Goal: Task Accomplishment & Management: Manage account settings

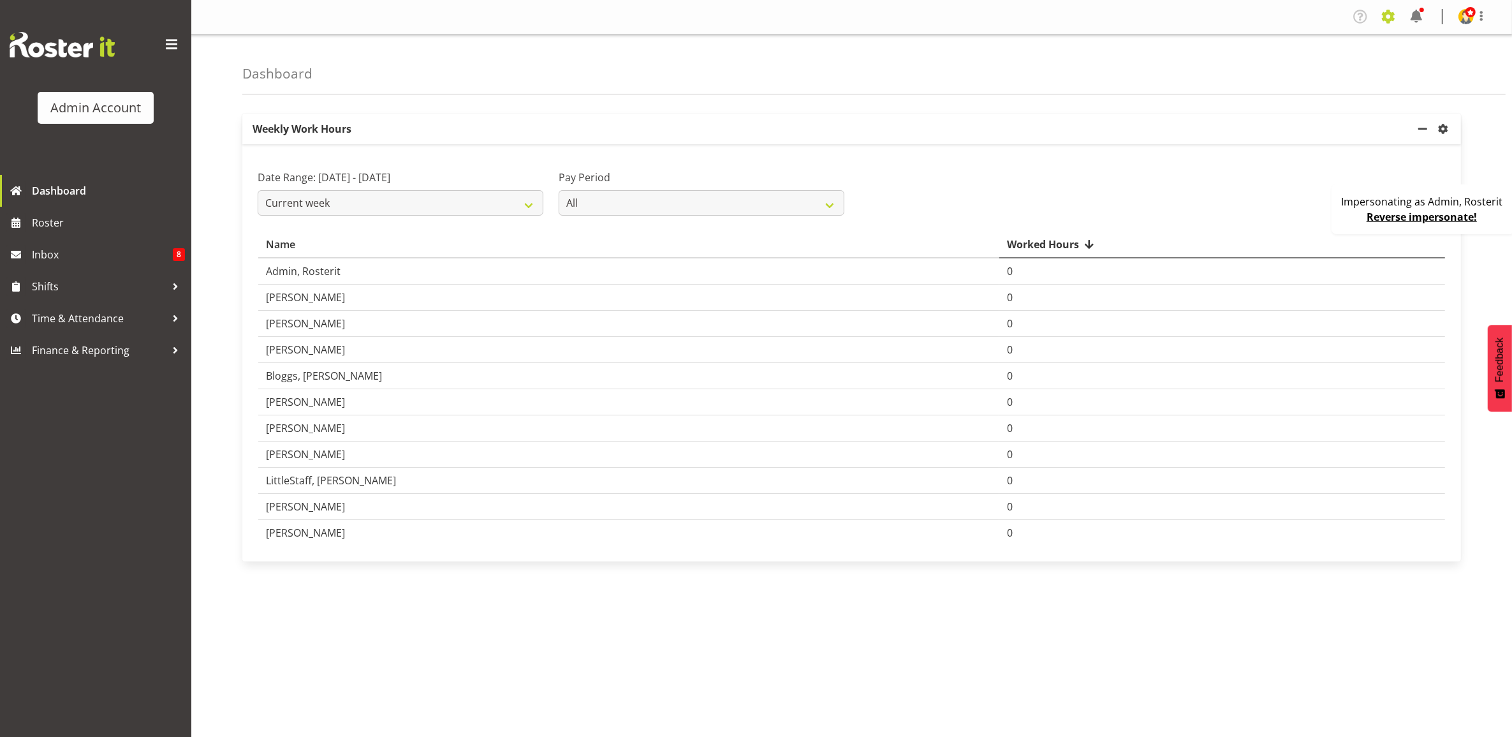
click at [1381, 16] on span at bounding box center [1388, 16] width 20 height 20
click at [1337, 40] on link "Company Settings" at bounding box center [1310, 46] width 177 height 23
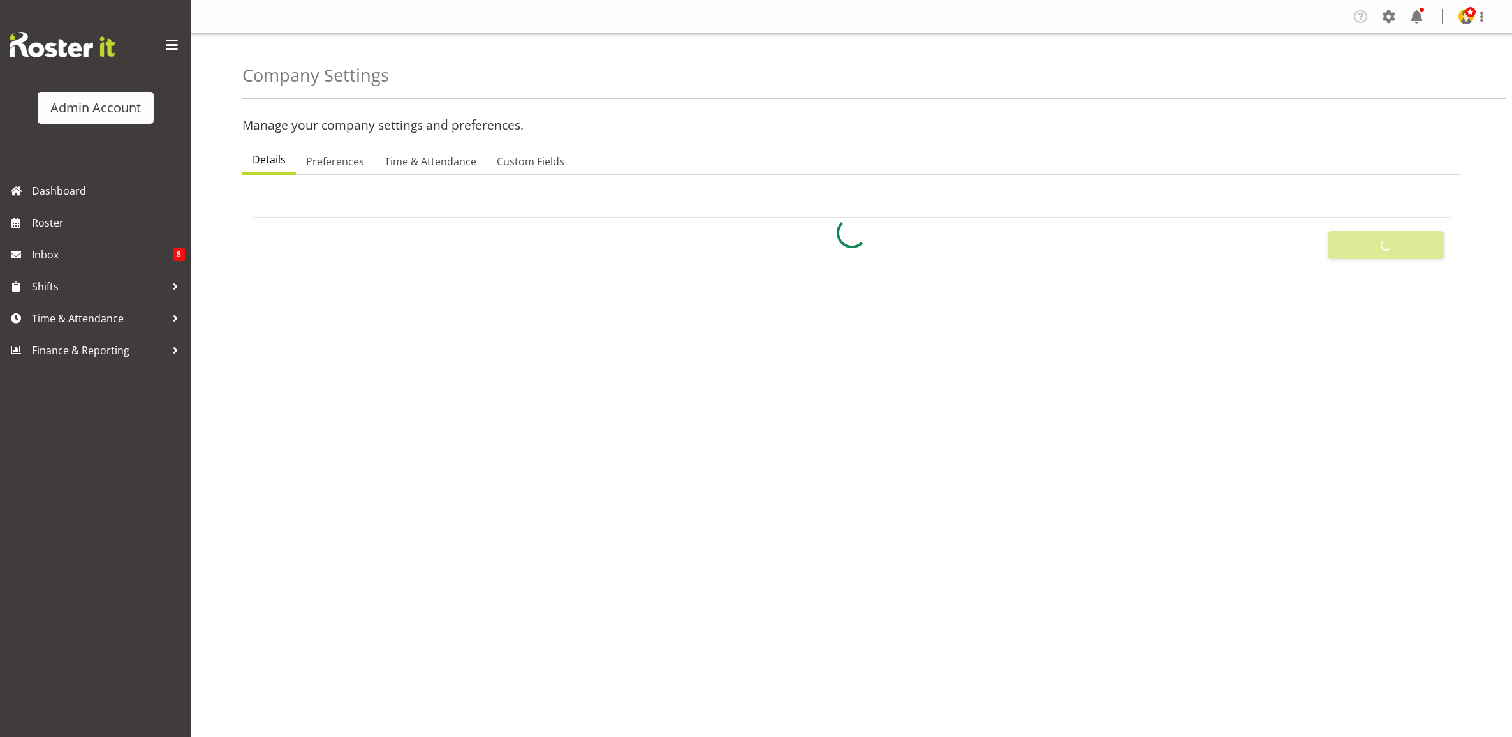
select select
select select "monday"
select select "surname_first"
checkbox input "false"
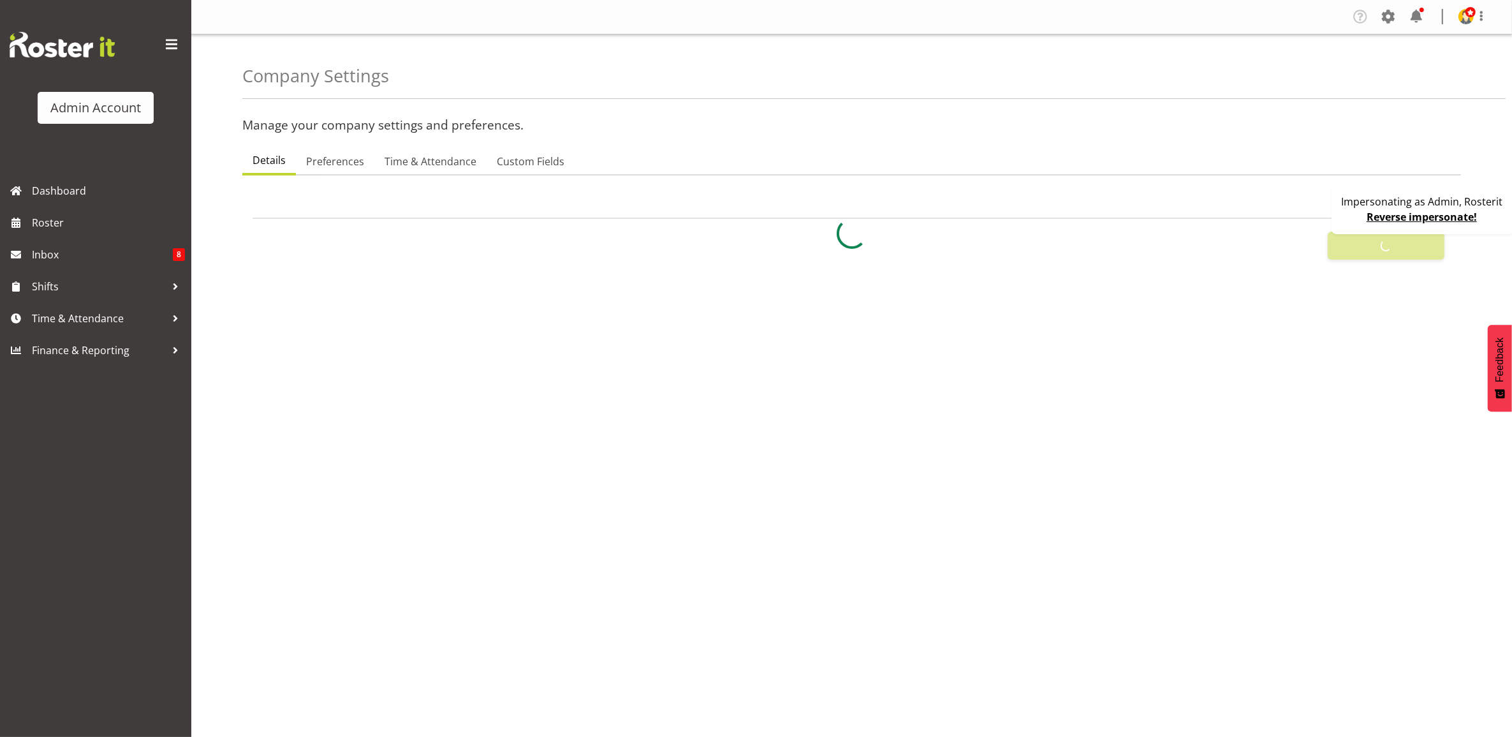
checkbox input "true"
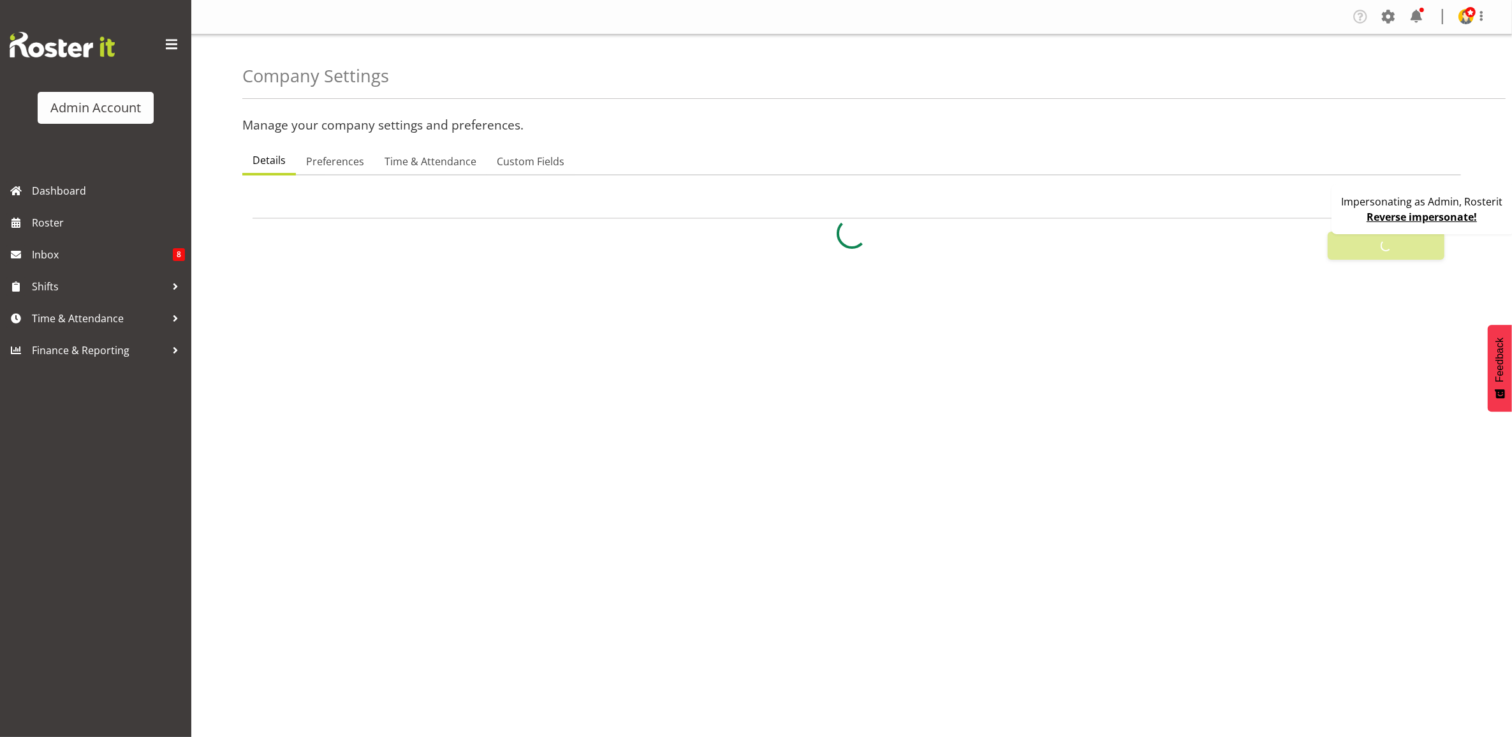
checkbox input "true"
checkbox input "false"
type input "24"
type input "0"
type input "24"
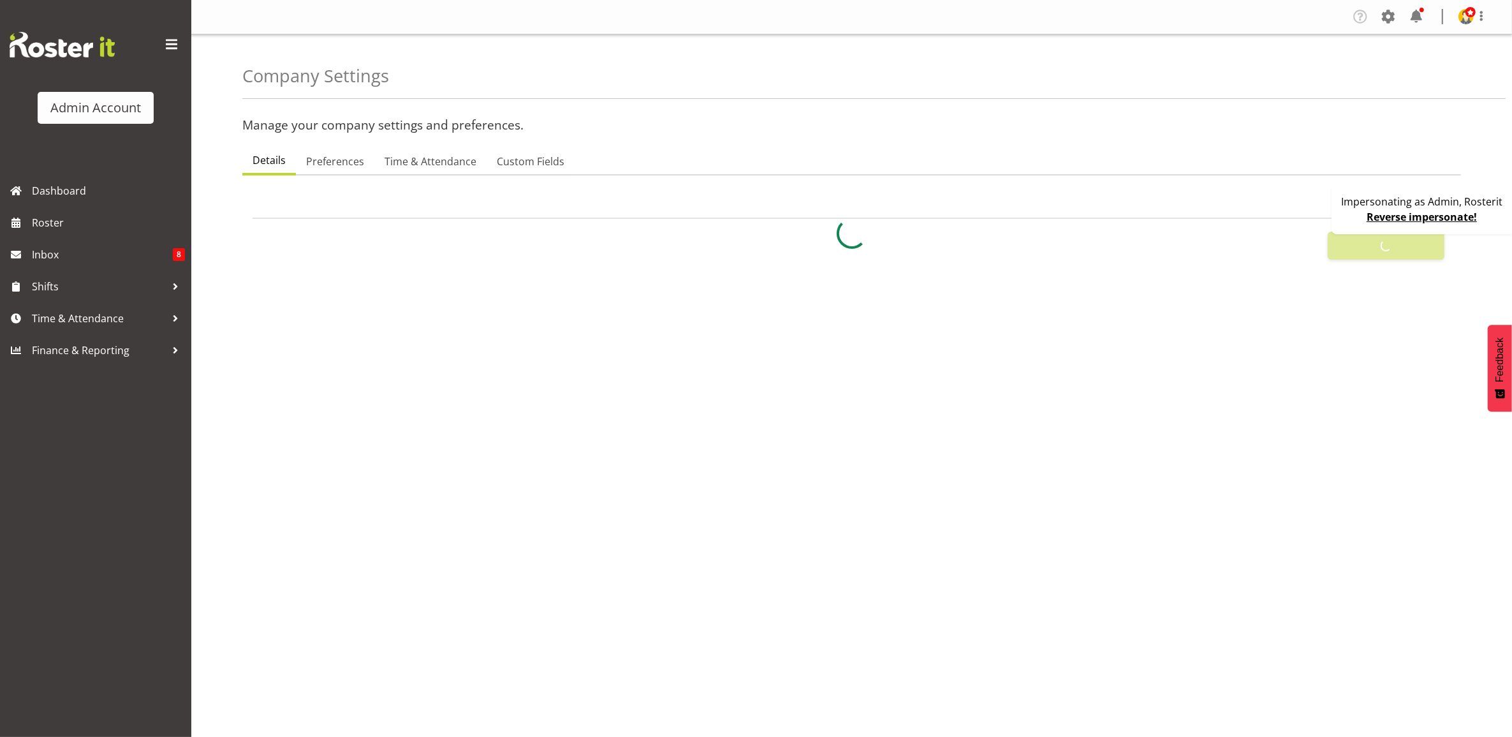
type input "0"
checkbox input "false"
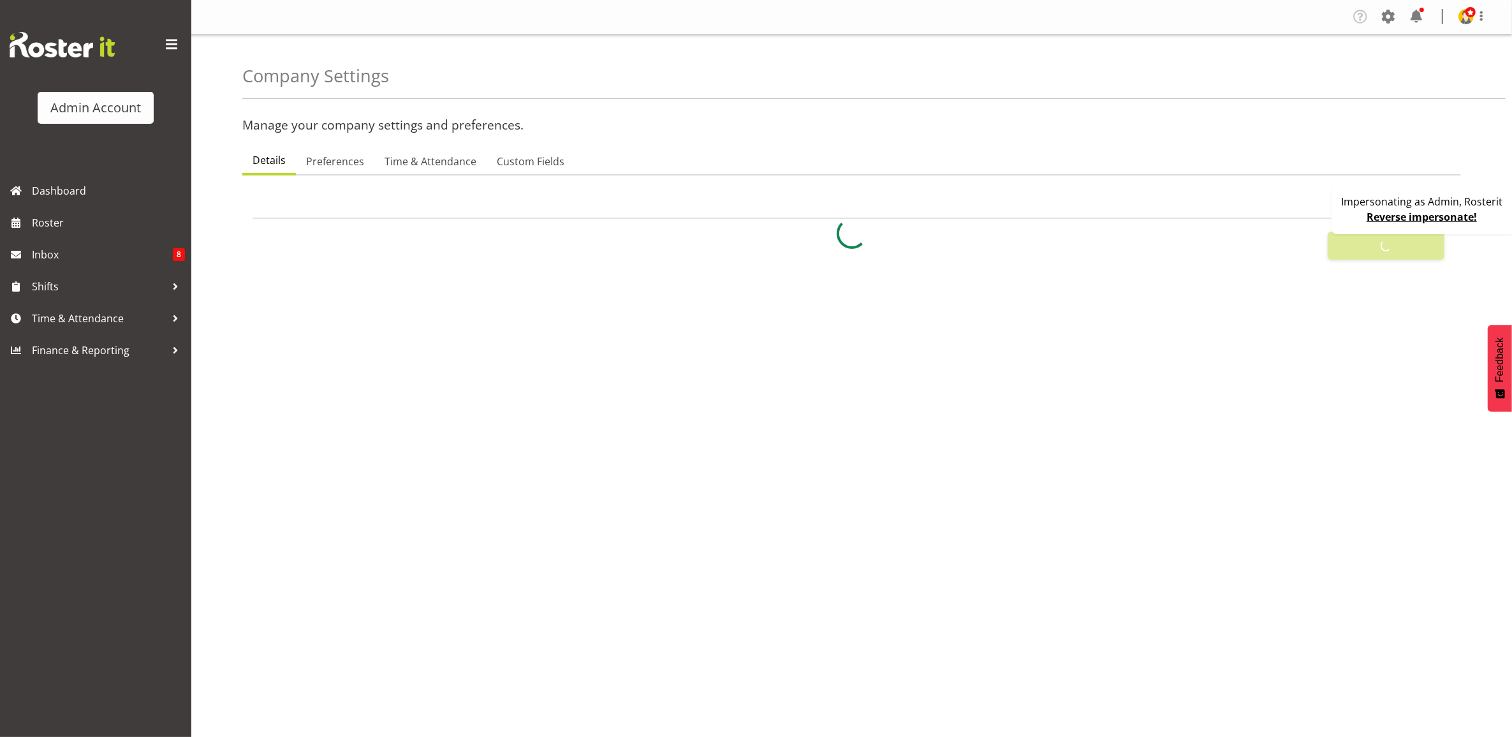
checkbox input "true"
select select "1_day_before"
type input "60"
checkbox input "true"
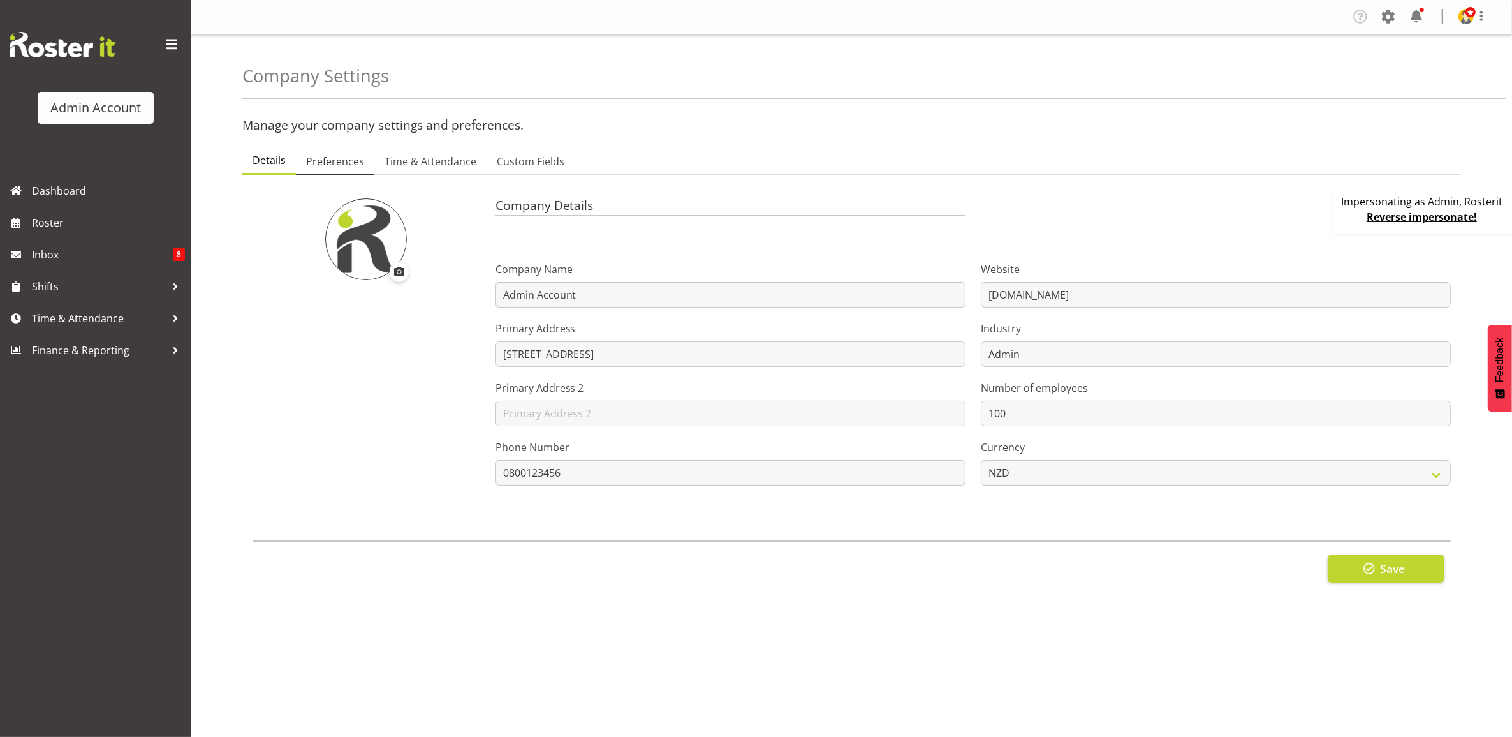
click at [332, 156] on span "Preferences" at bounding box center [335, 161] width 58 height 15
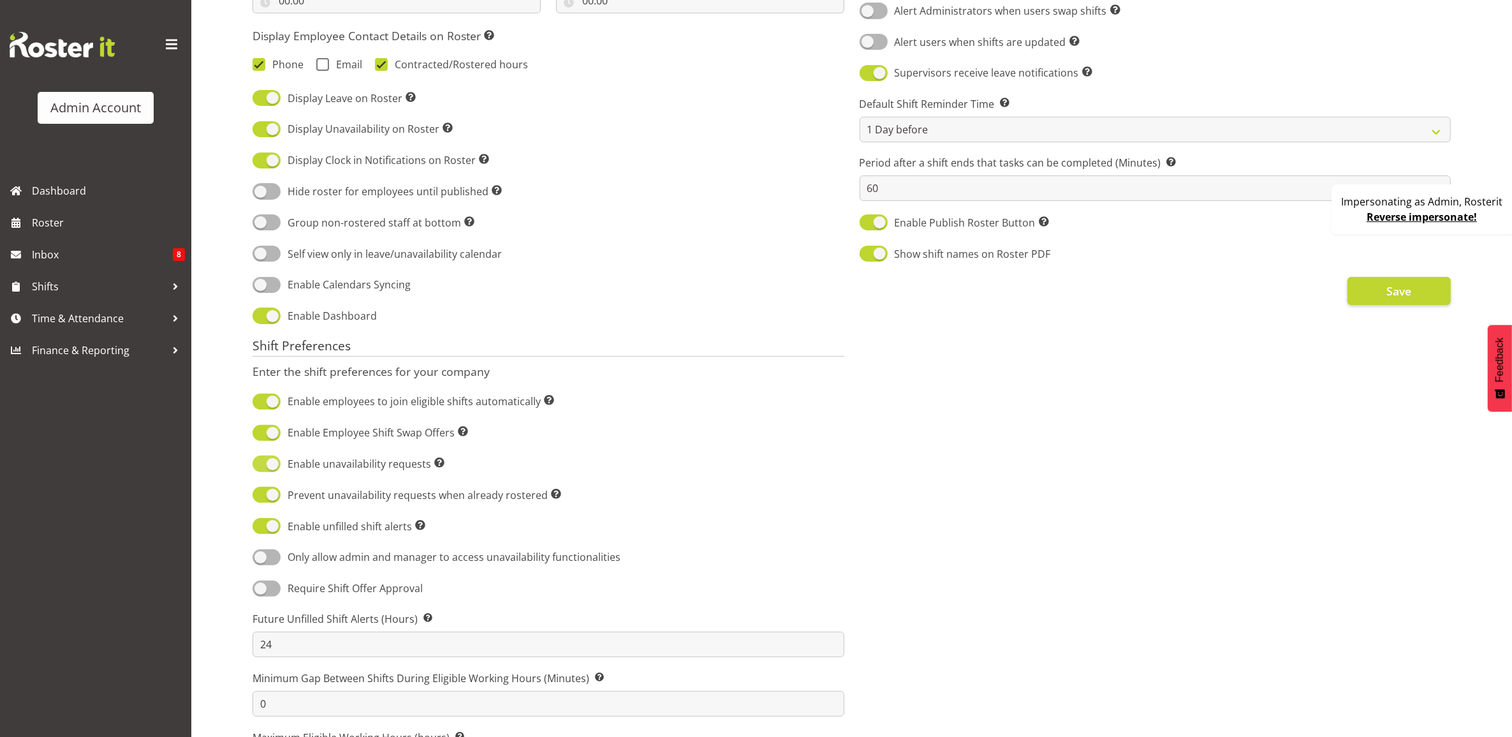
scroll to position [399, 0]
click at [272, 222] on span at bounding box center [267, 219] width 28 height 16
click at [261, 222] on input "Group non-rostered staff at bottom Groups employees without roster entries at t…" at bounding box center [257, 219] width 8 height 8
checkbox input "true"
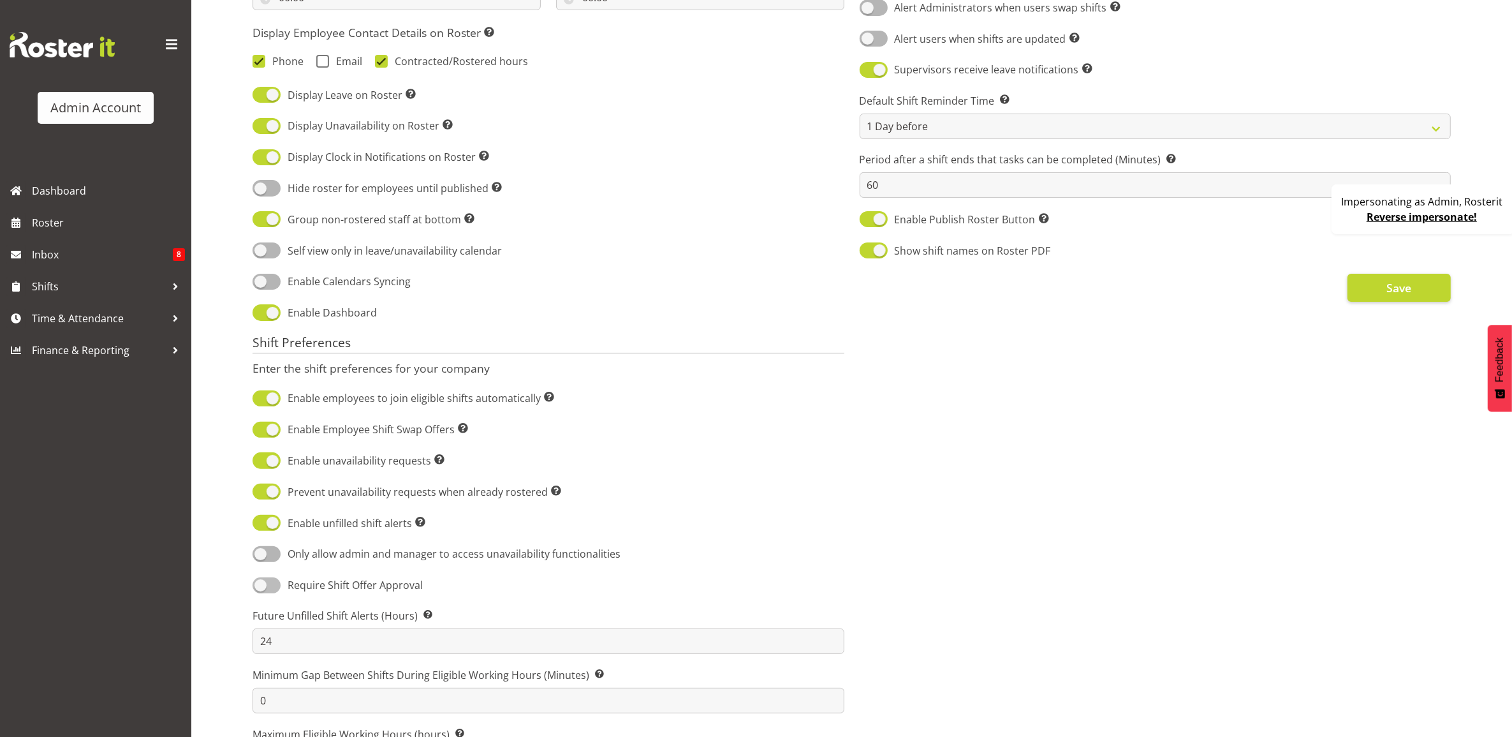
click at [266, 584] on span at bounding box center [267, 585] width 28 height 16
click at [261, 584] on input "Require Shift Offer Approval" at bounding box center [257, 585] width 8 height 8
checkbox input "true"
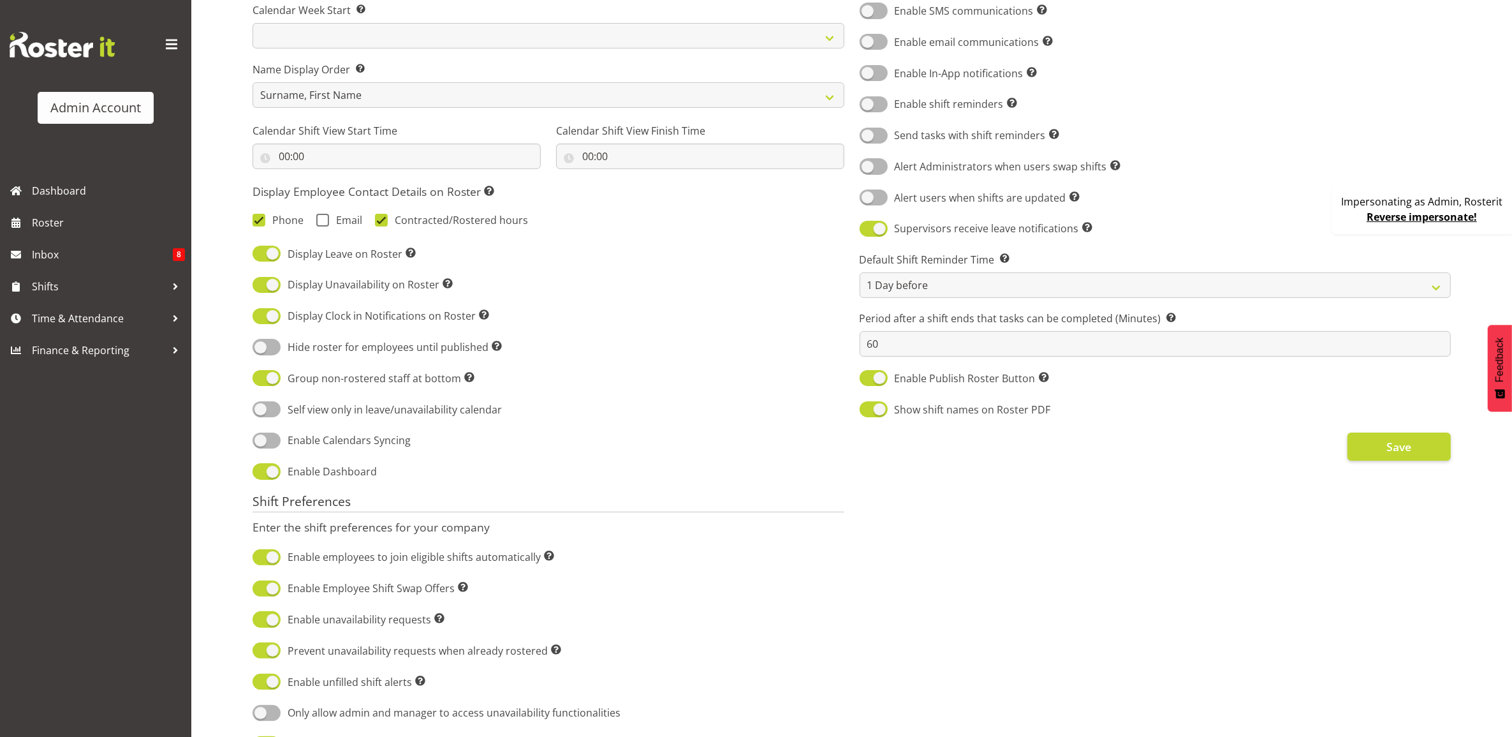
scroll to position [239, 0]
click at [1397, 448] on span "Save" at bounding box center [1399, 447] width 25 height 17
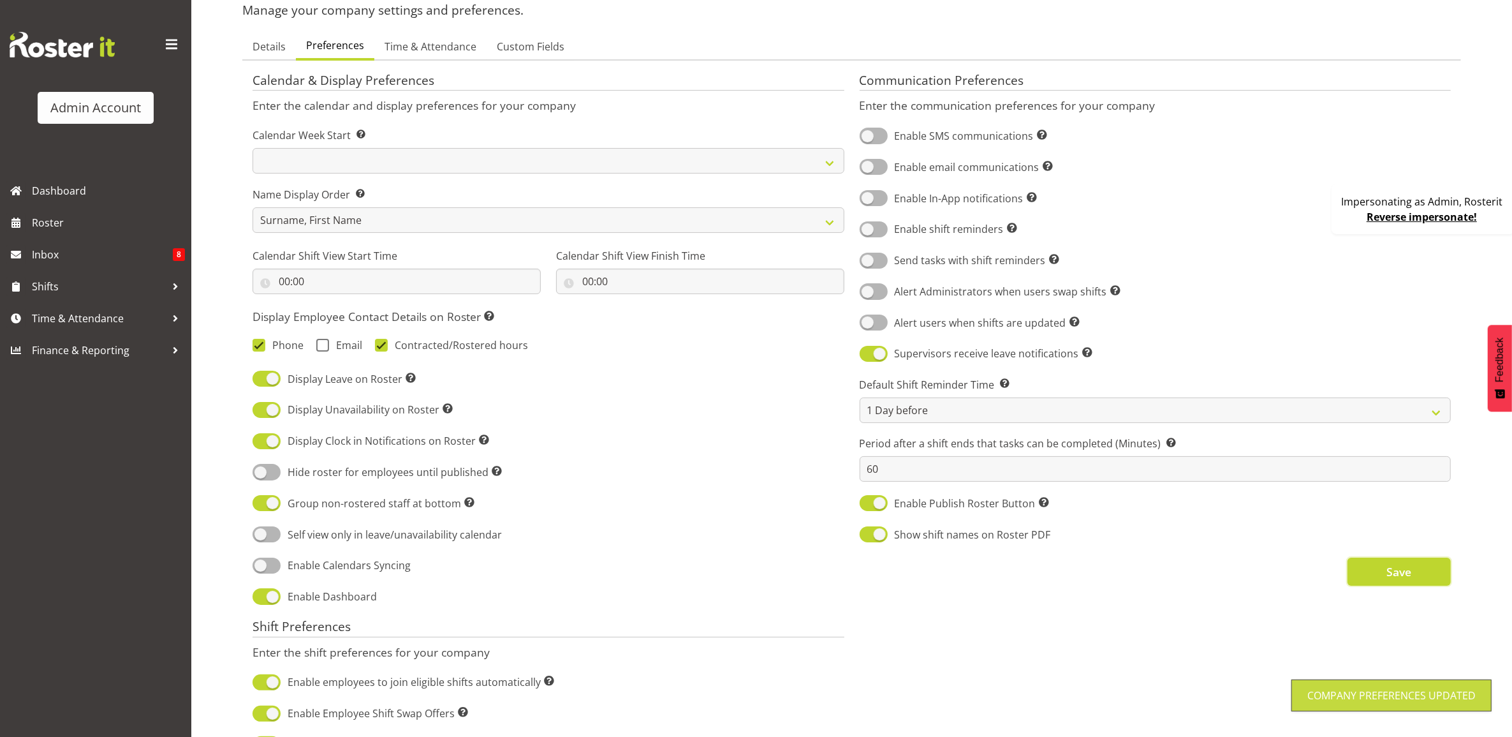
scroll to position [0, 0]
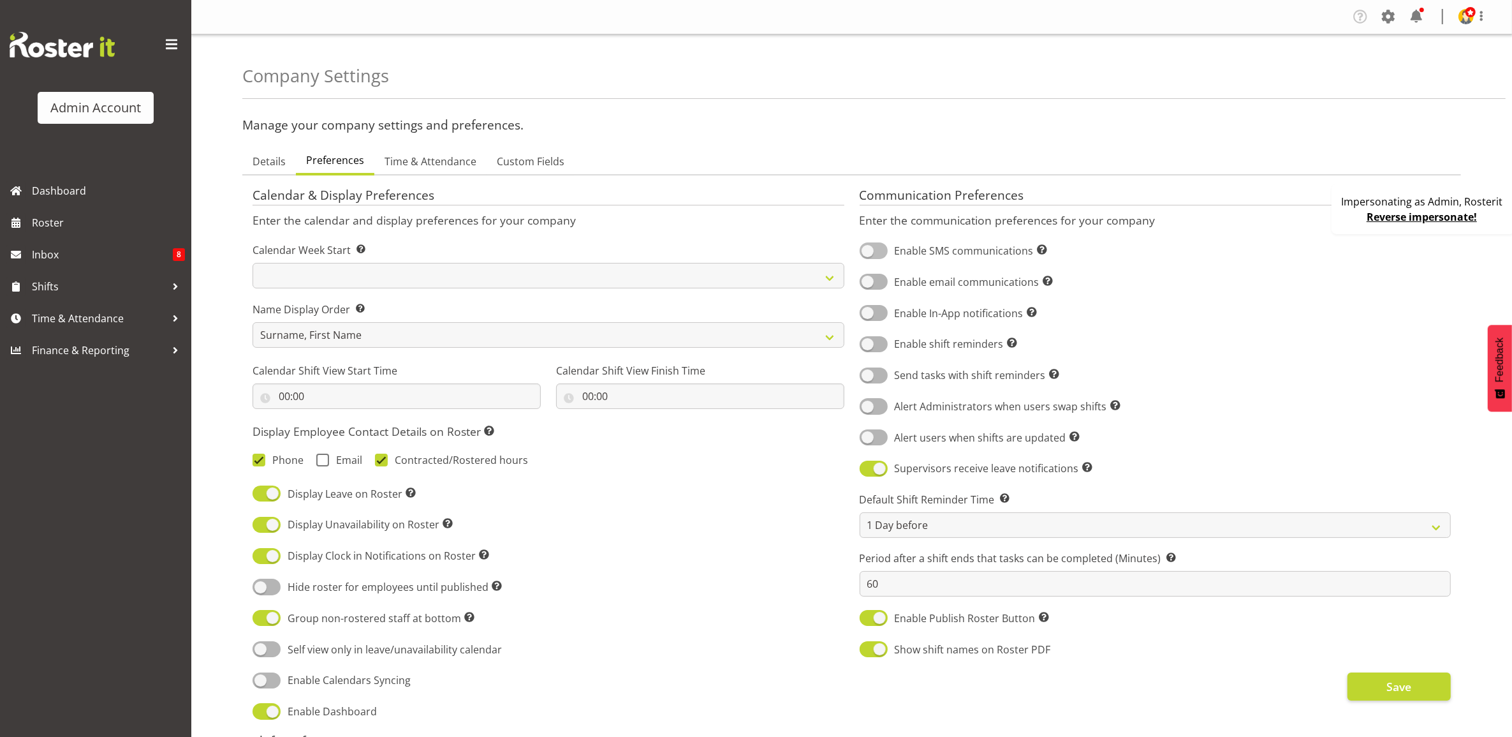
click at [876, 258] on span at bounding box center [874, 250] width 28 height 16
click at [868, 255] on input "Enable SMS communications Turn on or off SMS communications for your entire com…" at bounding box center [864, 251] width 8 height 8
click at [874, 249] on span at bounding box center [874, 250] width 28 height 16
click at [868, 249] on input "Enable SMS communications Turn on or off SMS communications for your entire com…" at bounding box center [864, 251] width 8 height 8
checkbox input "false"
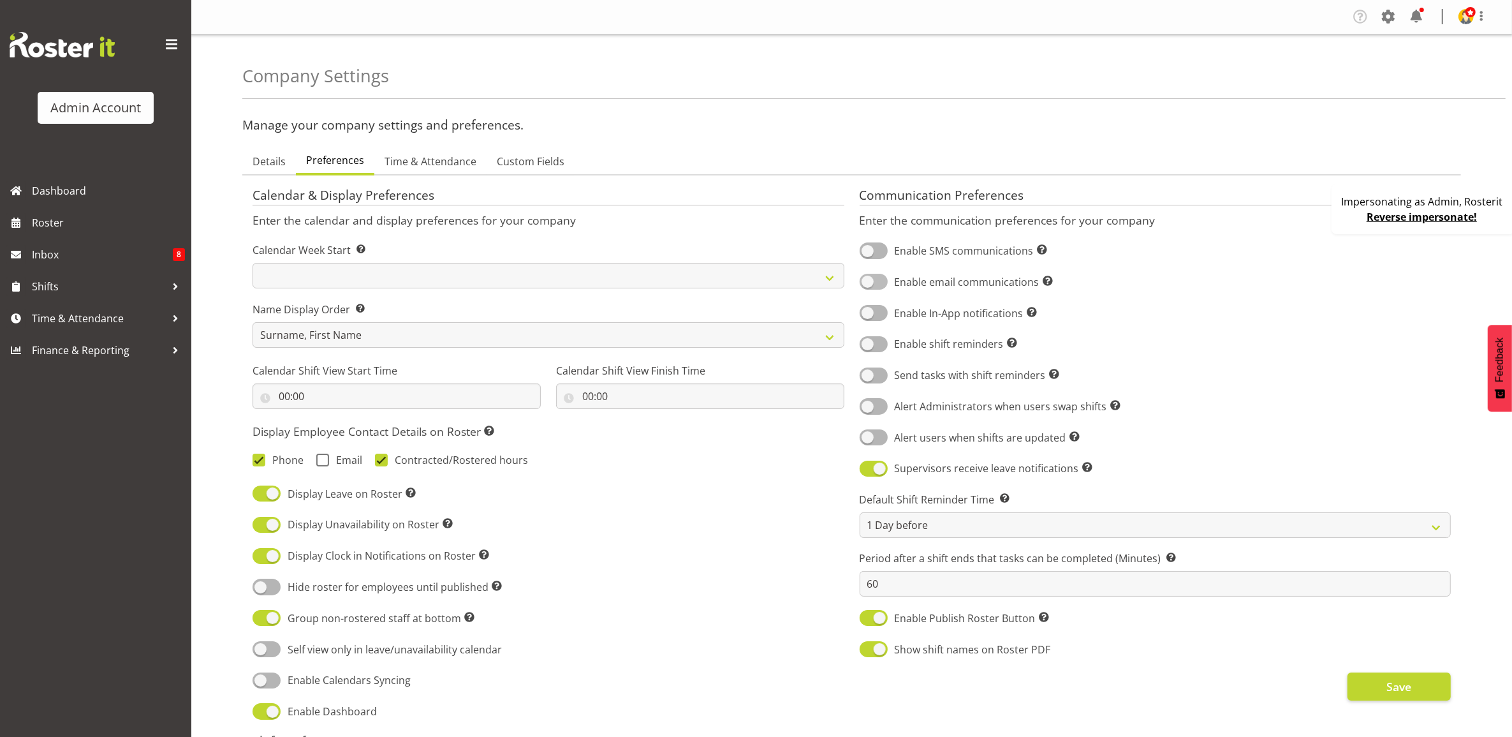
click at [874, 282] on span at bounding box center [874, 282] width 28 height 16
click at [868, 282] on input "Enable email communications Turn on or off email communications for your entire…" at bounding box center [864, 281] width 8 height 8
checkbox input "true"
click at [1392, 686] on span "Save" at bounding box center [1399, 686] width 25 height 17
click at [116, 195] on span "Dashboard" at bounding box center [108, 190] width 153 height 19
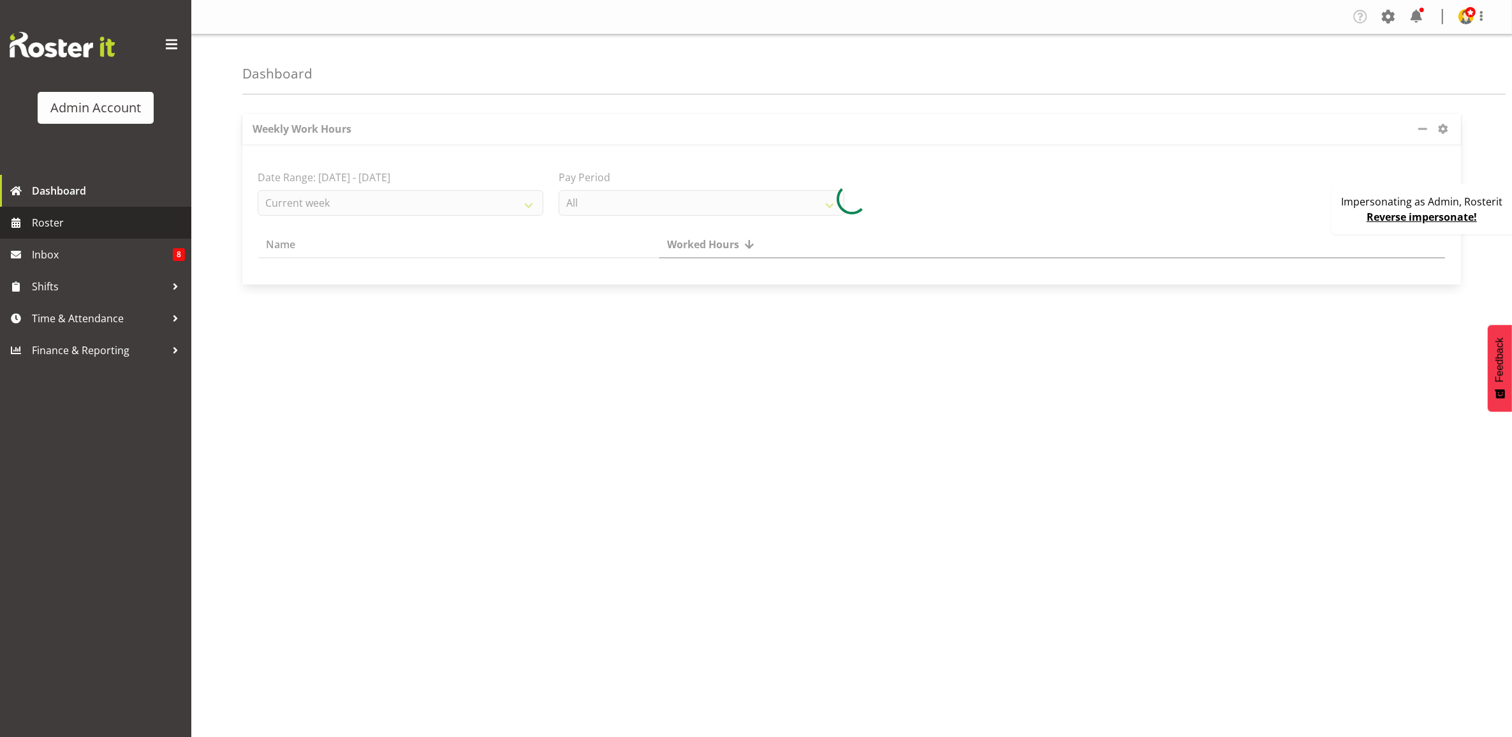
click at [84, 219] on span "Roster" at bounding box center [108, 222] width 153 height 19
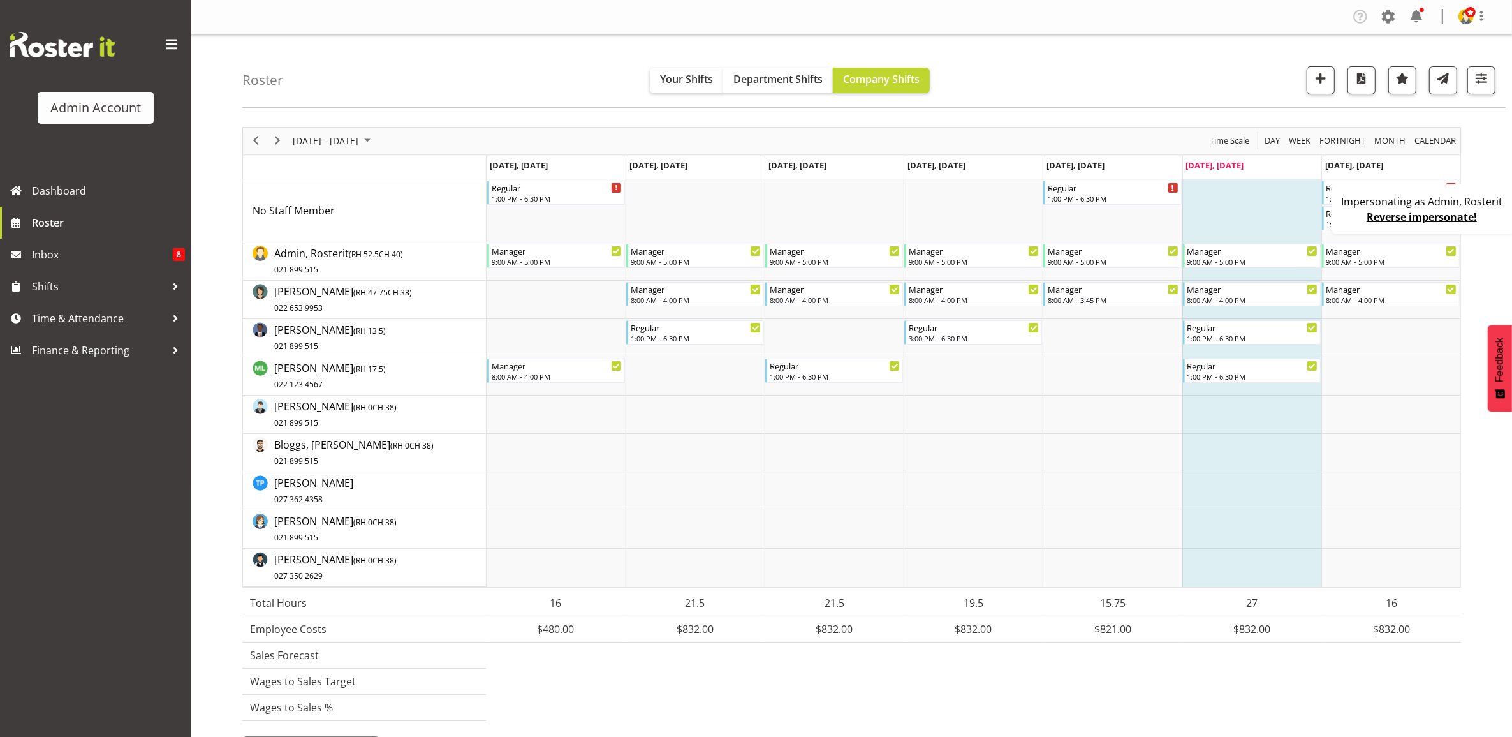
click at [1355, 223] on div "Impersonating as Admin, Rosterit Reverse impersonate!" at bounding box center [1424, 209] width 184 height 50
click at [277, 142] on span "Next" at bounding box center [277, 141] width 15 height 16
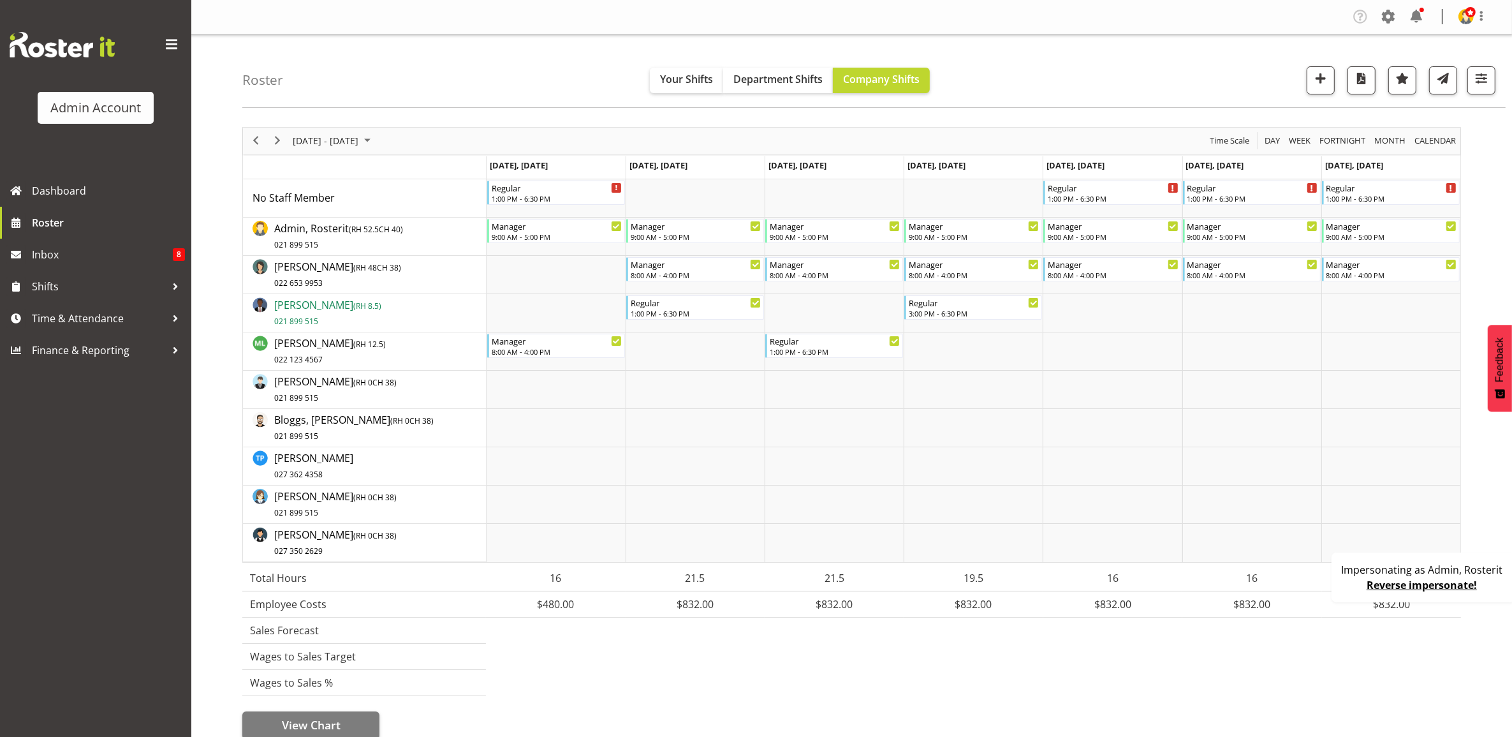
click at [323, 306] on span "Green, Fred ( RH 8.5 ) 021 899 515" at bounding box center [327, 312] width 107 height 29
click at [313, 425] on span "Bloggs, Joe ( RH 0 CH 38) 021 899 515" at bounding box center [353, 427] width 159 height 29
click at [316, 501] on span "White, Sally ( RH 0 CH 38) 021 899 515" at bounding box center [335, 503] width 122 height 29
click at [358, 538] on span "( RH 0 CH 38)" at bounding box center [374, 535] width 43 height 11
click at [318, 499] on span "White, Sally ( RH 0 CH 38) 021 899 515" at bounding box center [335, 503] width 122 height 29
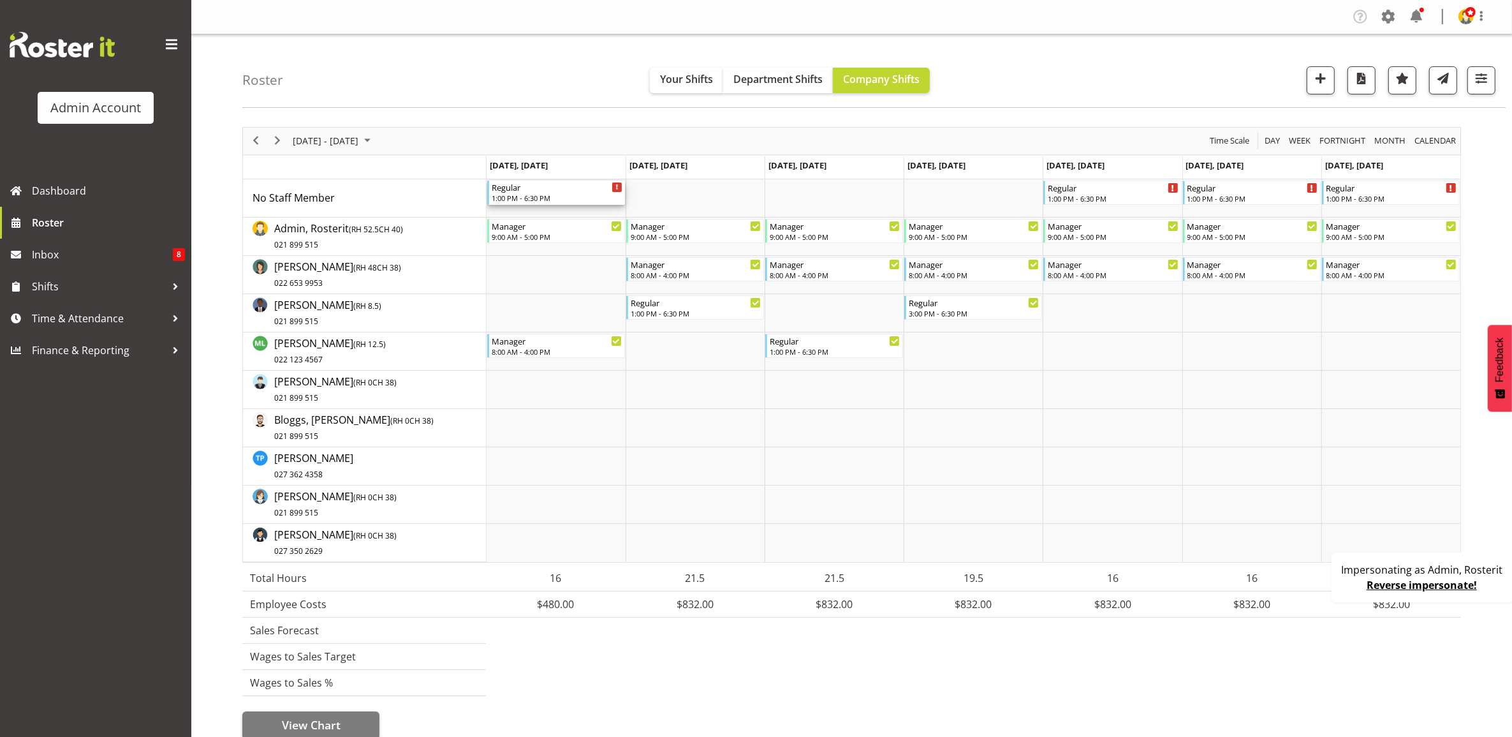
click at [574, 190] on div "Regular" at bounding box center [557, 186] width 131 height 13
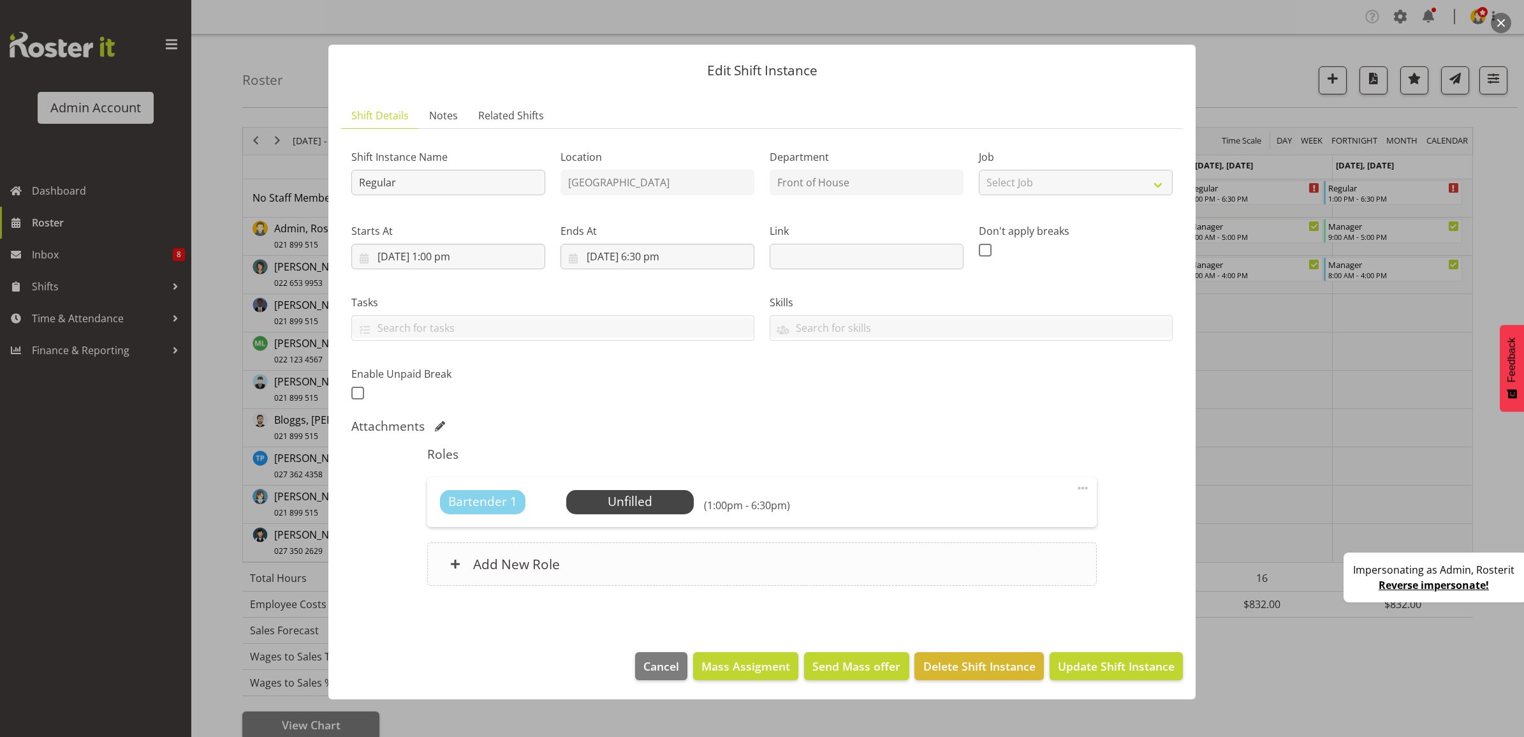
click at [622, 559] on div "Add New Role" at bounding box center [761, 563] width 669 height 43
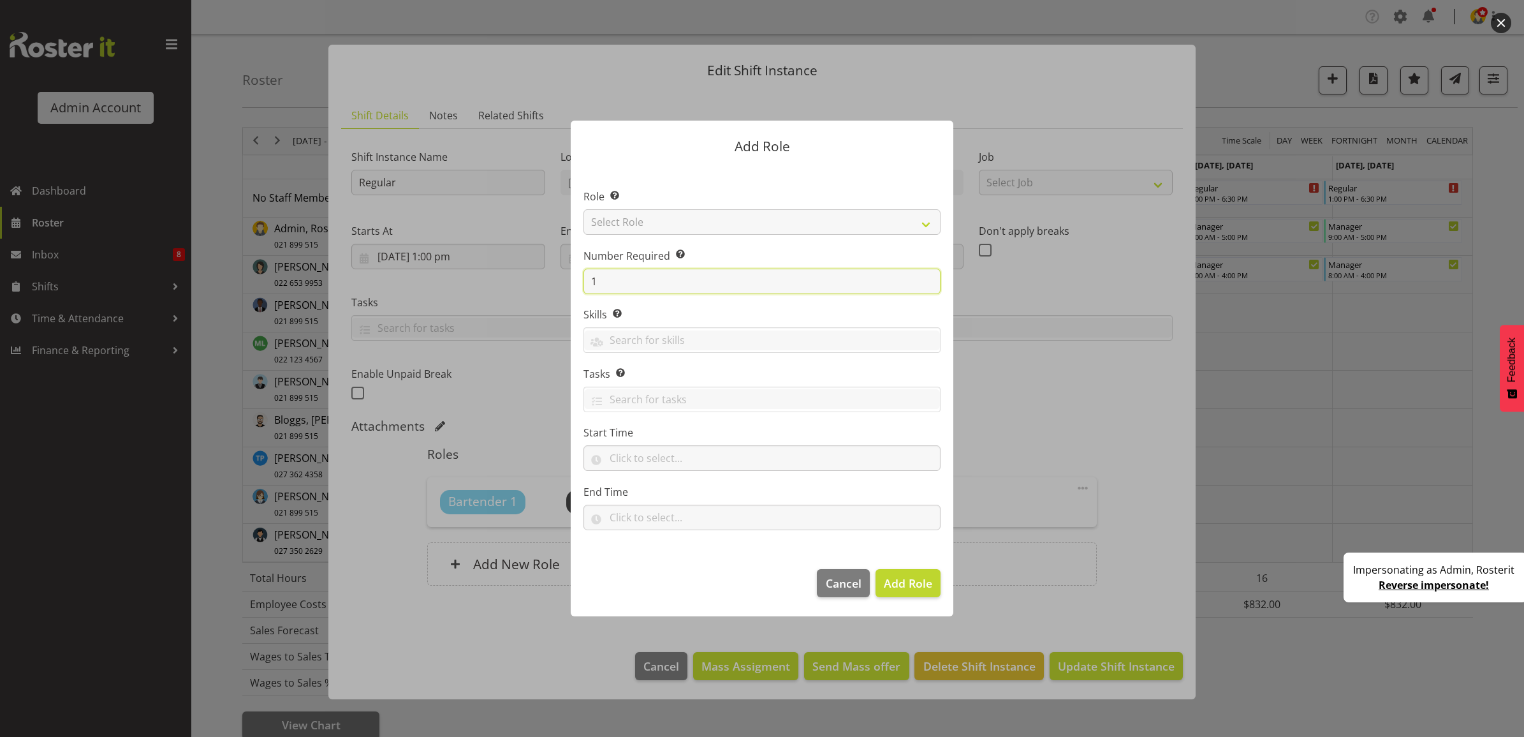
click at [632, 276] on input "1" at bounding box center [762, 282] width 357 height 26
drag, startPoint x: 637, startPoint y: 276, endPoint x: 519, endPoint y: 279, distance: 118.0
click at [519, 279] on form "Add Role Role Select the role you wish to add to the shift. Select Role Bartend…" at bounding box center [762, 368] width 612 height 559
type input "2"
click at [884, 582] on span "Add 2 Roles" at bounding box center [901, 582] width 64 height 15
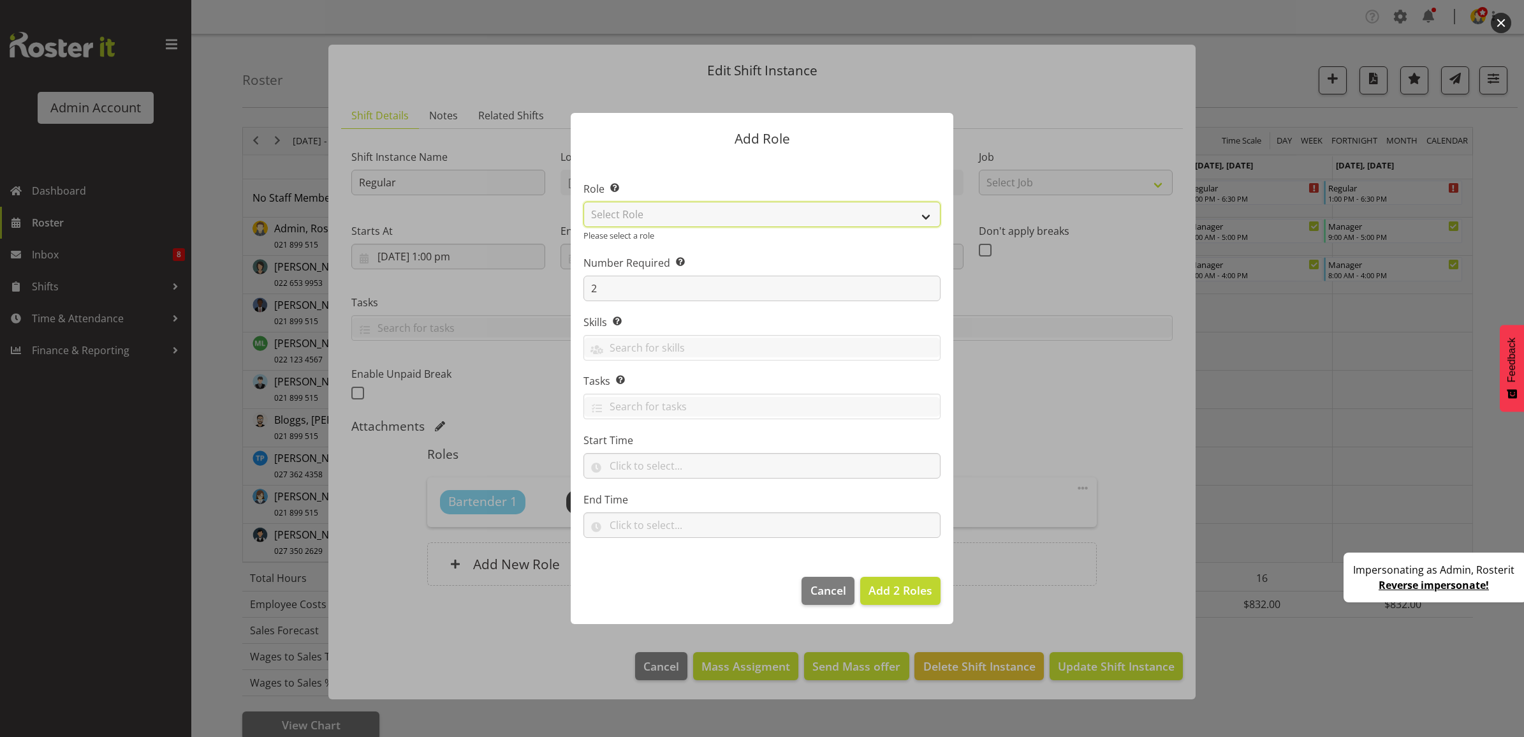
click at [627, 214] on select "Select Role Bartender Cleaner Cook Manager Waiter" at bounding box center [762, 215] width 357 height 26
select select "3"
click at [584, 209] on select "Select Role Bartender Cleaner Cook Manager Waiter" at bounding box center [762, 215] width 357 height 26
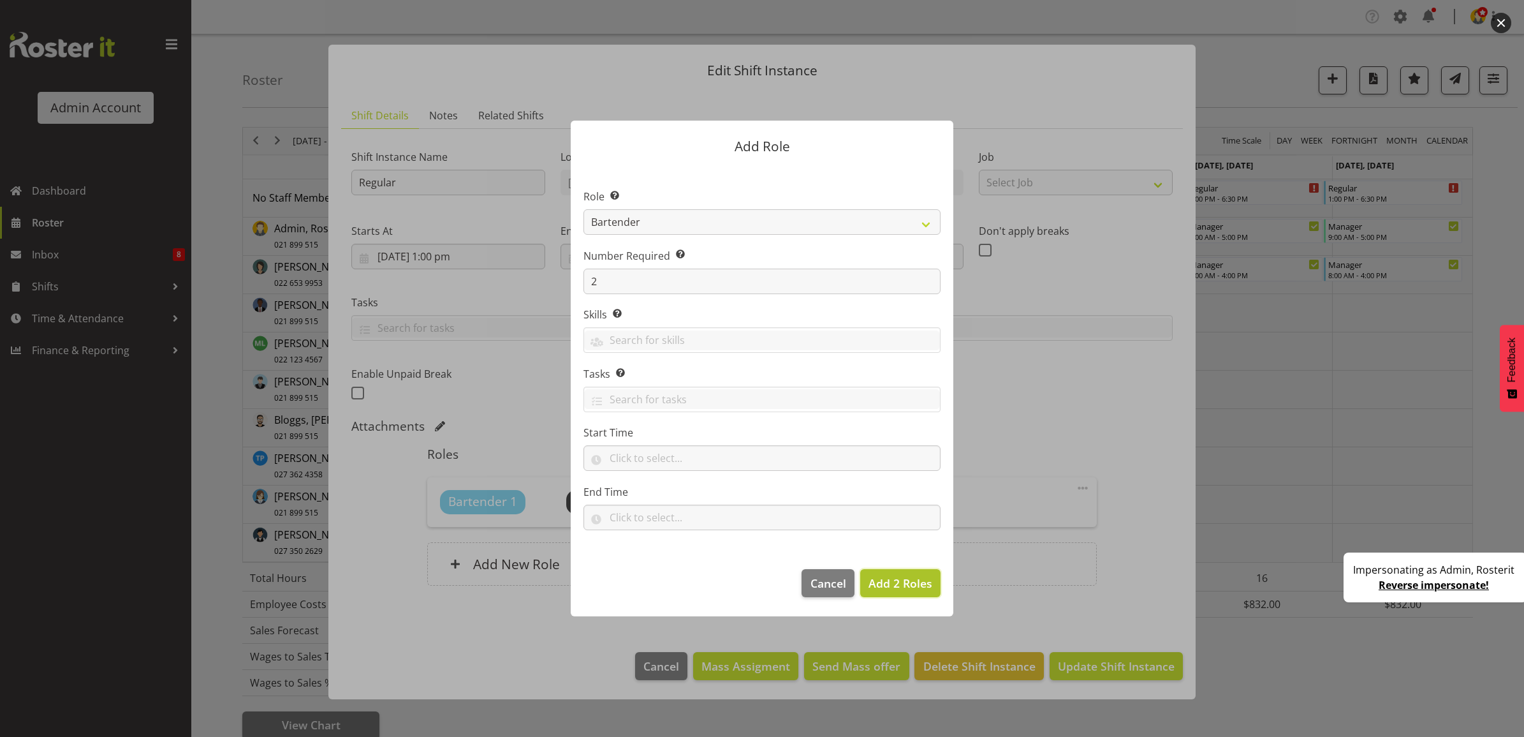
click at [917, 585] on span "Add 2 Roles" at bounding box center [901, 582] width 64 height 15
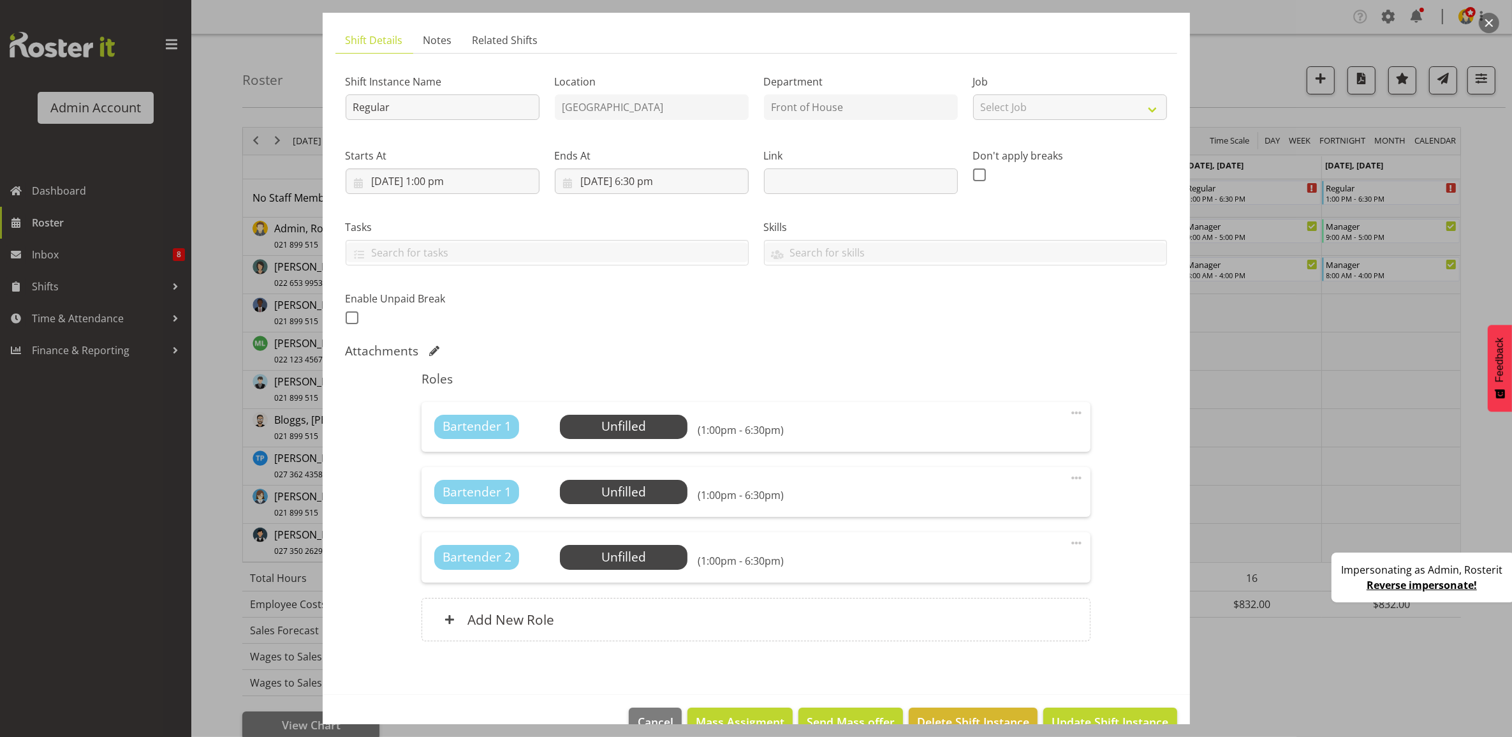
scroll to position [107, 0]
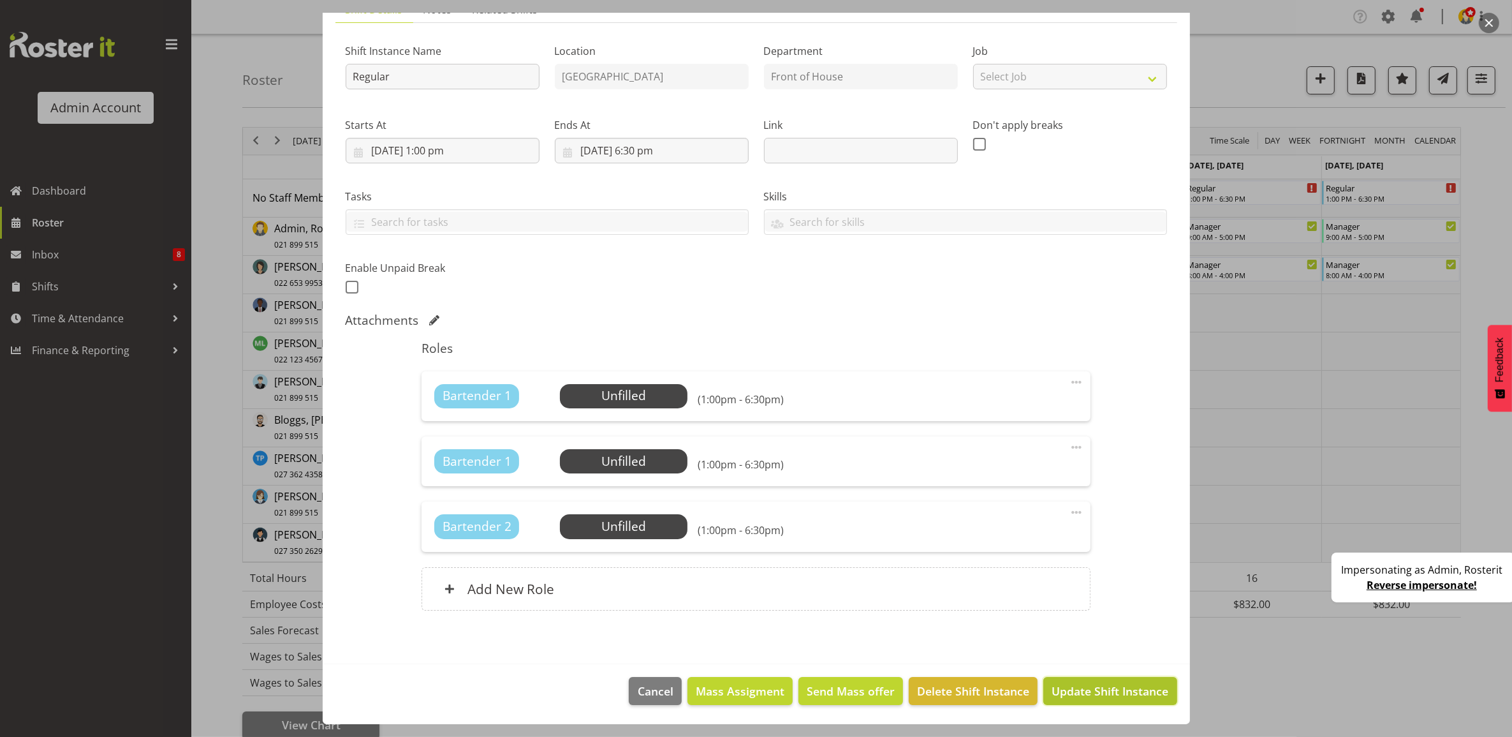
click at [1073, 680] on button "Update Shift Instance" at bounding box center [1109, 691] width 133 height 28
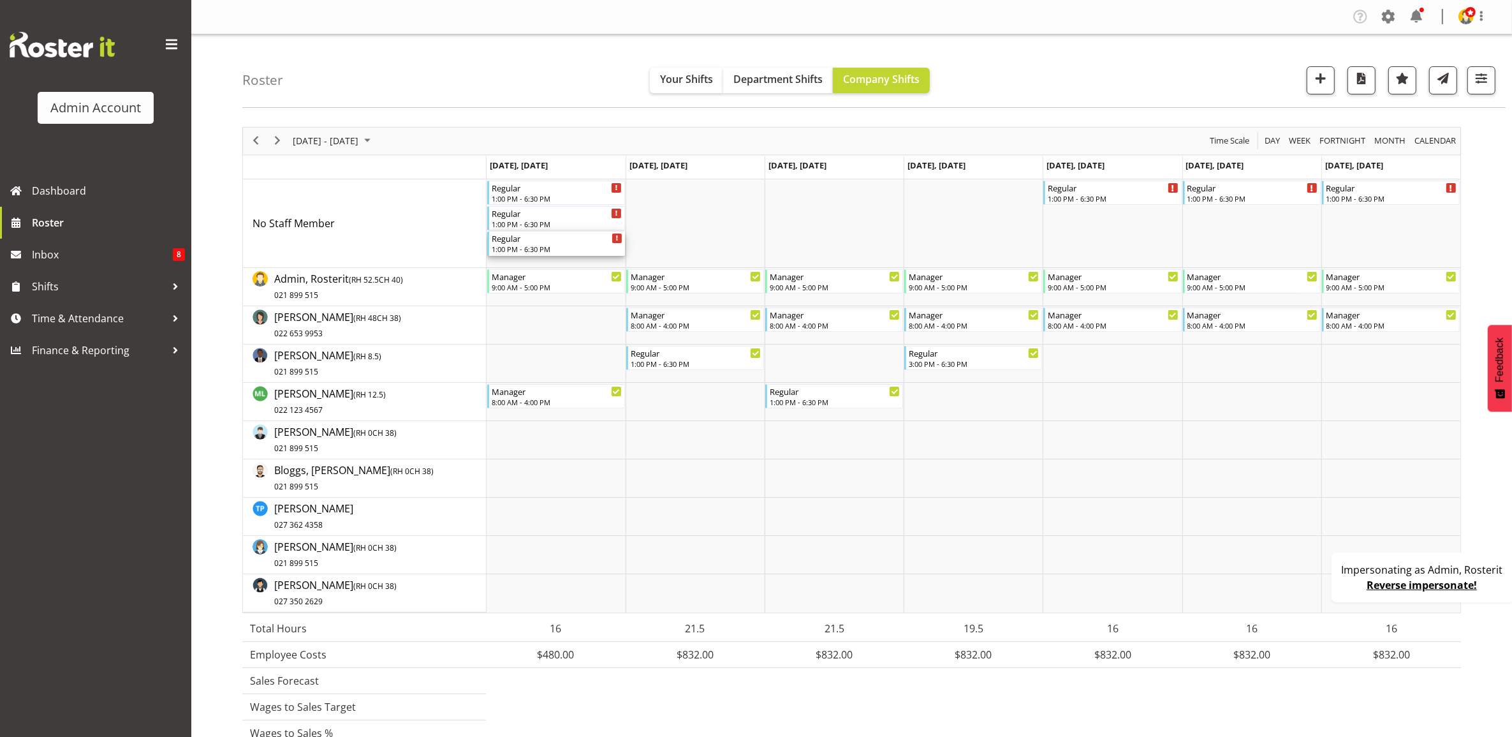
click at [559, 246] on div "1:00 PM - 6:30 PM" at bounding box center [557, 249] width 131 height 10
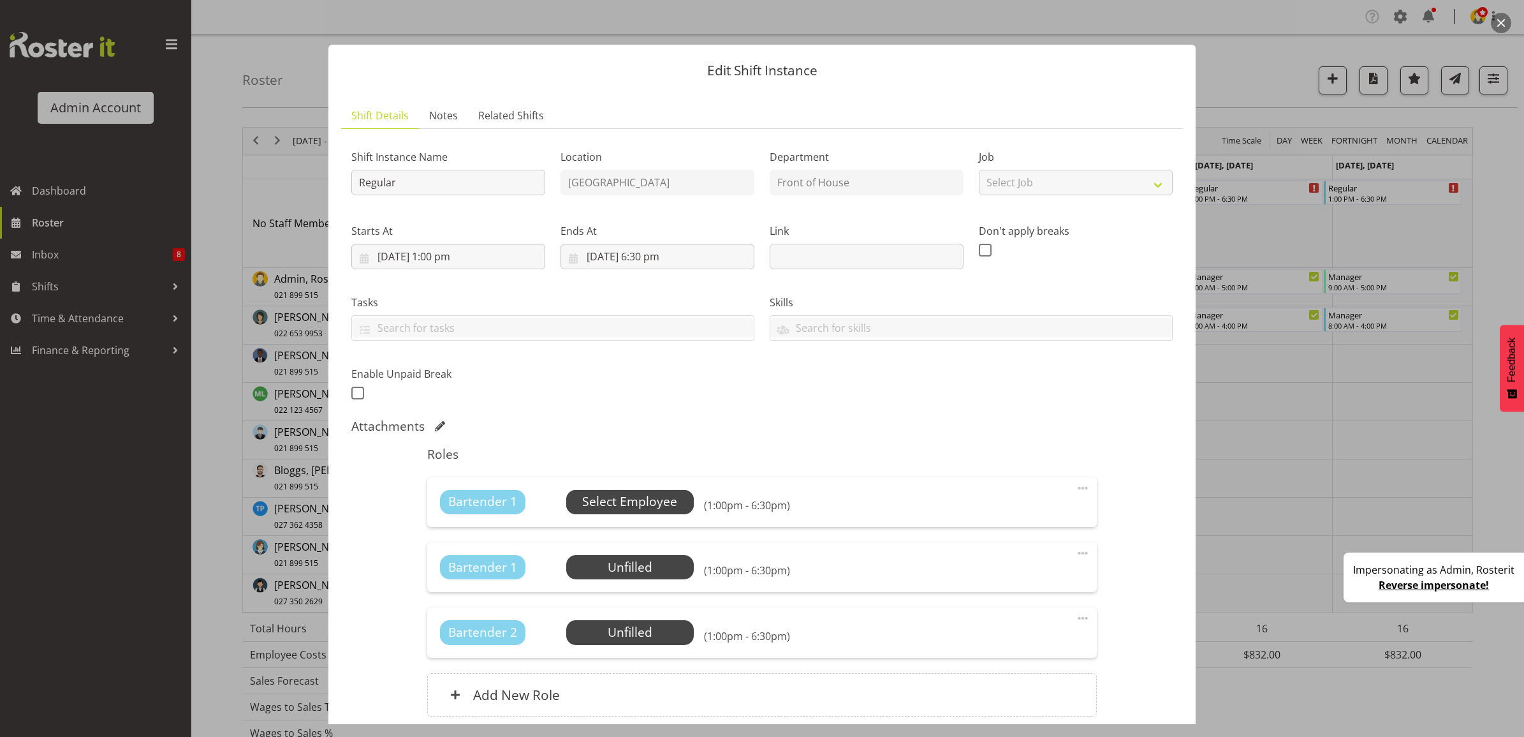
click at [649, 513] on span "Select Employee" at bounding box center [630, 502] width 128 height 24
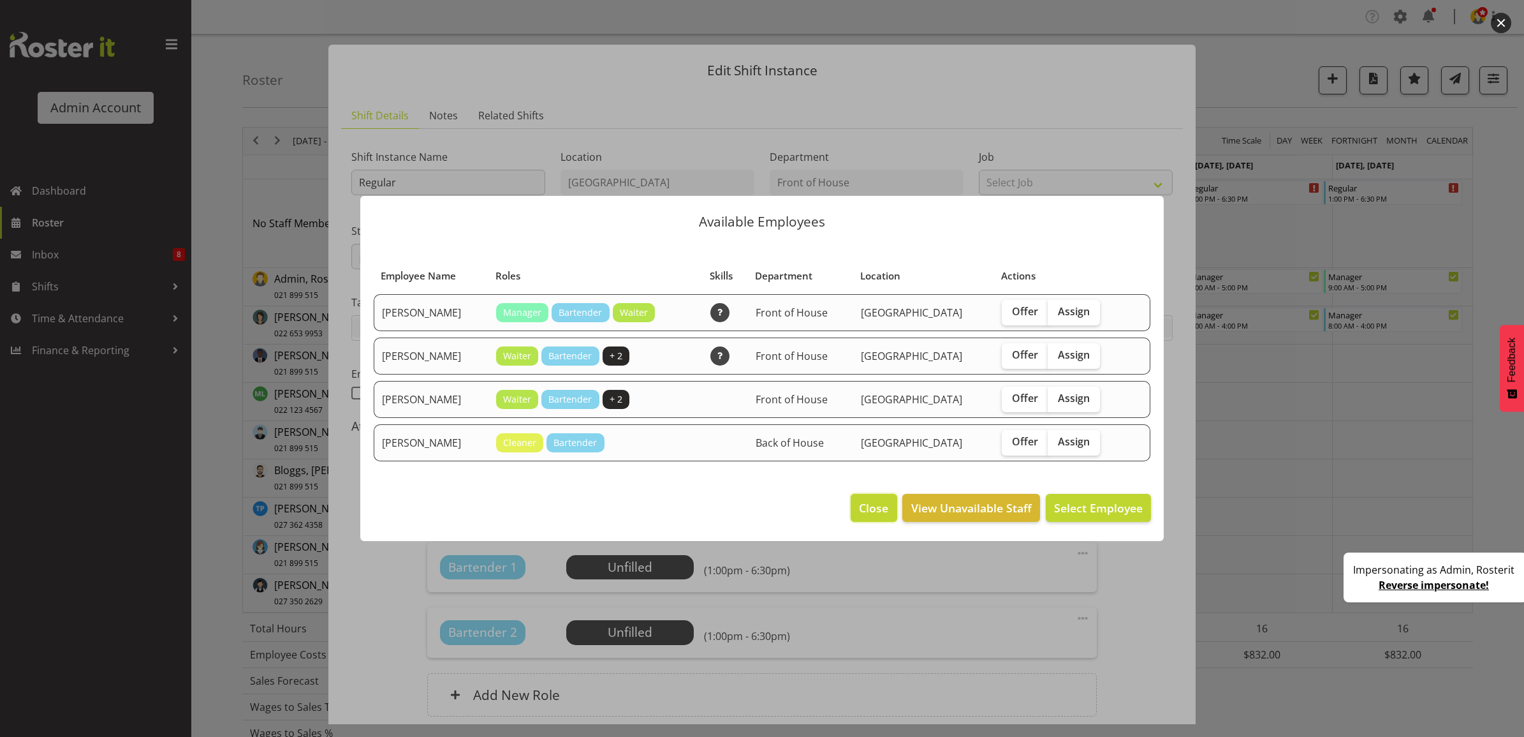
click at [878, 511] on span "Close" at bounding box center [873, 507] width 29 height 17
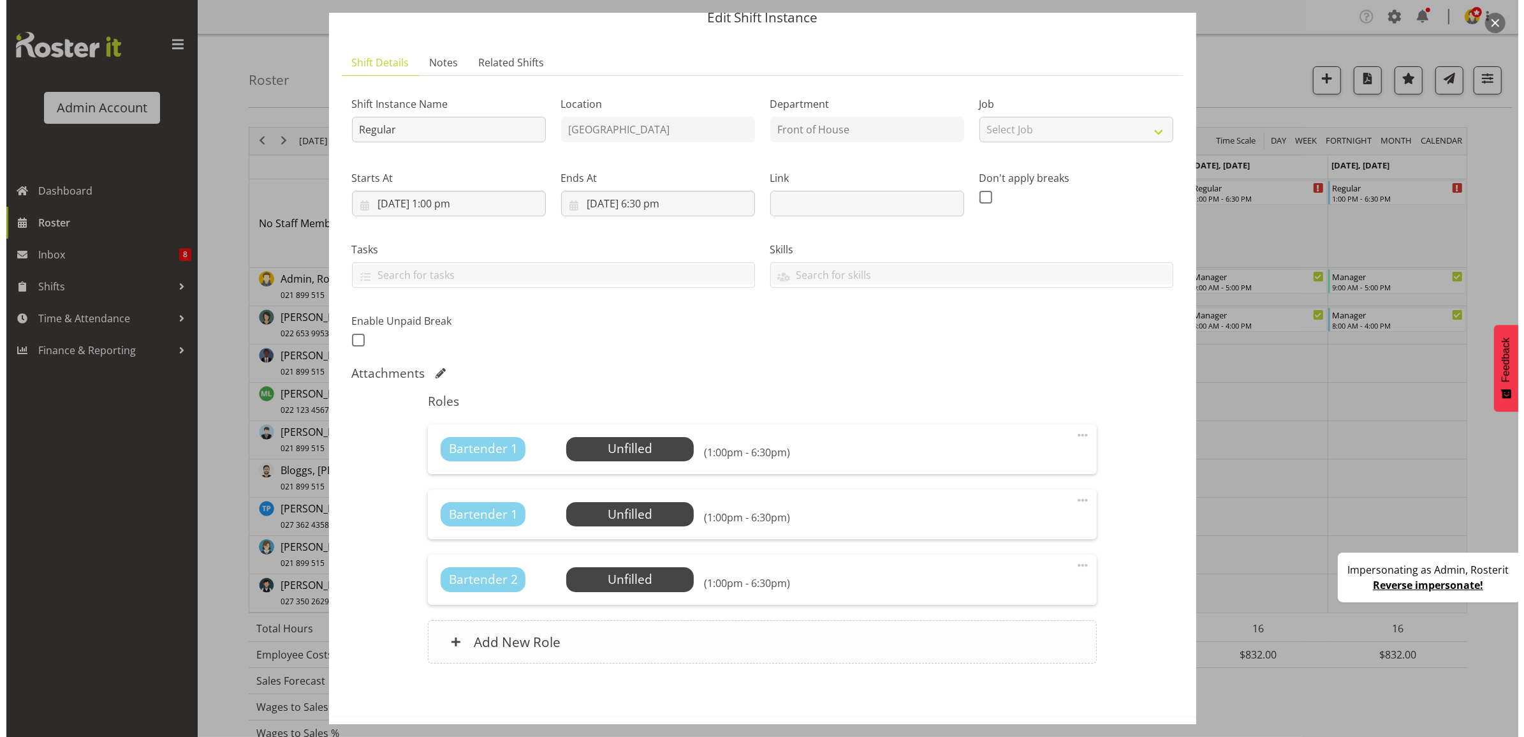
scroll to position [107, 0]
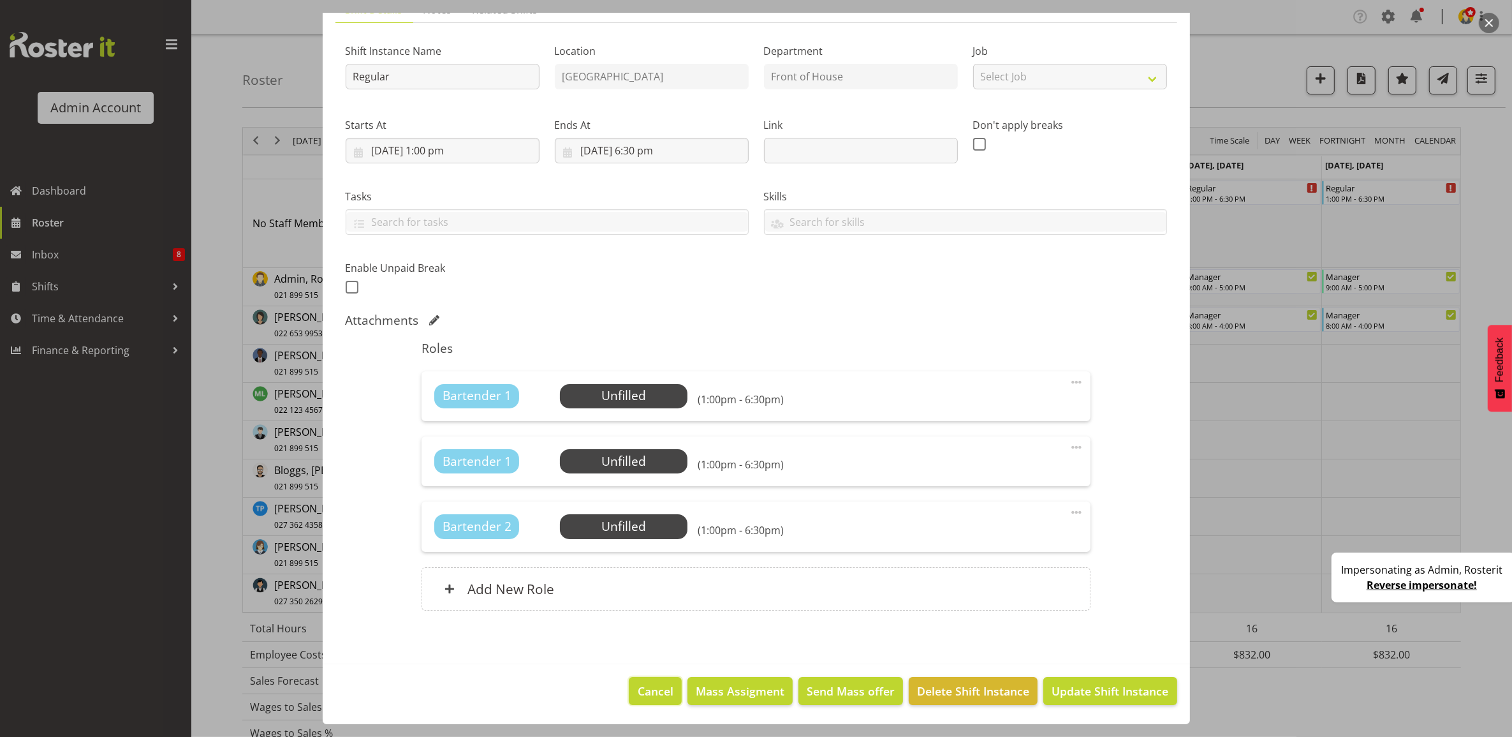
click at [638, 695] on span "Cancel" at bounding box center [656, 690] width 36 height 17
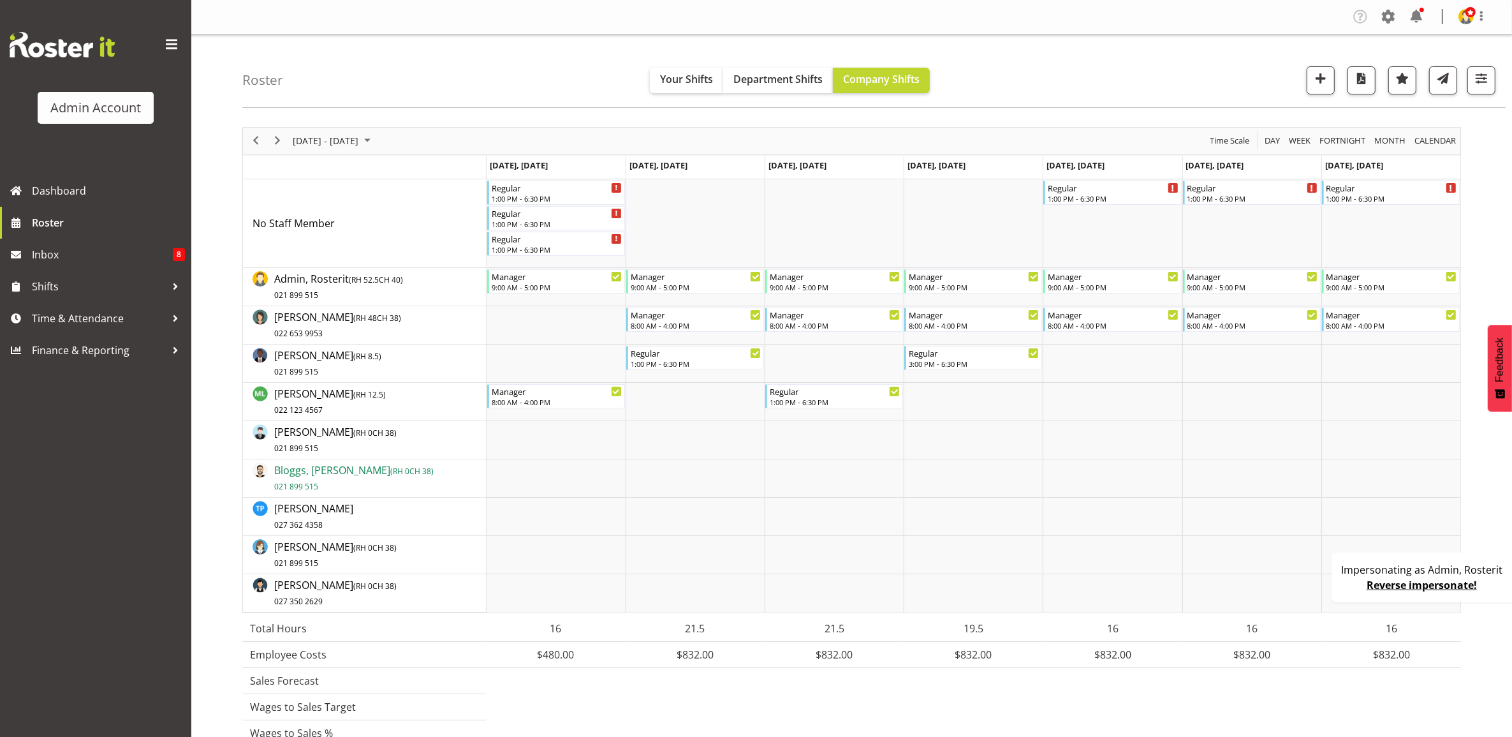
click at [307, 472] on span "Bloggs, Joe ( RH 0 CH 38) 021 899 515" at bounding box center [353, 477] width 159 height 29
click at [547, 242] on div "Regular" at bounding box center [557, 238] width 131 height 13
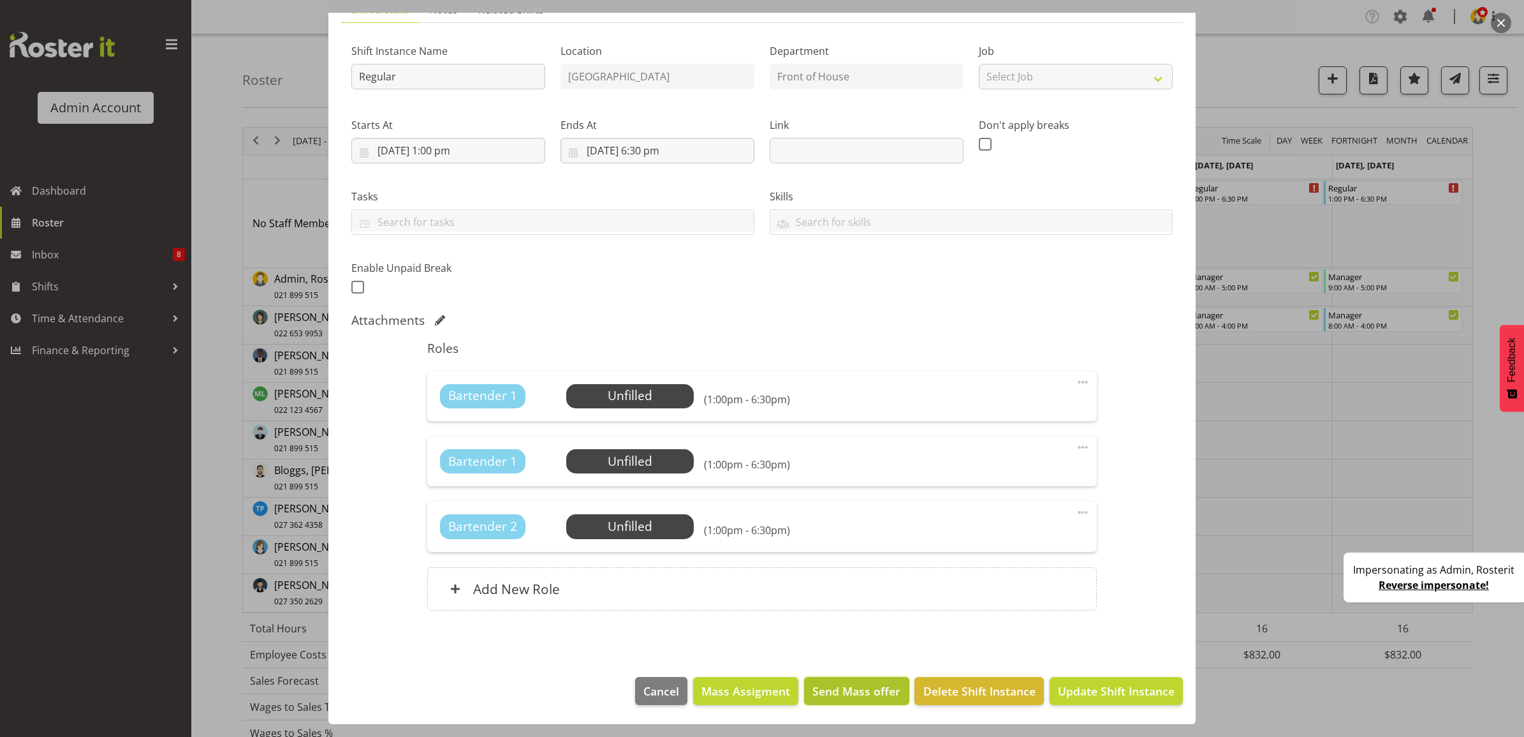
click at [858, 684] on span "Send Mass offer" at bounding box center [857, 690] width 88 height 17
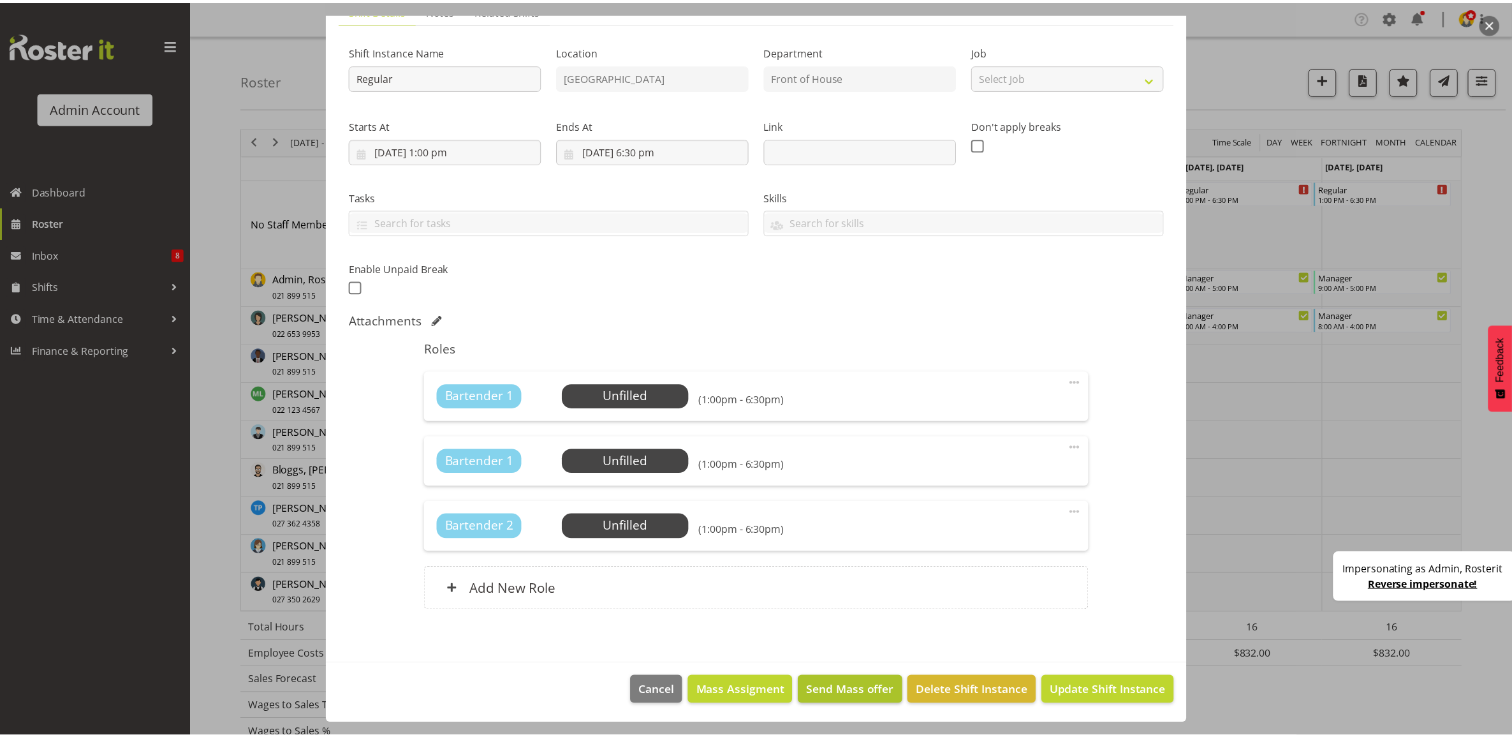
scroll to position [55, 0]
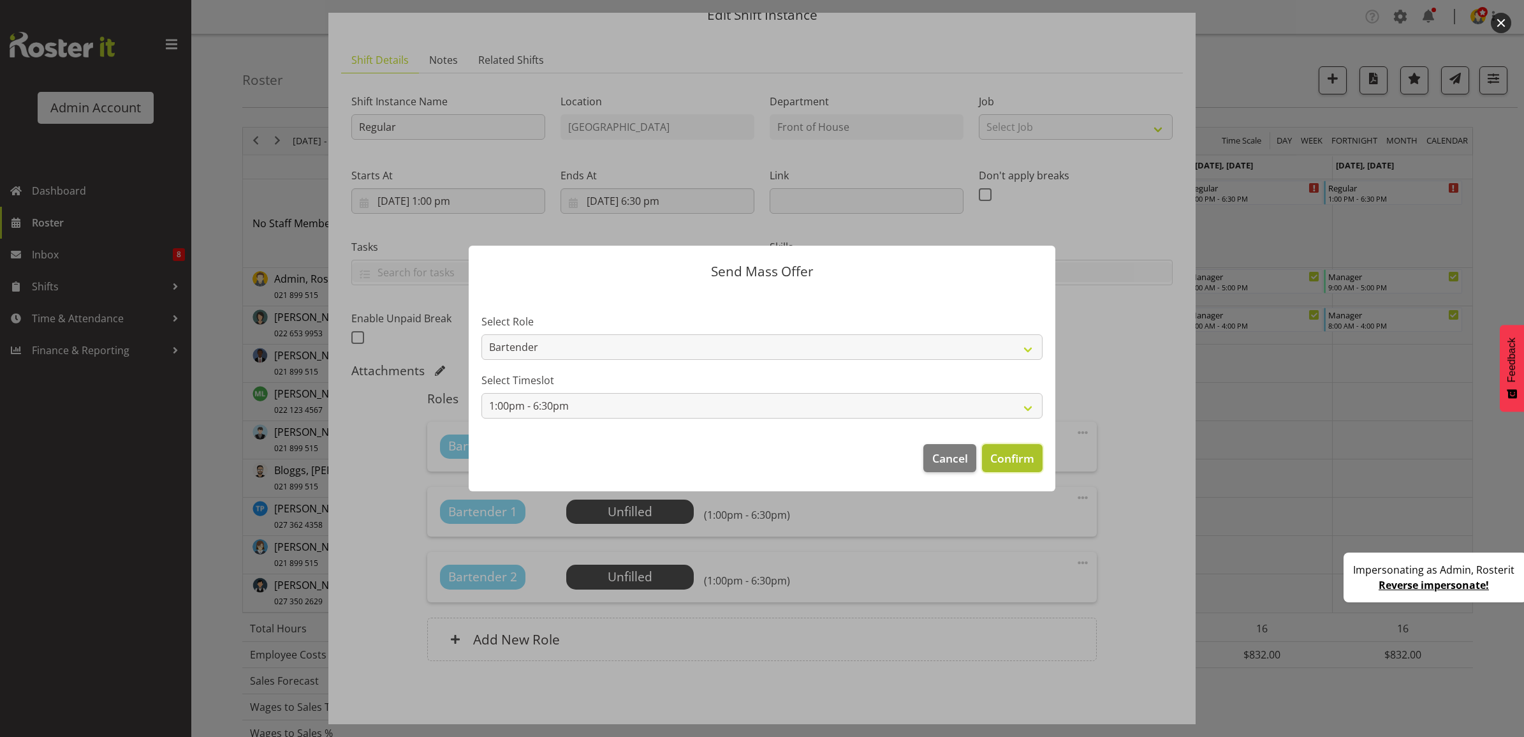
click at [1002, 455] on span "Confirm" at bounding box center [1012, 458] width 44 height 17
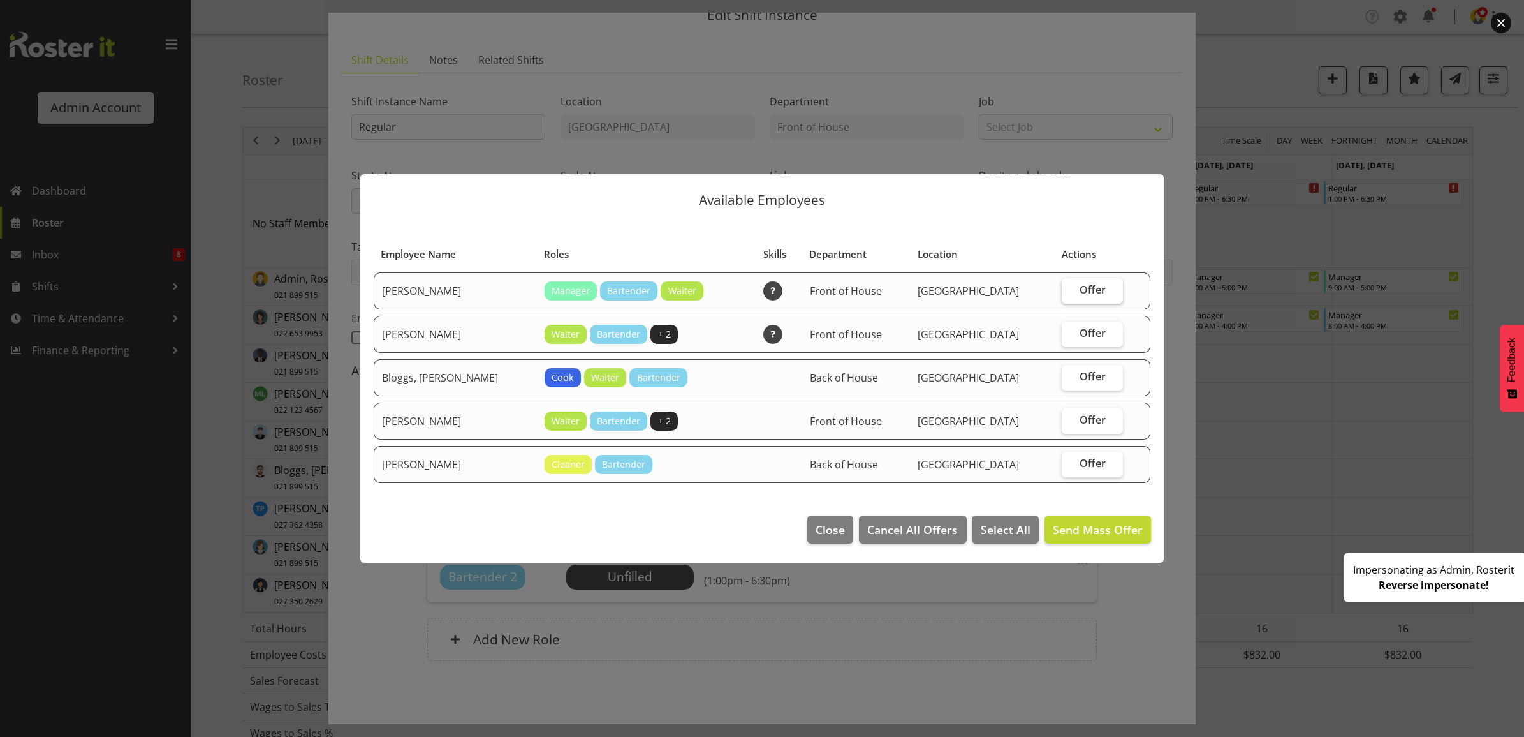
click at [1064, 282] on label "Offer" at bounding box center [1092, 291] width 61 height 26
click at [1064, 286] on input "Offer" at bounding box center [1066, 290] width 8 height 8
checkbox input "true"
click at [1086, 374] on span "Offer" at bounding box center [1093, 376] width 26 height 13
click at [1070, 374] on input "Offer" at bounding box center [1066, 376] width 8 height 8
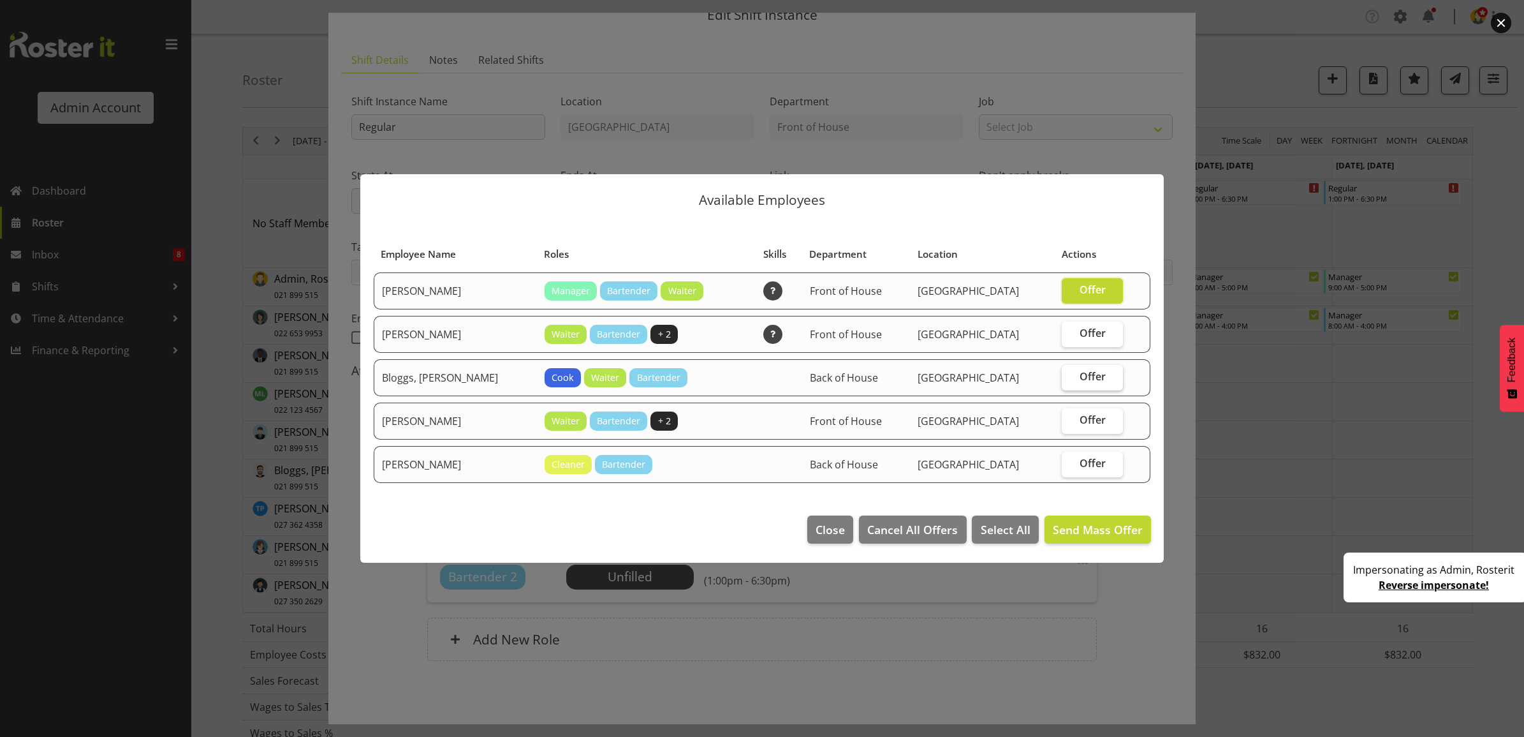
checkbox input "true"
click at [1083, 466] on span "Offer" at bounding box center [1093, 463] width 26 height 13
click at [1070, 466] on input "Offer" at bounding box center [1066, 463] width 8 height 8
checkbox input "true"
click at [1085, 334] on span "Offer" at bounding box center [1093, 333] width 26 height 13
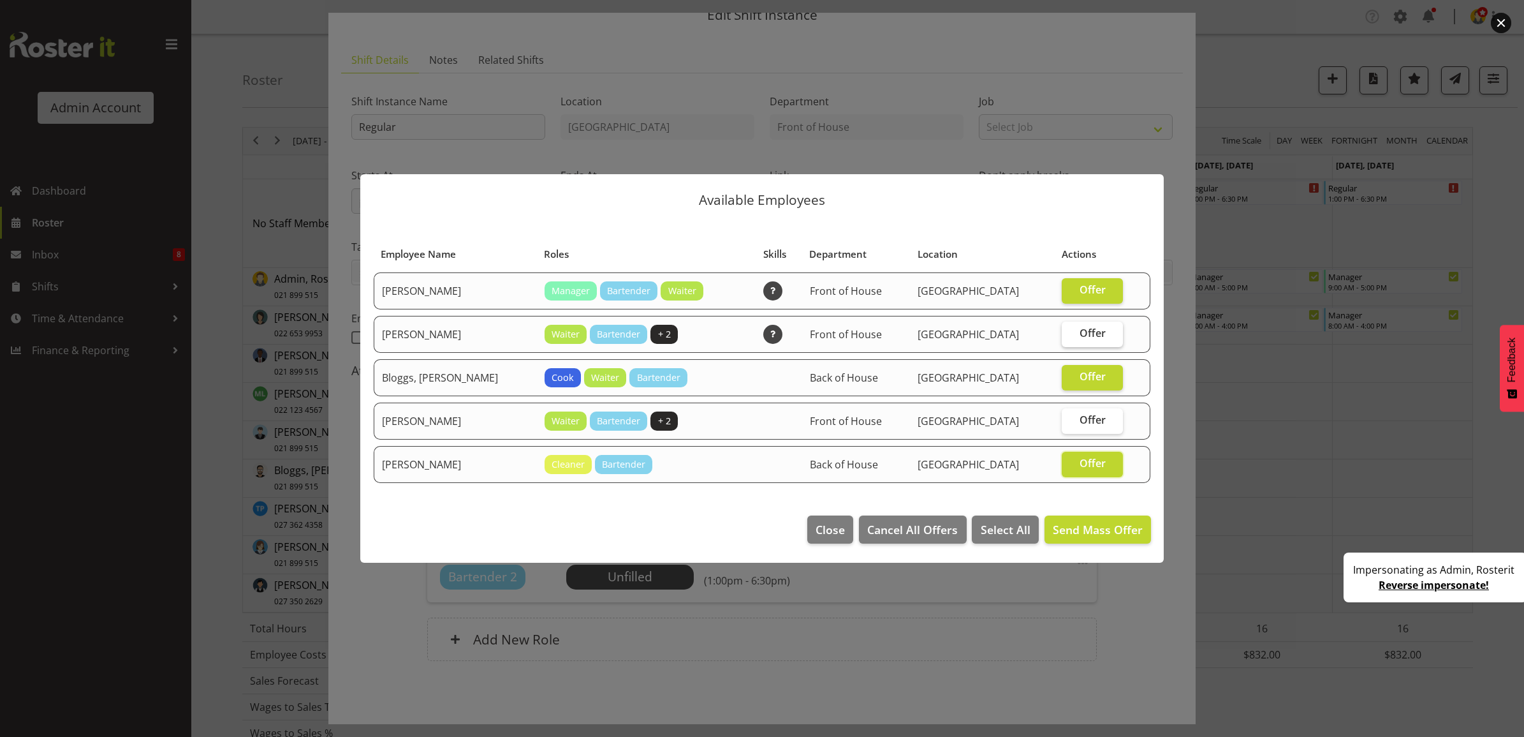
click at [1070, 334] on input "Offer" at bounding box center [1066, 333] width 8 height 8
checkbox input "true"
click at [1094, 533] on span "Send Mass Offer" at bounding box center [1098, 529] width 90 height 15
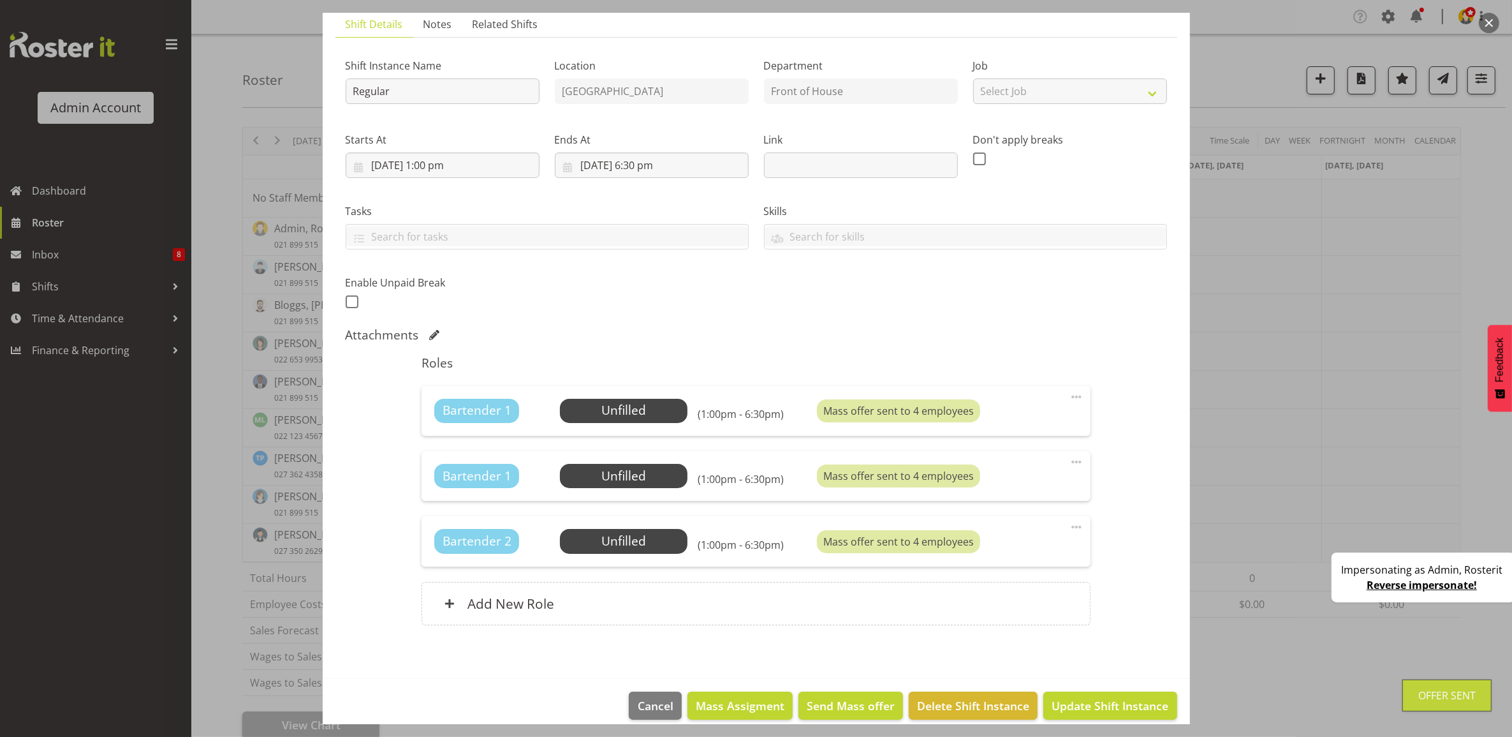
scroll to position [107, 0]
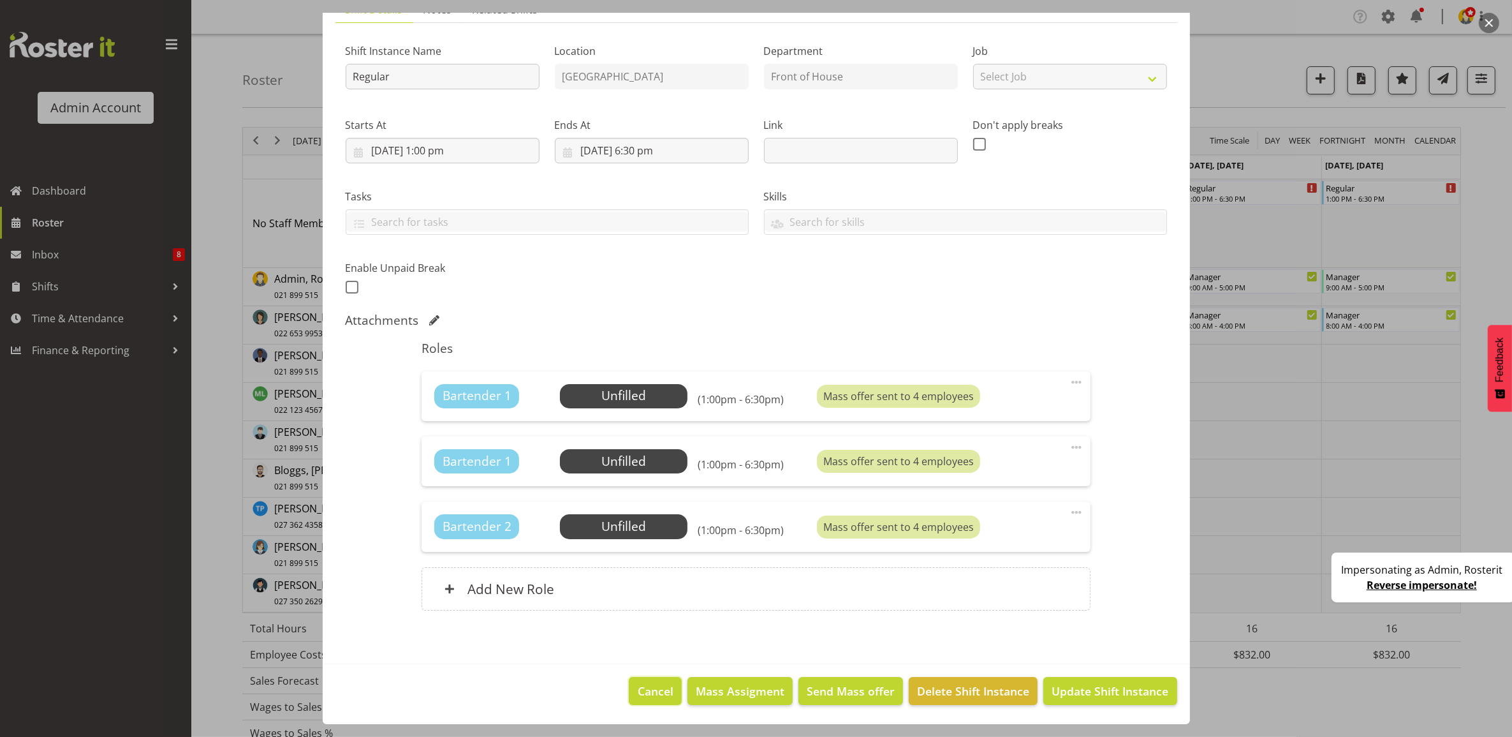
click at [654, 689] on span "Cancel" at bounding box center [656, 690] width 36 height 17
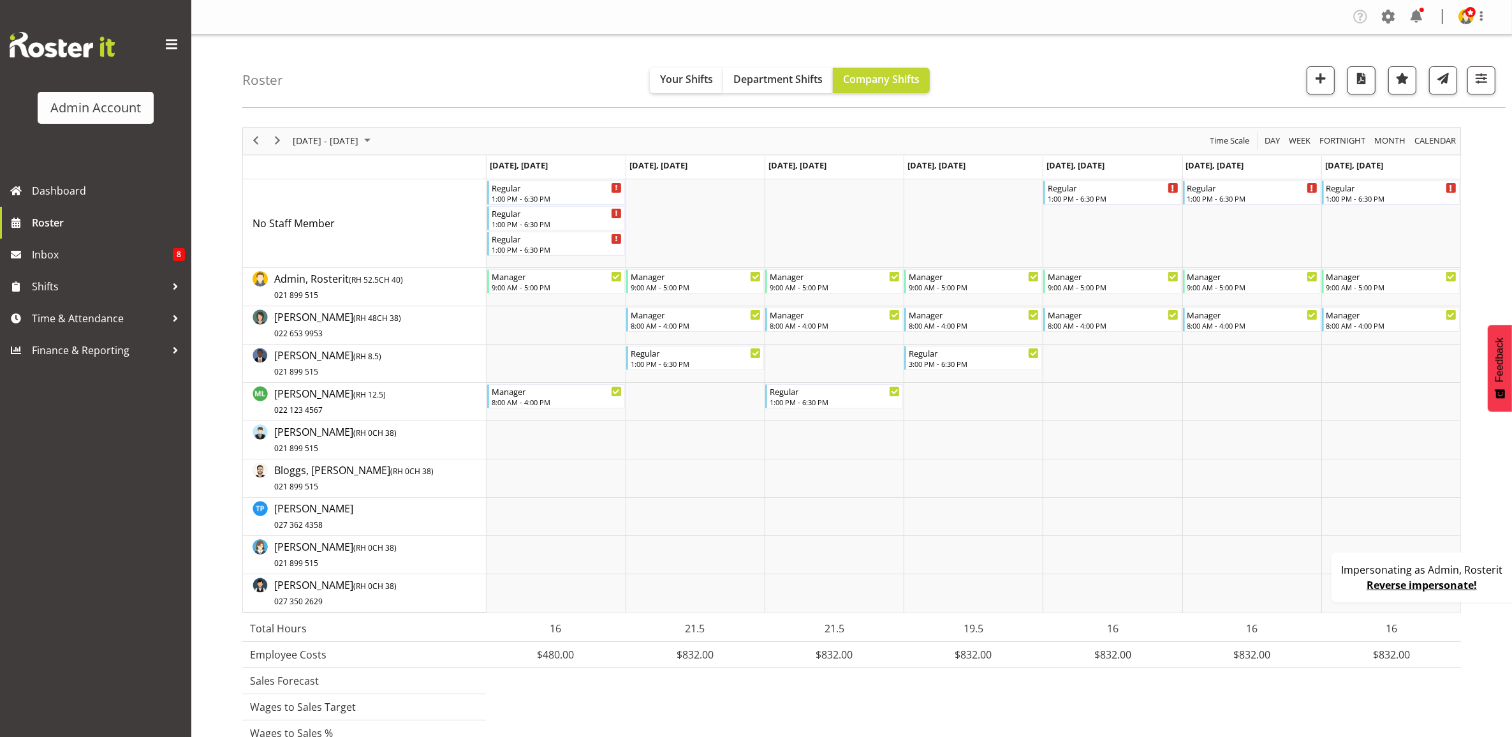
click at [1423, 587] on link "Reverse impersonate!" at bounding box center [1422, 585] width 110 height 14
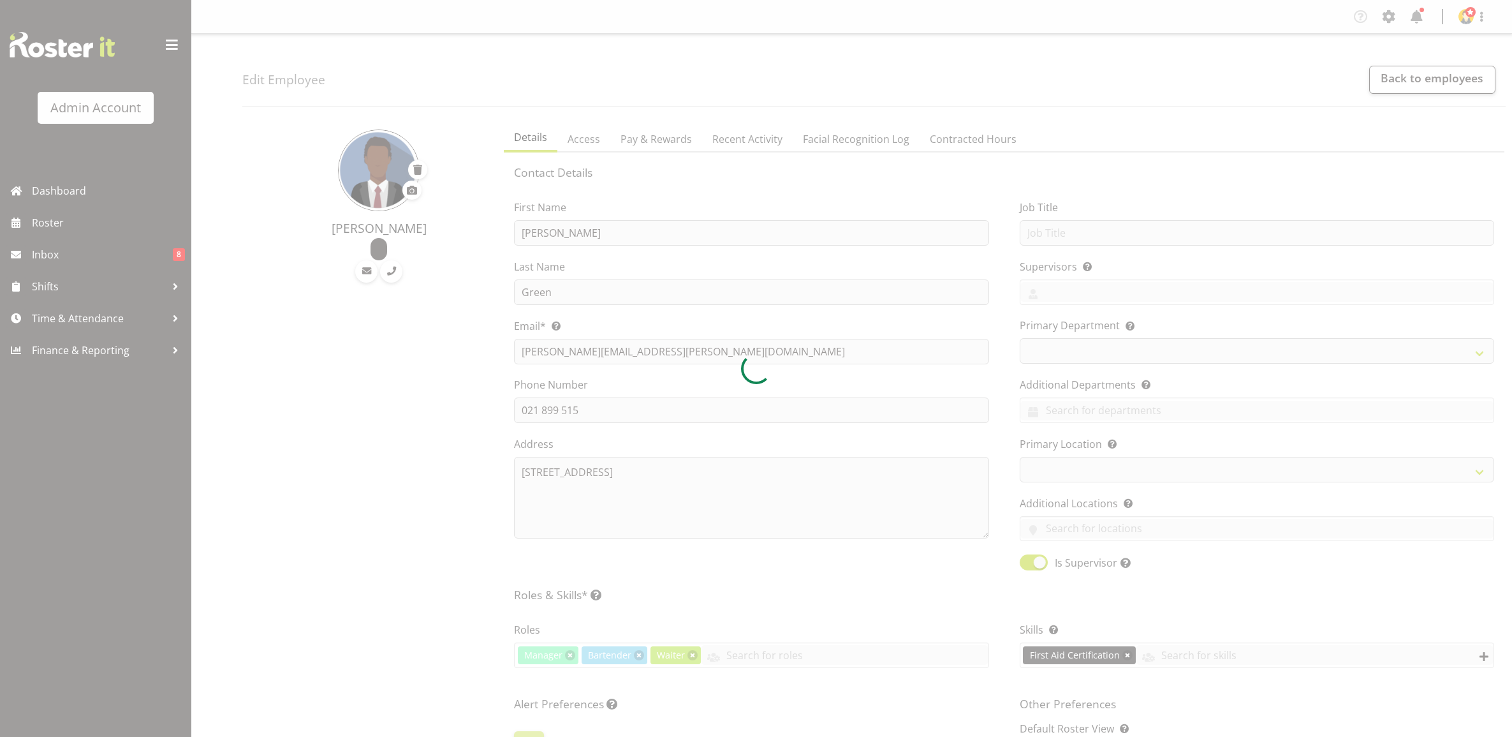
select select "TimelineWeek"
select select
select select "363"
select select
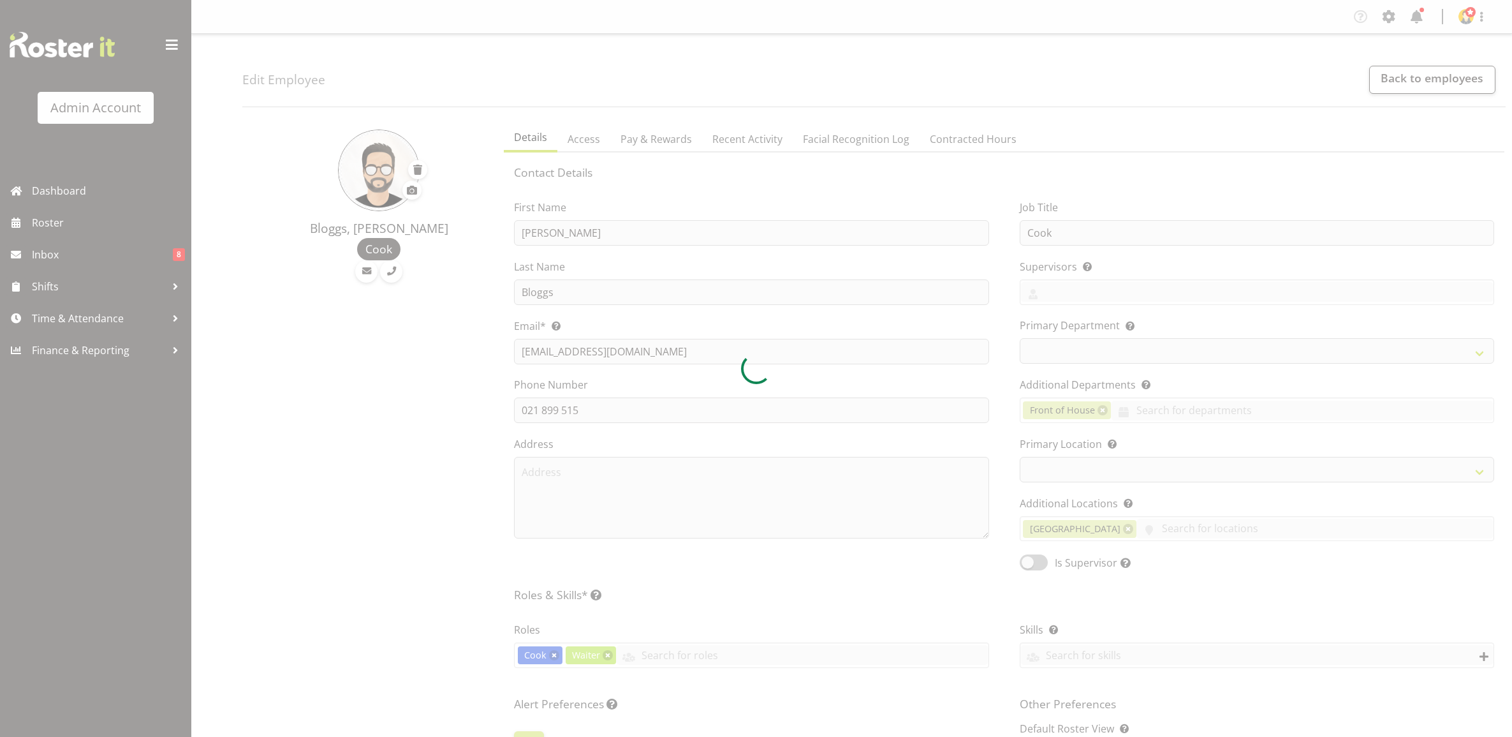
select select "TimelineWeek"
select select
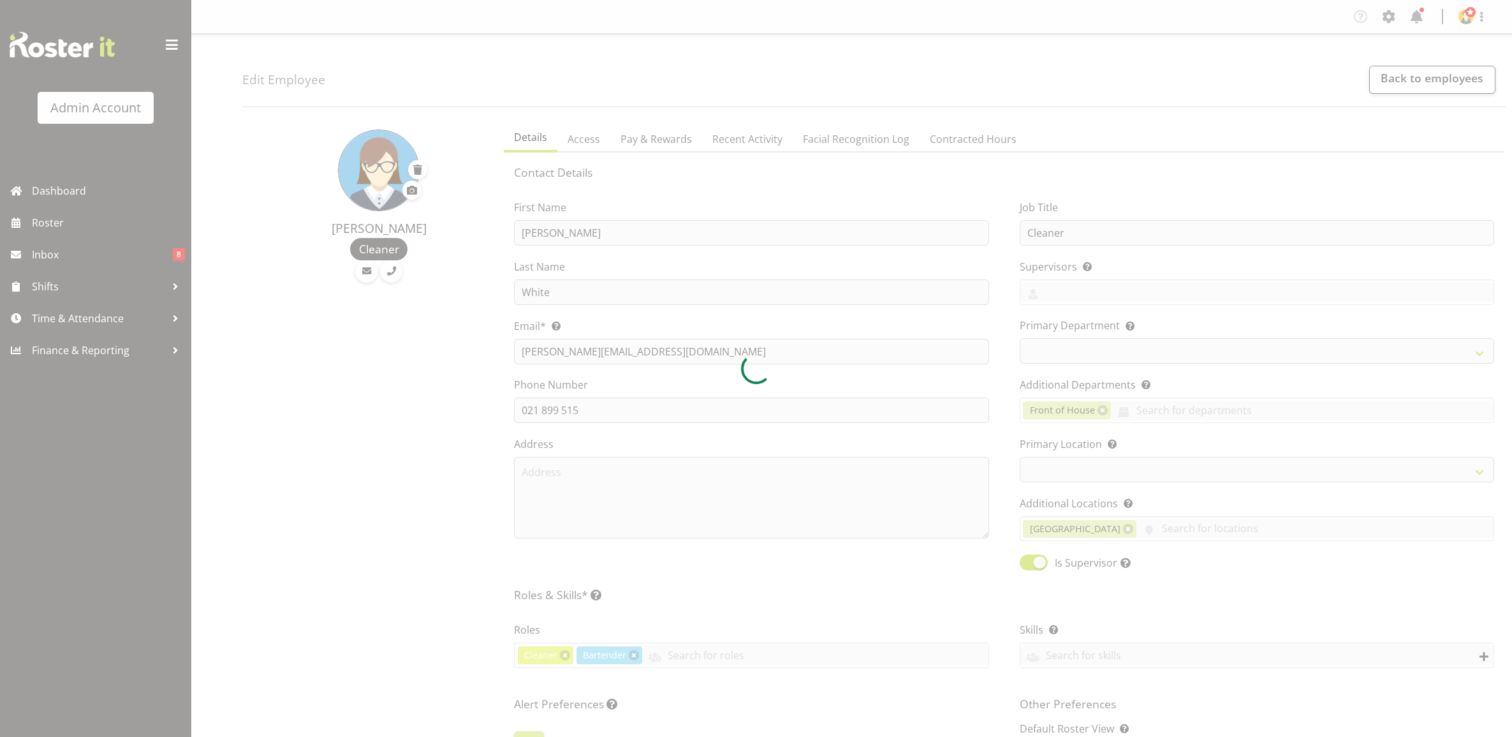
select select "TimelineWeek"
select select
select select "1"
select select "550"
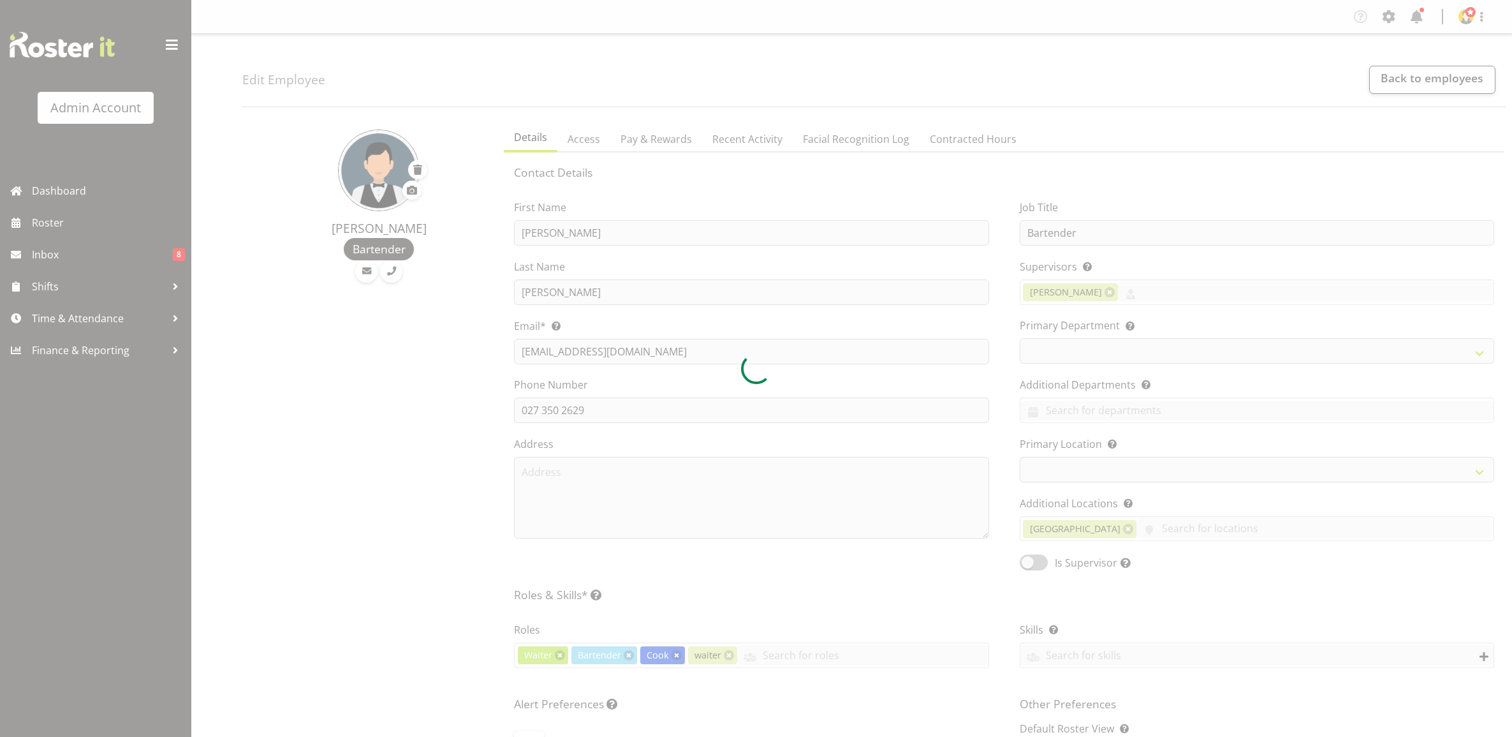
select select "TimelineWeek"
select select
select select "363"
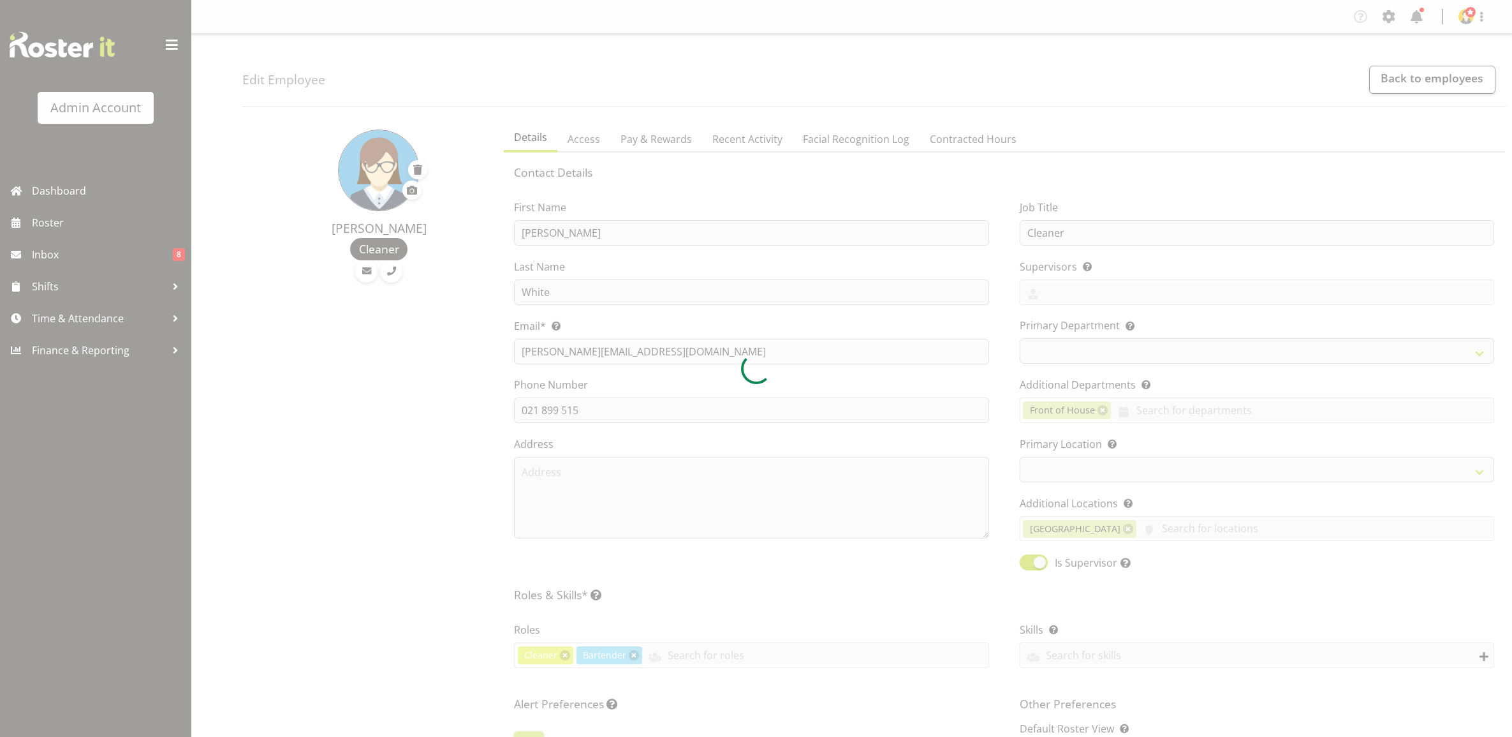
select select "TimelineWeek"
select select
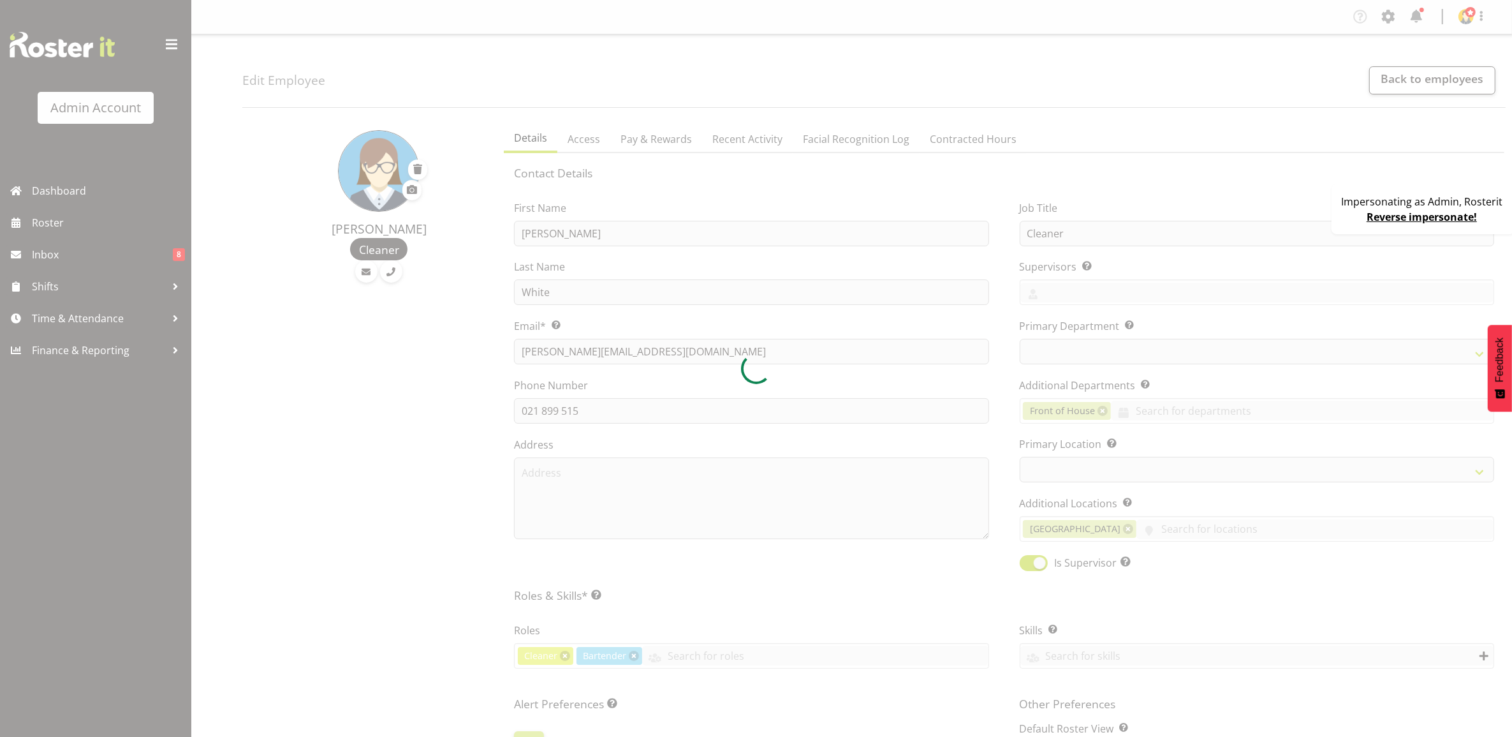
select select "1"
select select "550"
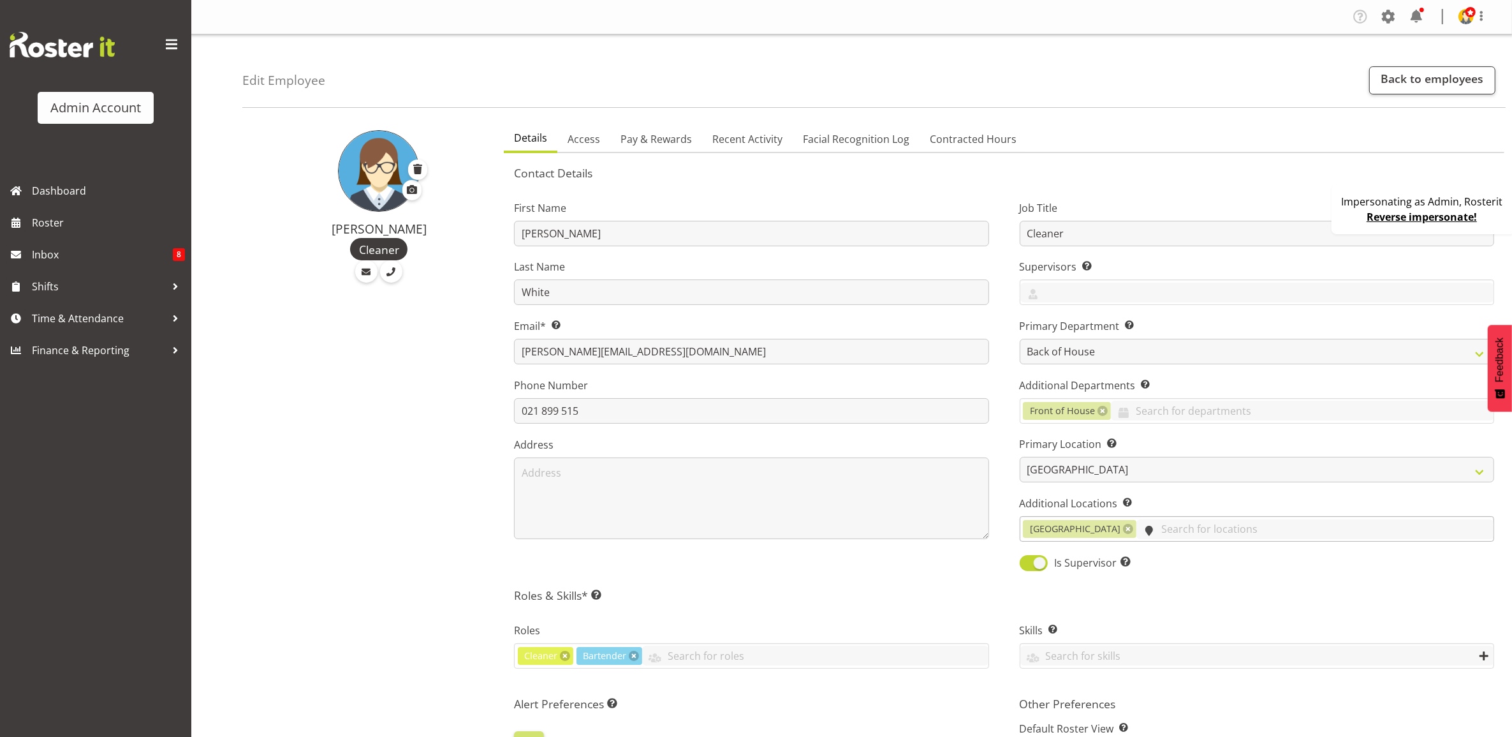
click at [1137, 531] on input "text" at bounding box center [1315, 529] width 357 height 20
click at [1083, 561] on link "Auckland" at bounding box center [1256, 560] width 473 height 23
click at [1008, 442] on div "Job Title Cleaner Supervisors Select the employee’s supervisors, or the person …" at bounding box center [1257, 381] width 505 height 398
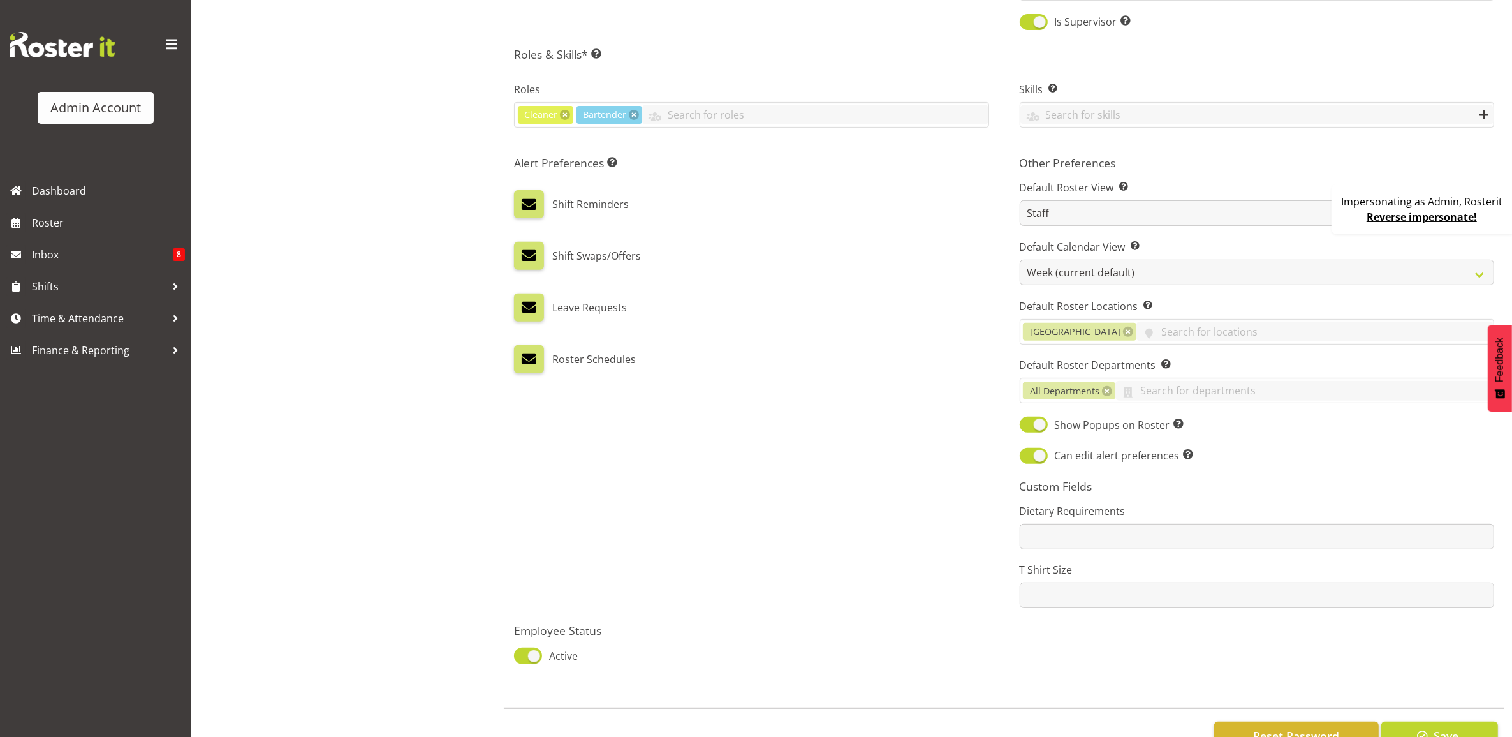
scroll to position [588, 0]
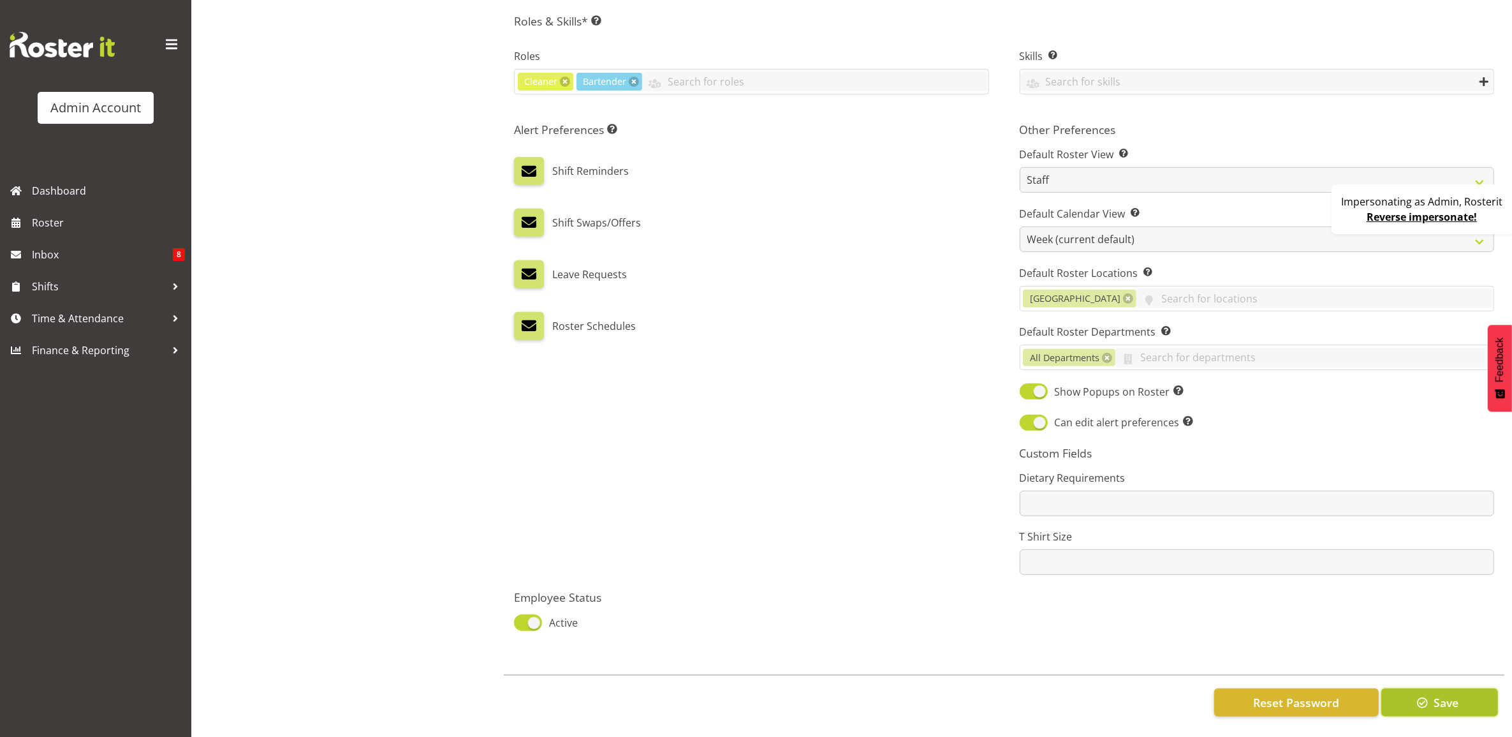
click at [1421, 694] on span "button" at bounding box center [1423, 702] width 17 height 17
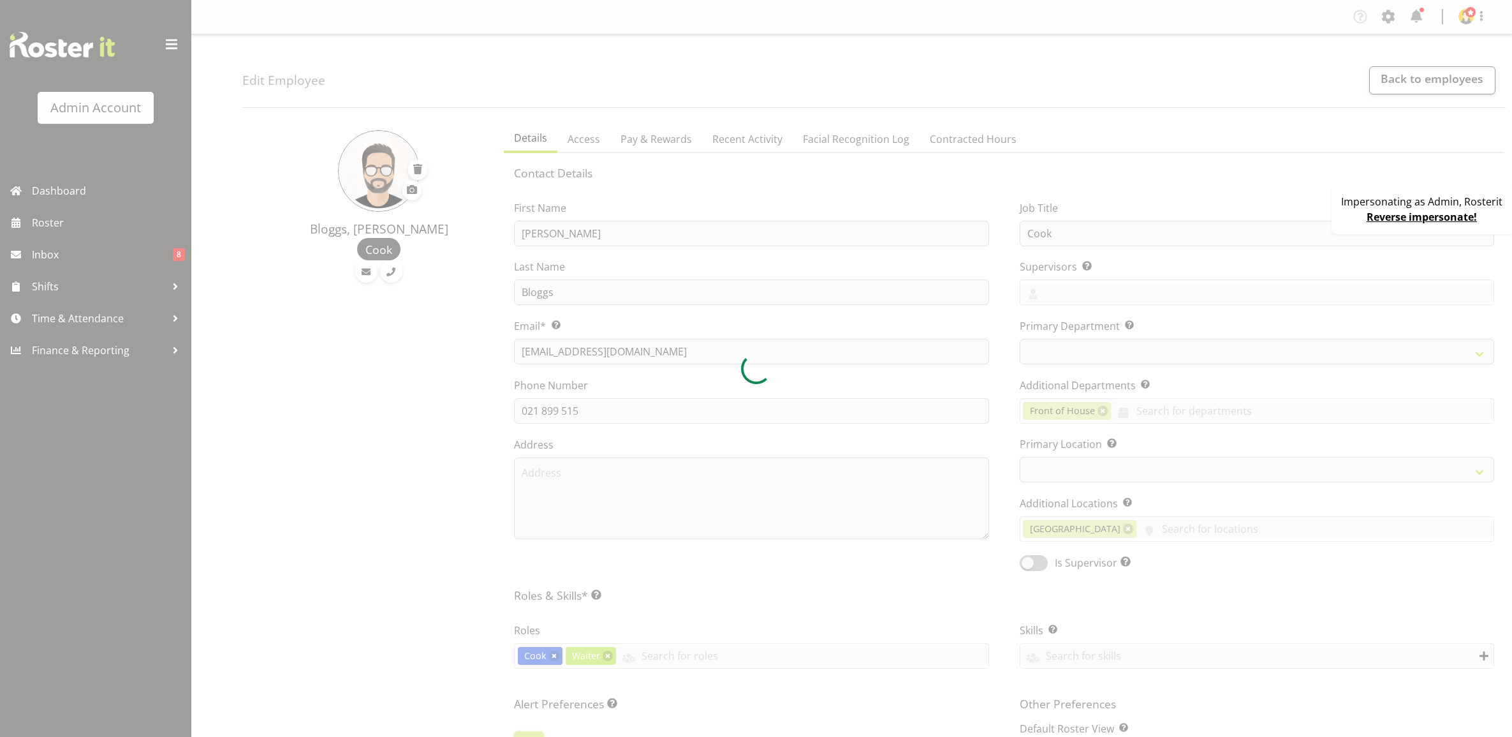
select select "TimelineWeek"
select select
select select "1"
select select "550"
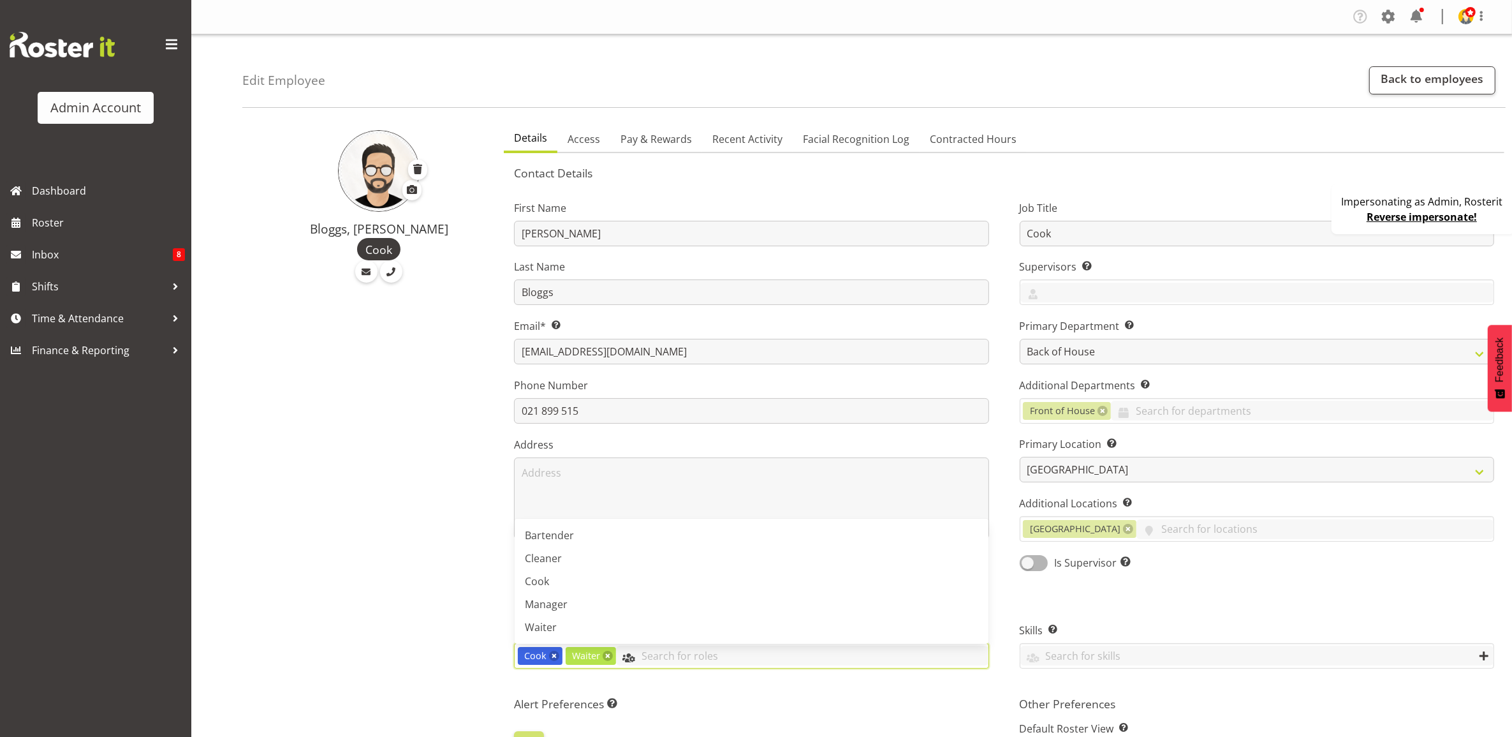
click at [665, 658] on input "text" at bounding box center [802, 655] width 372 height 20
click at [591, 543] on link "Bartender" at bounding box center [751, 535] width 473 height 23
click at [812, 698] on h5 "Alert Preferences Specifies what type(s) of communication the employee will rec…" at bounding box center [751, 703] width 475 height 14
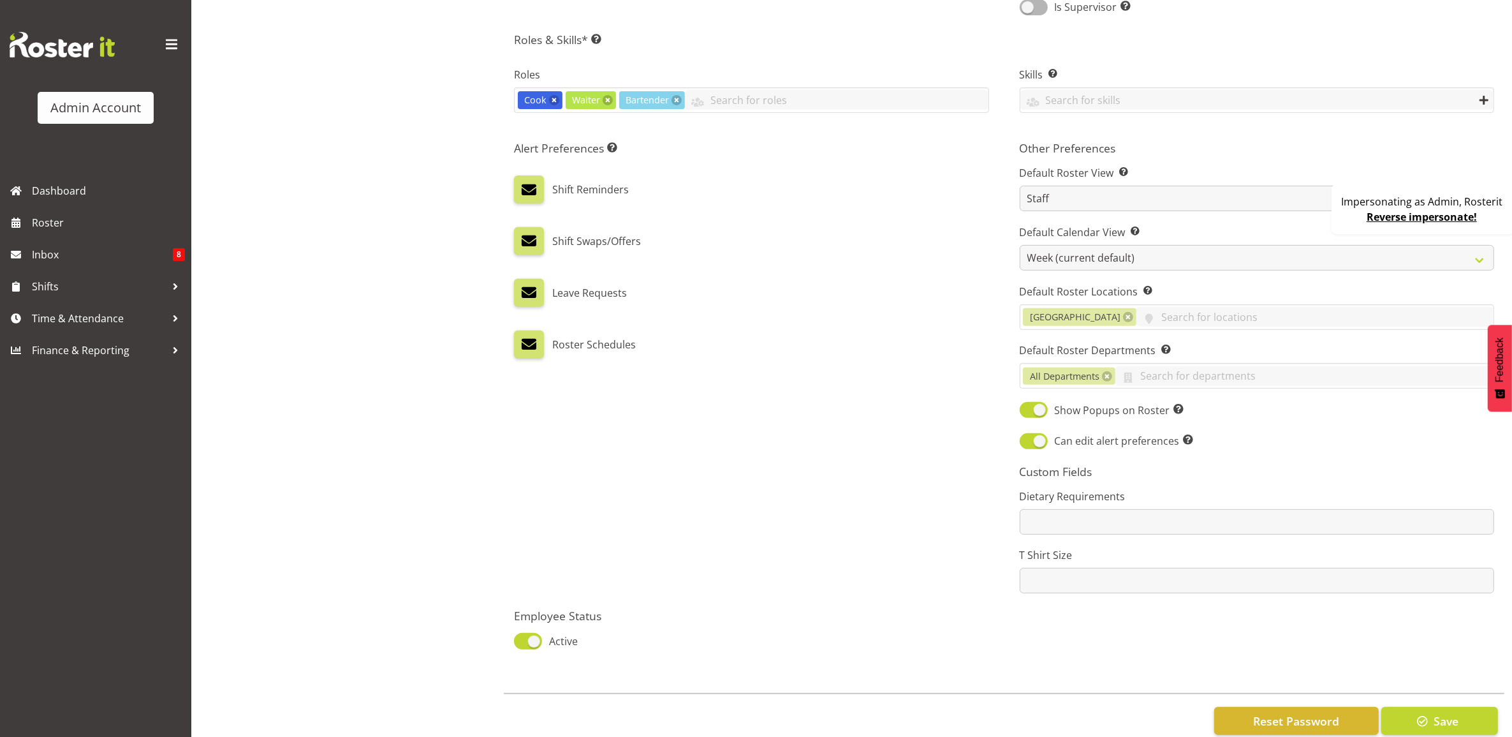
scroll to position [558, 0]
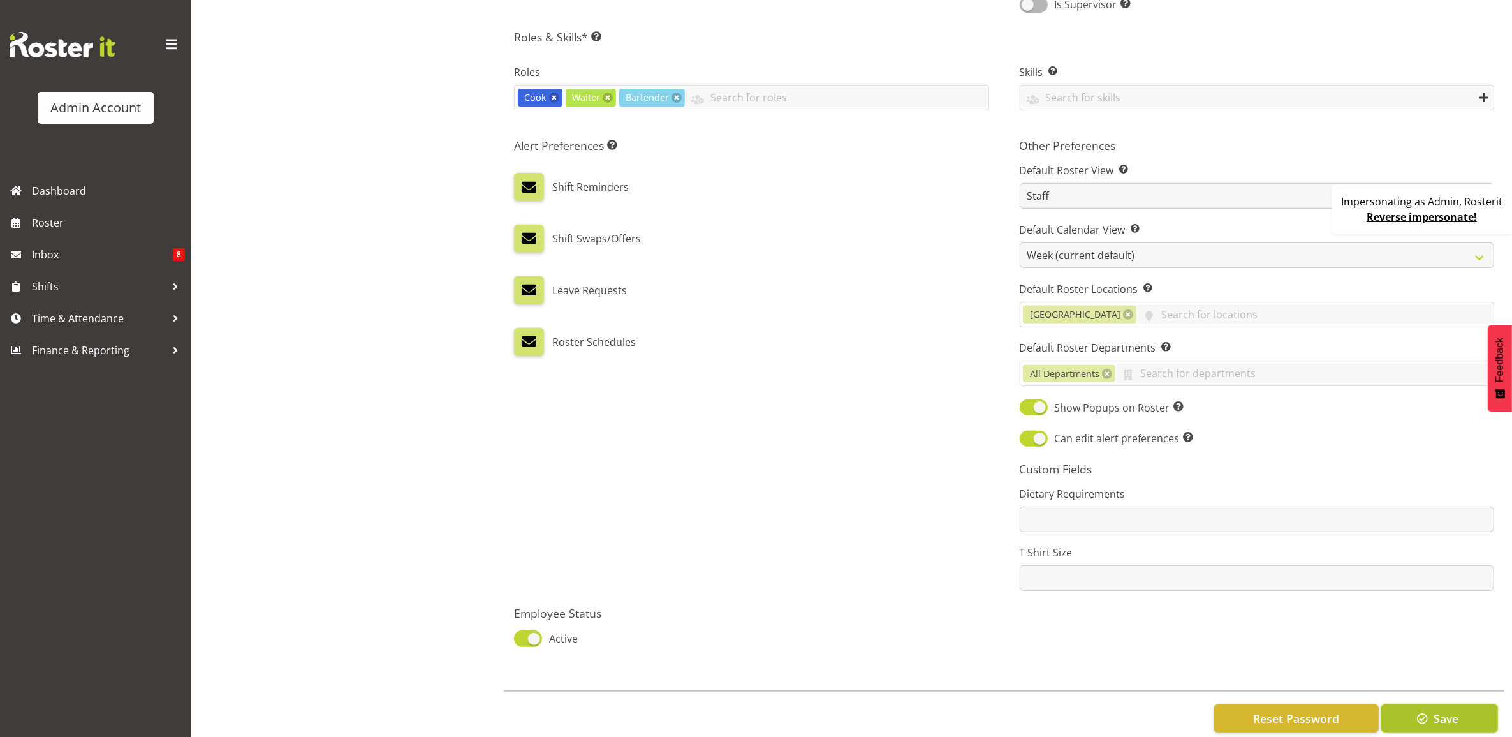
click at [1415, 725] on span "button" at bounding box center [1423, 718] width 17 height 17
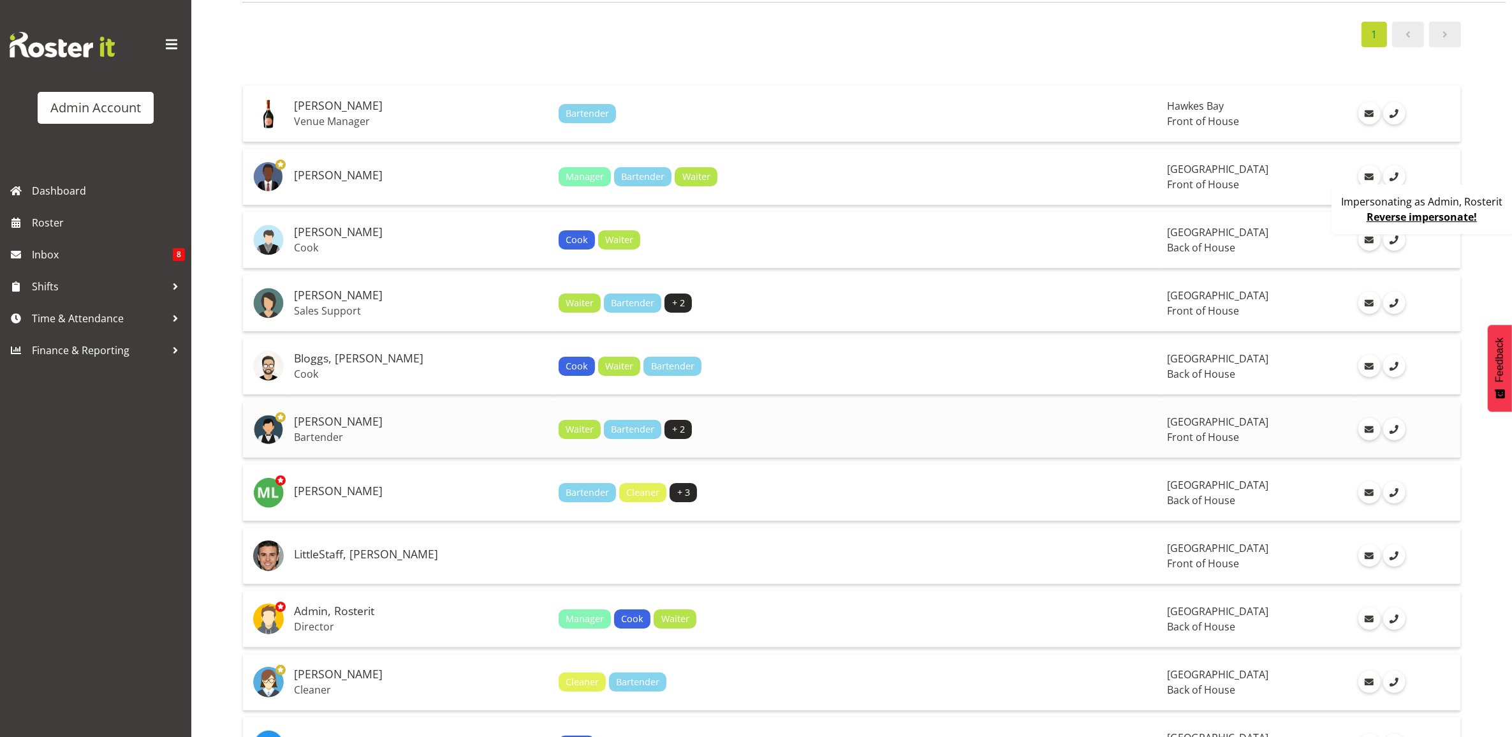
scroll to position [214, 0]
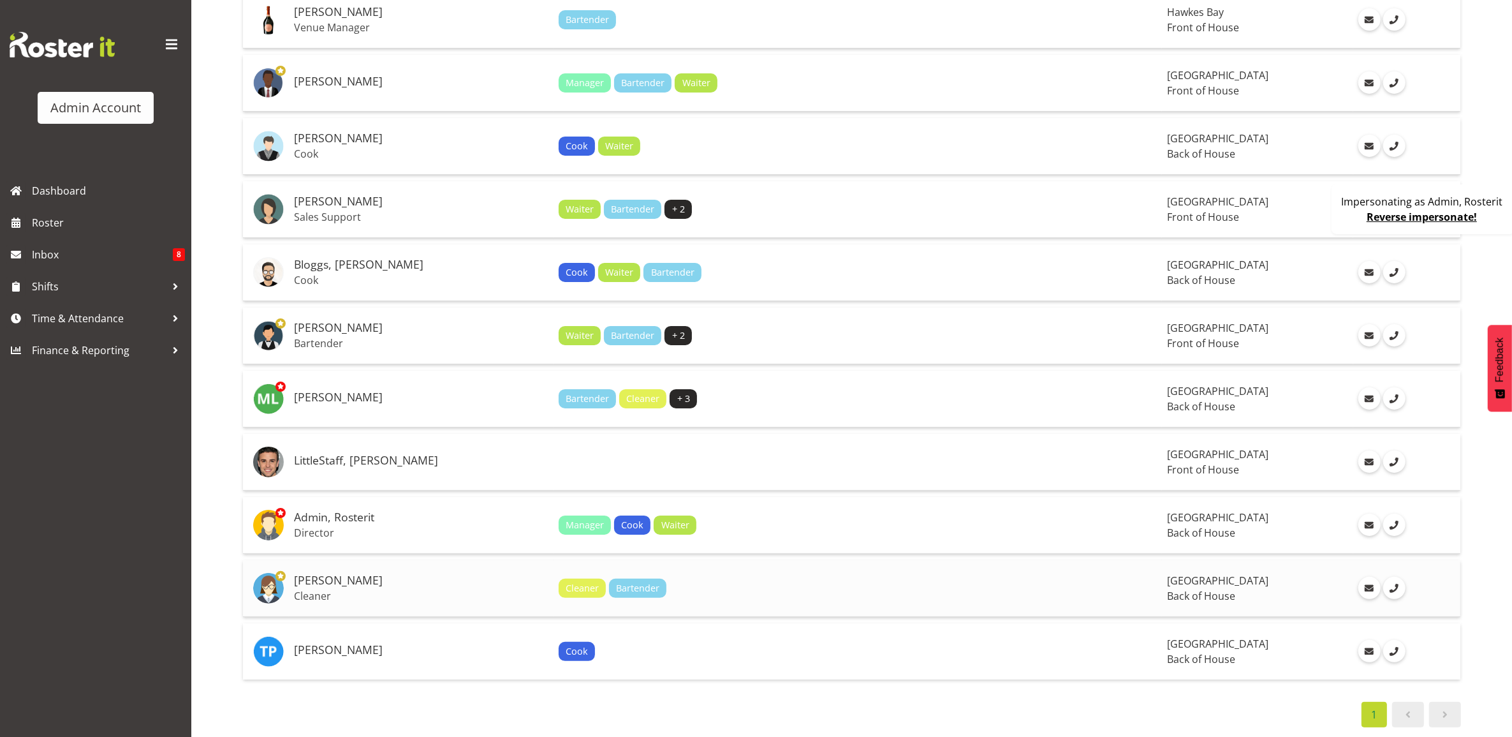
click at [648, 562] on td "Cleaner Bartender" at bounding box center [858, 588] width 609 height 57
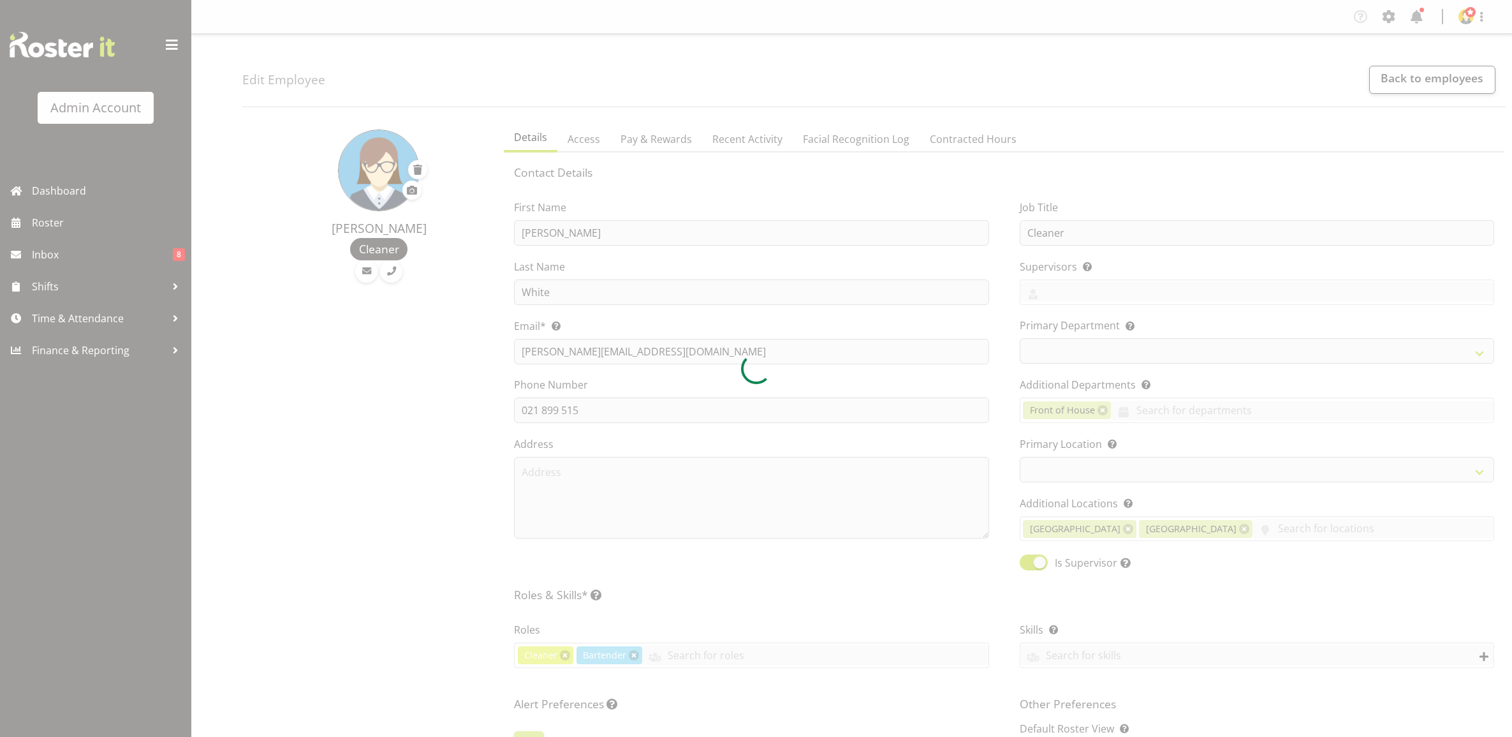
select select "TimelineWeek"
select select
select select "550"
select select "1"
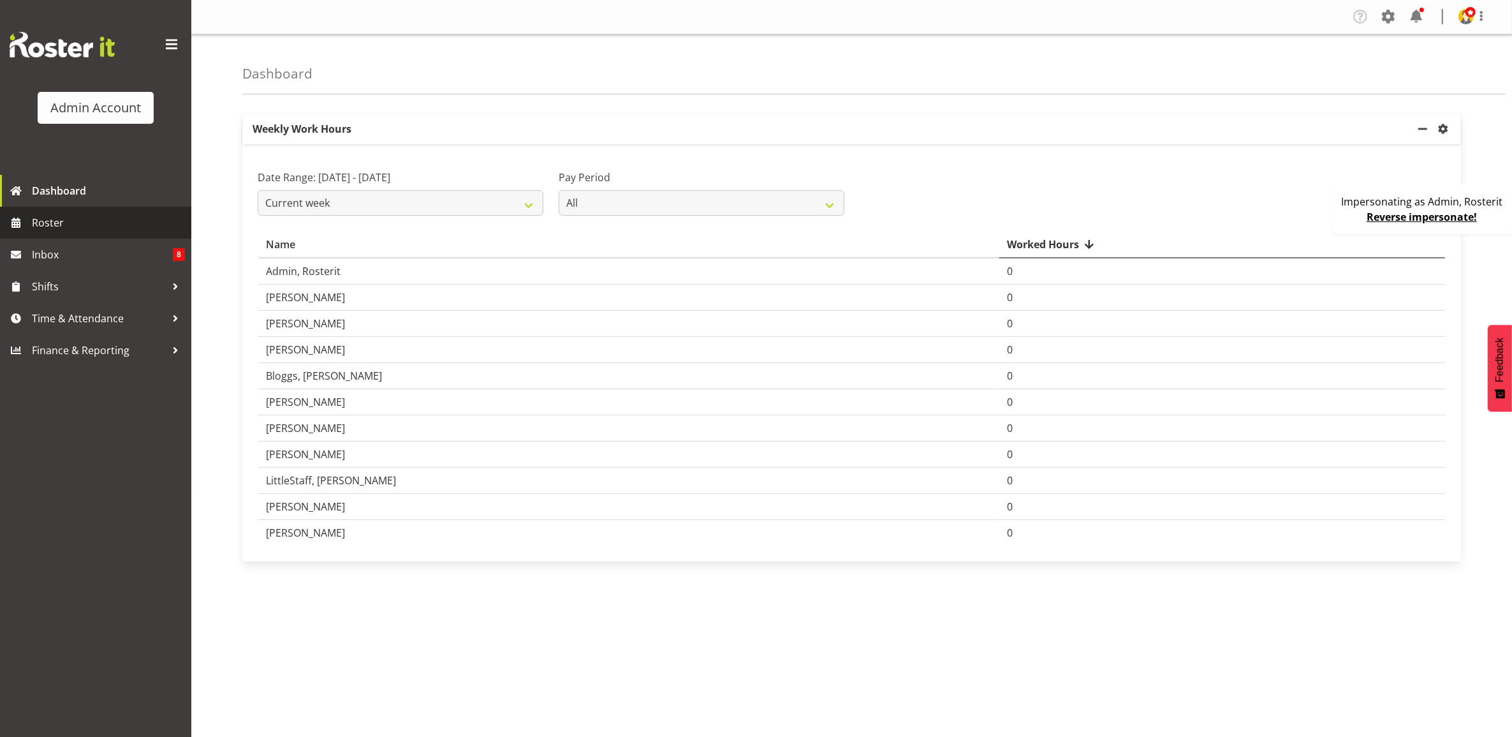
click at [100, 225] on span "Roster" at bounding box center [108, 222] width 153 height 19
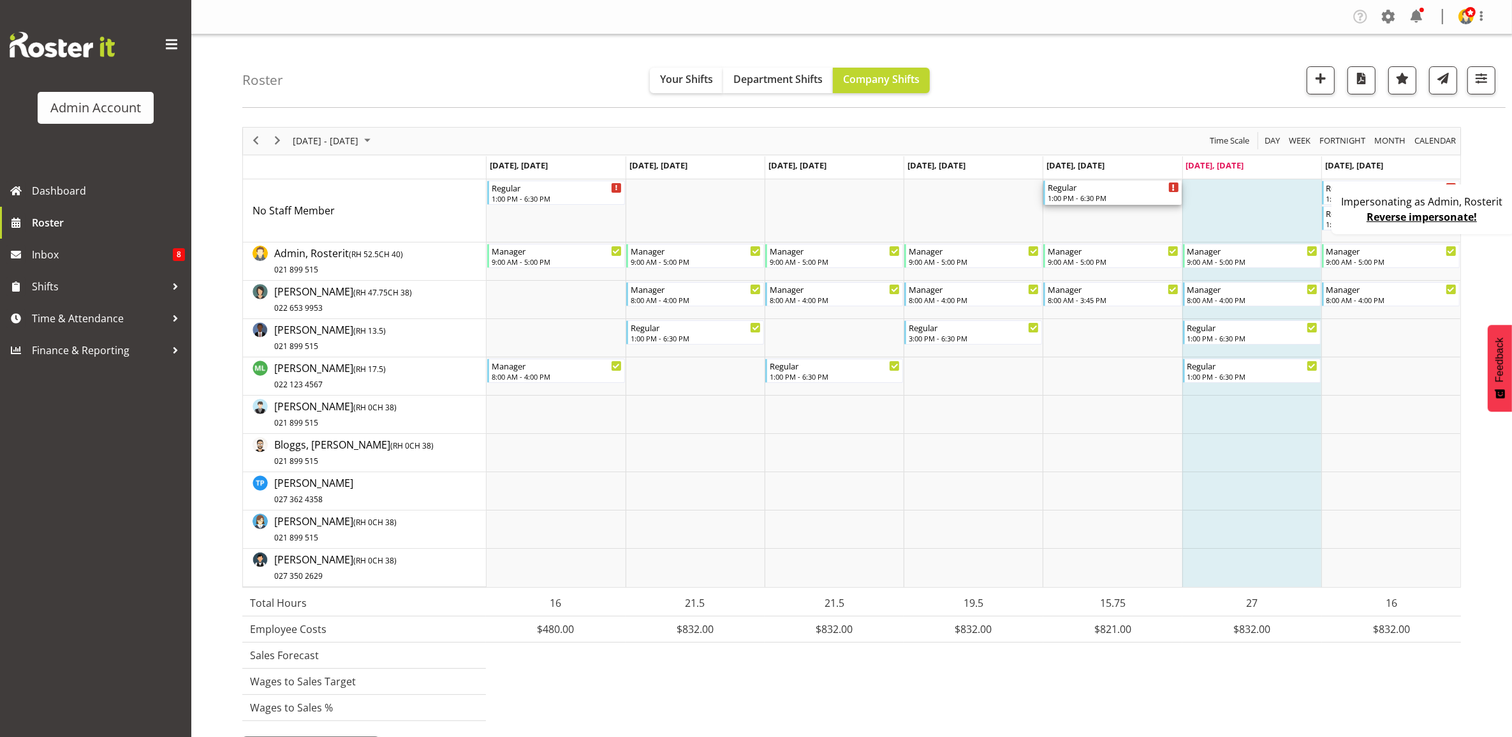
click at [1081, 191] on div "Regular" at bounding box center [1113, 186] width 131 height 13
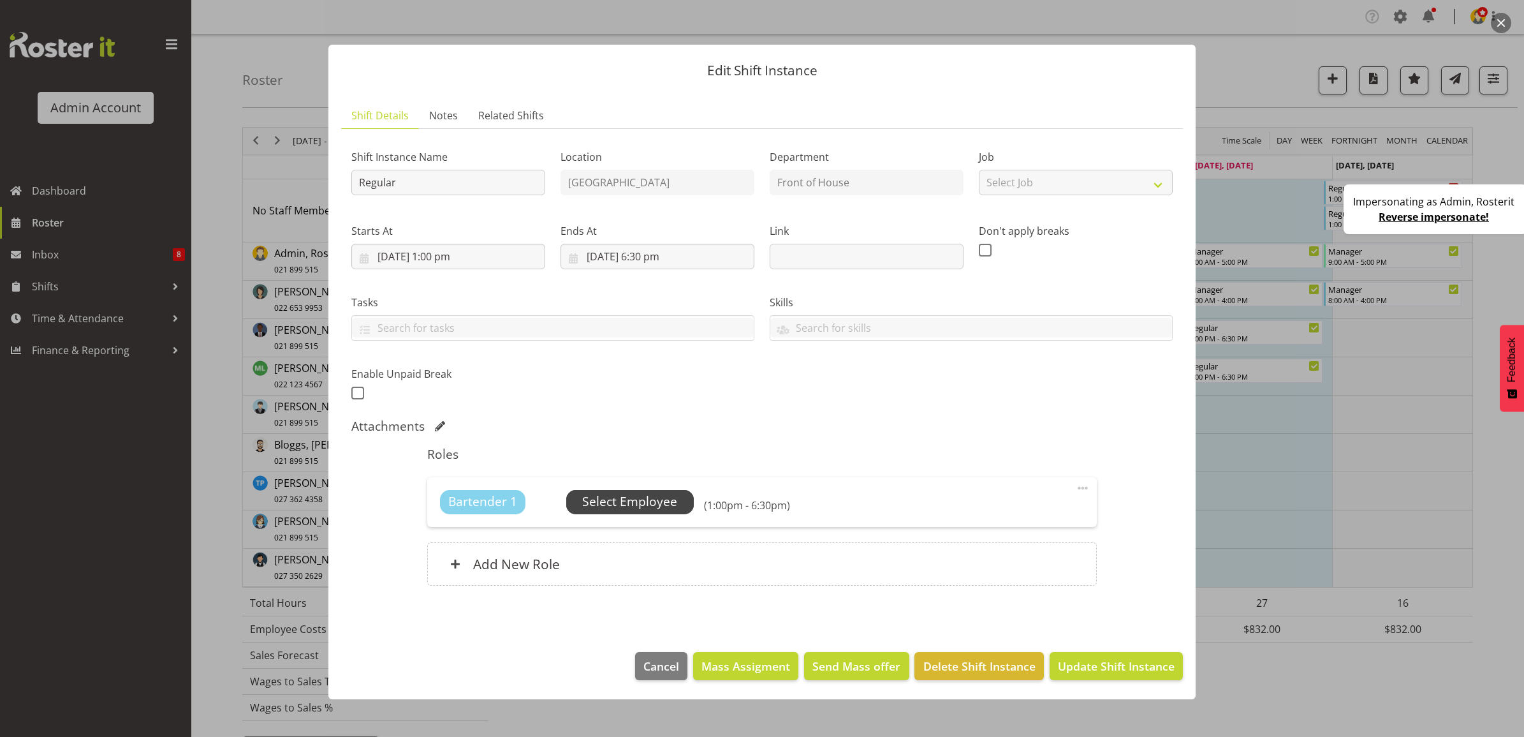
click at [652, 504] on span "Select Employee" at bounding box center [629, 501] width 95 height 18
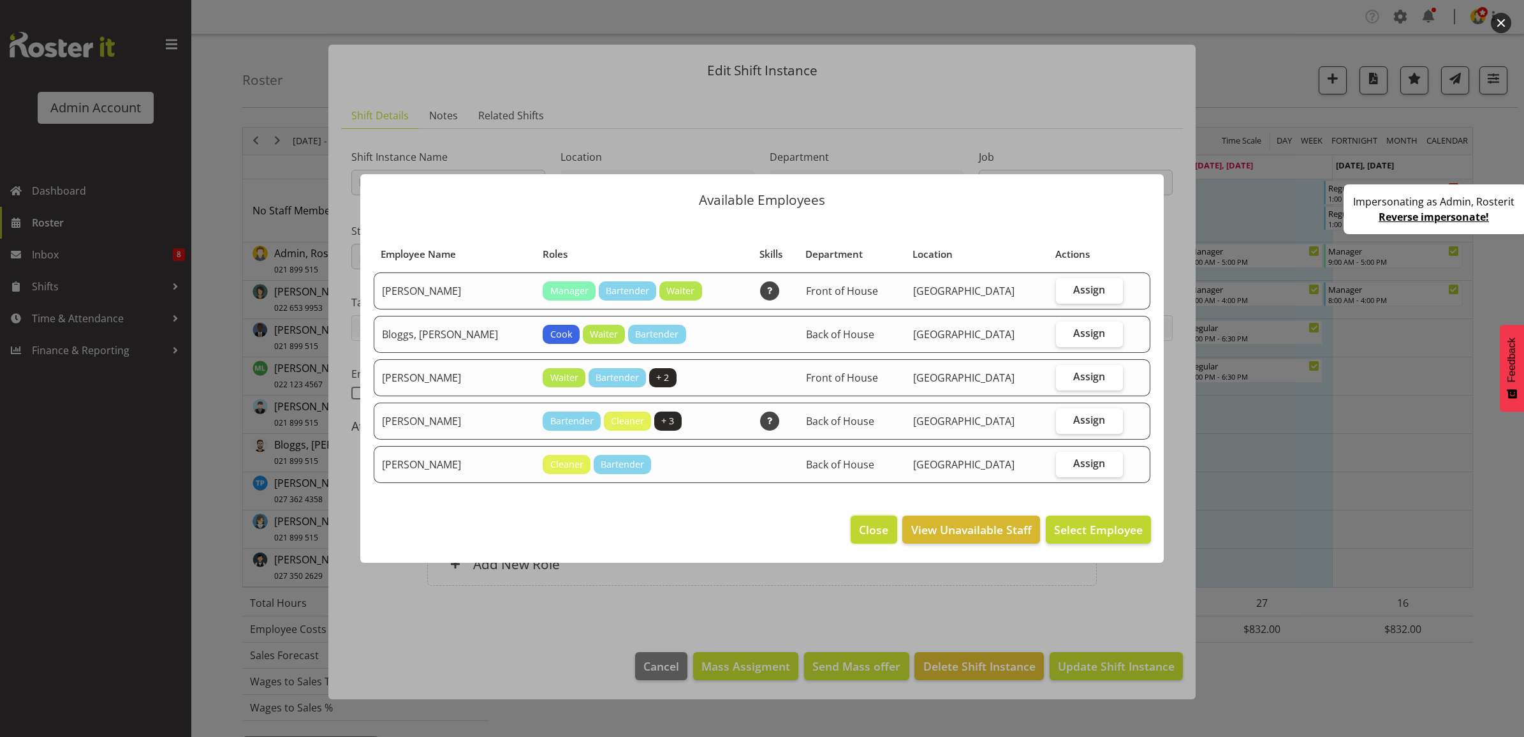
click at [874, 530] on span "Close" at bounding box center [873, 529] width 29 height 17
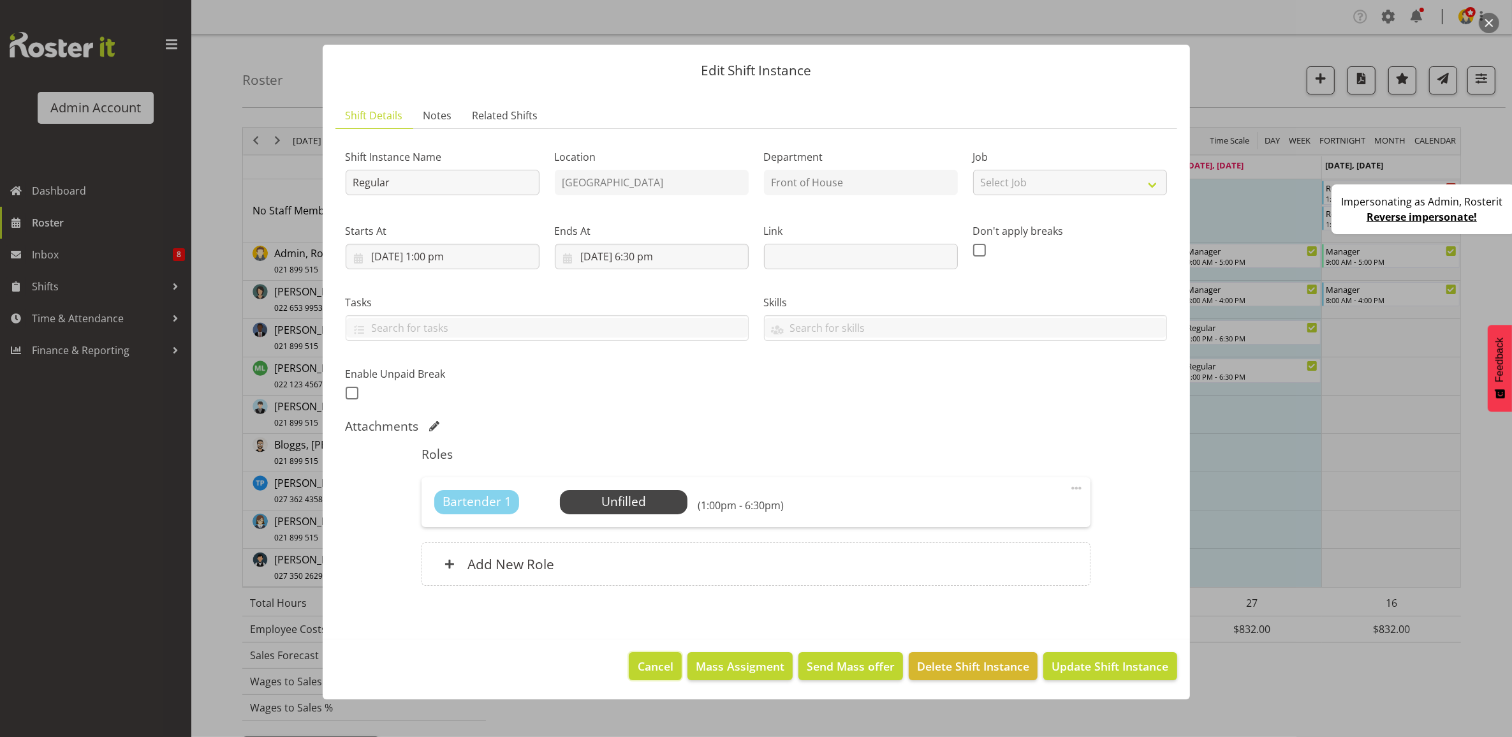
click at [674, 663] on span "Cancel" at bounding box center [656, 666] width 36 height 17
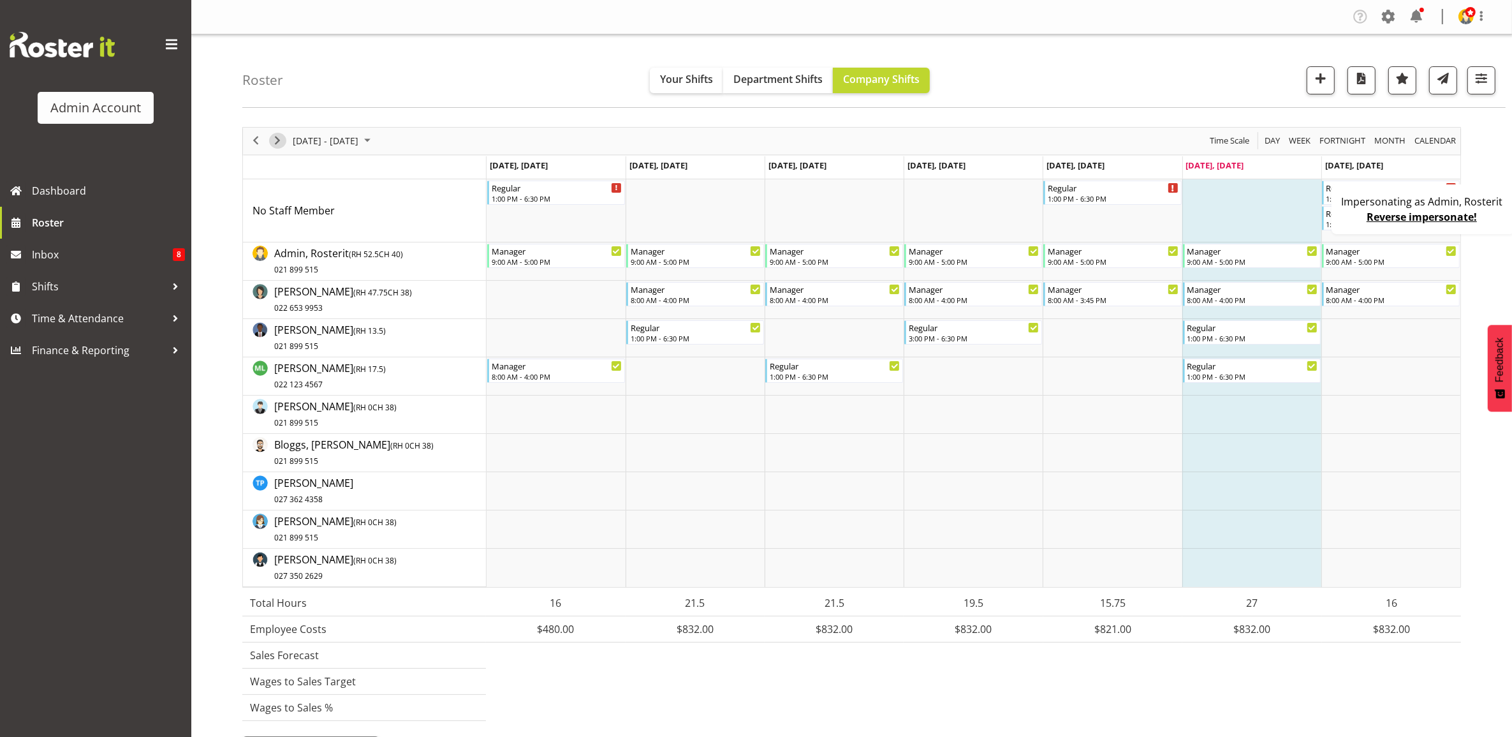
click at [278, 145] on span "Next" at bounding box center [277, 141] width 15 height 16
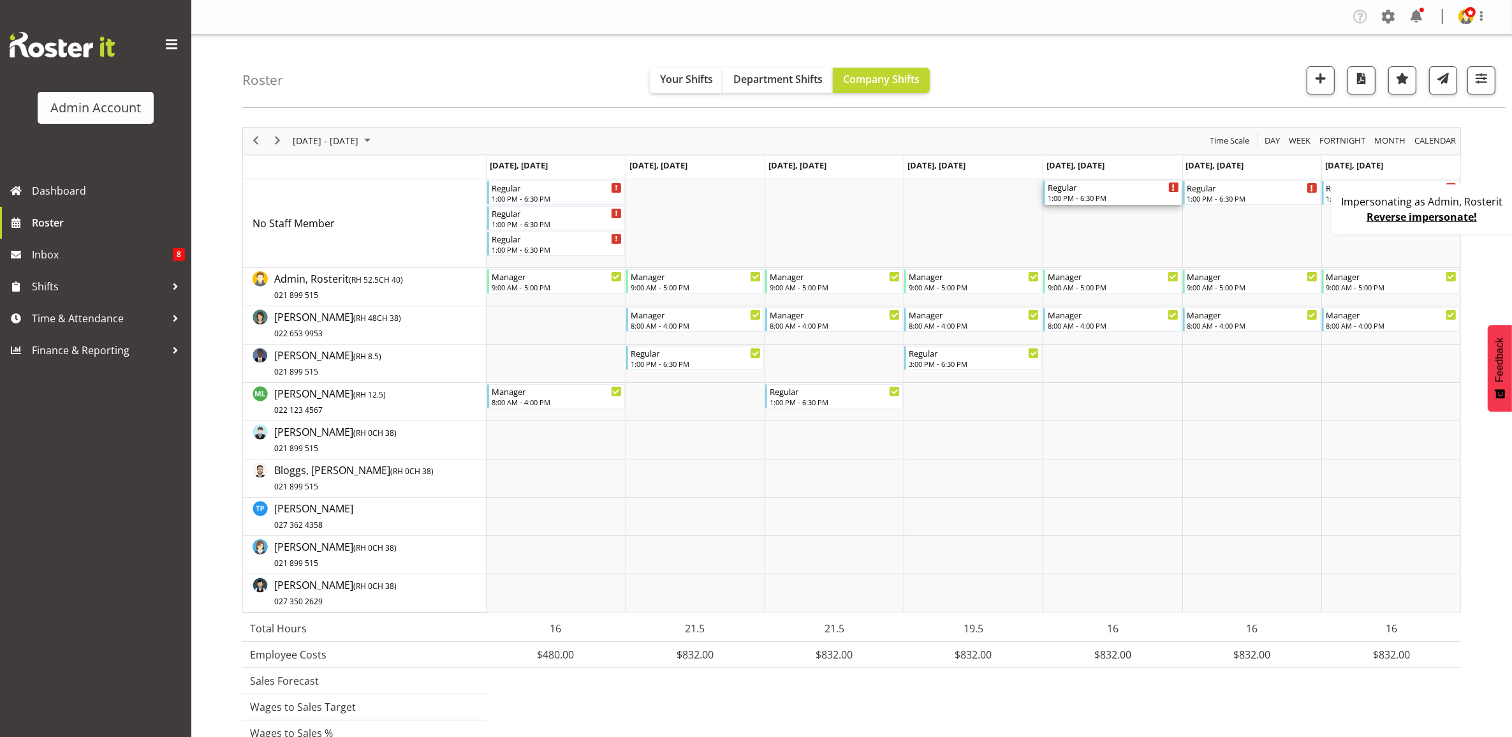
click at [1121, 193] on div "Regular 1:00 PM - 6:30 PM" at bounding box center [1113, 192] width 131 height 24
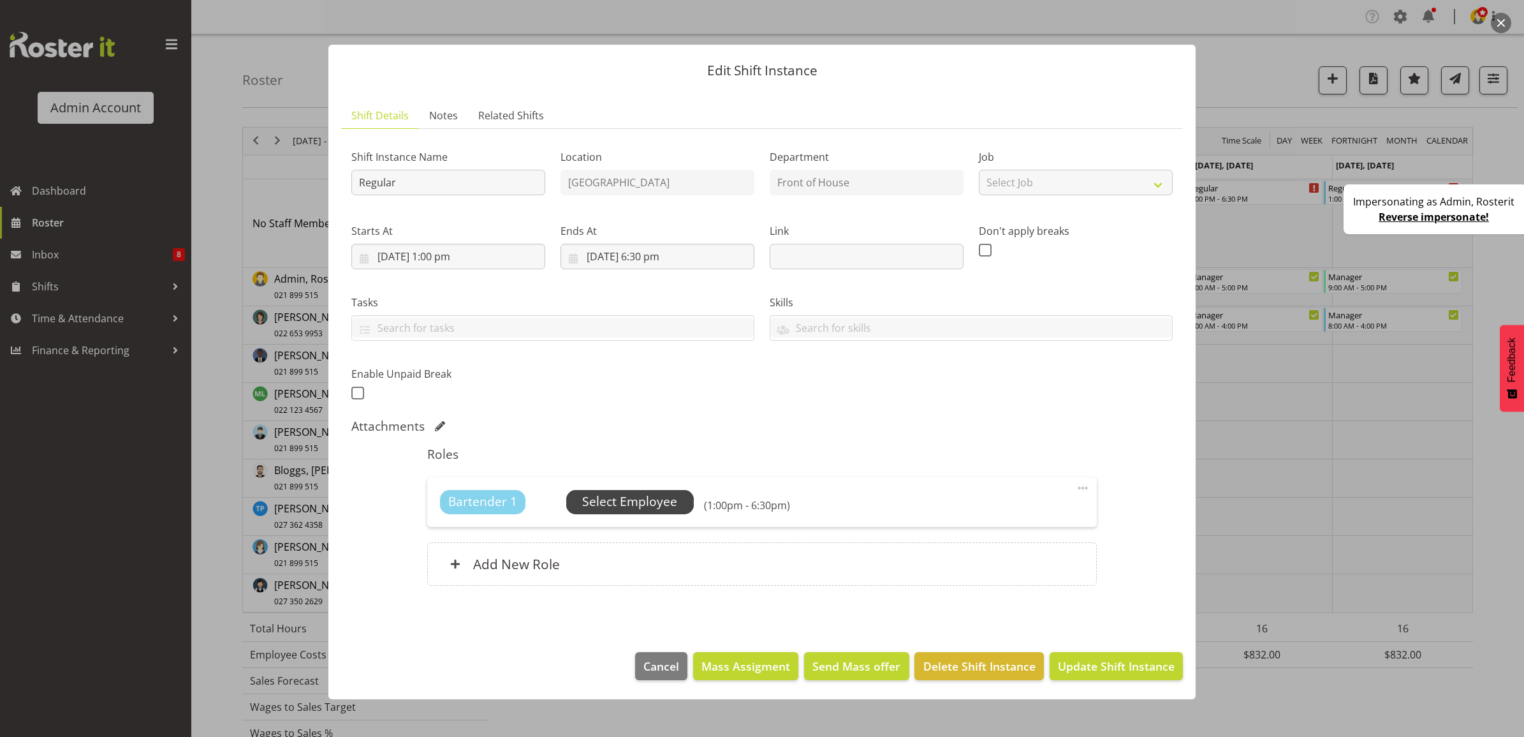
click at [628, 507] on span "Select Employee" at bounding box center [629, 501] width 95 height 18
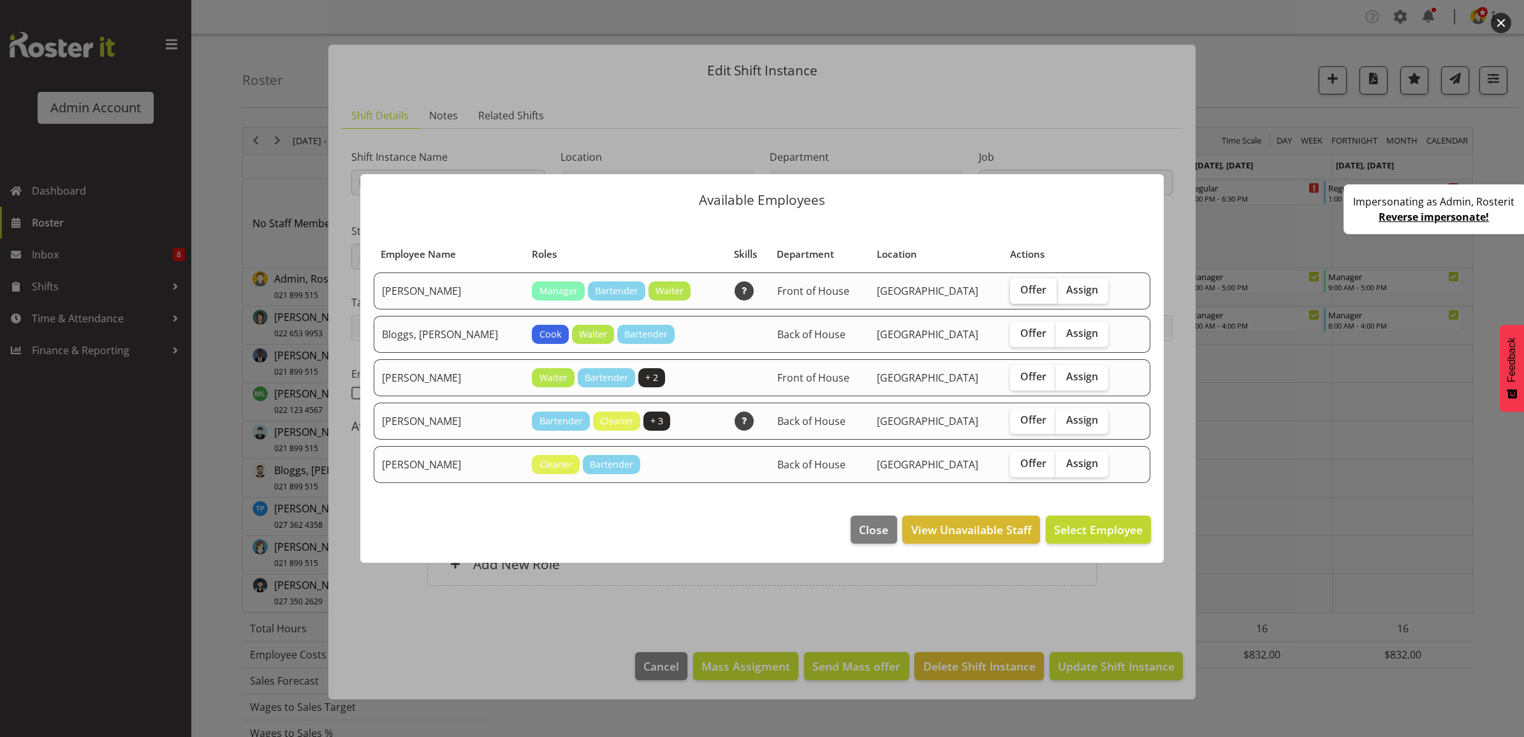
click at [1020, 291] on span "Offer" at bounding box center [1033, 289] width 26 height 13
click at [1010, 291] on input "Offer" at bounding box center [1014, 290] width 8 height 8
checkbox input "true"
click at [1020, 332] on span "Offer" at bounding box center [1033, 333] width 26 height 13
click at [1010, 332] on input "Offer" at bounding box center [1014, 333] width 8 height 8
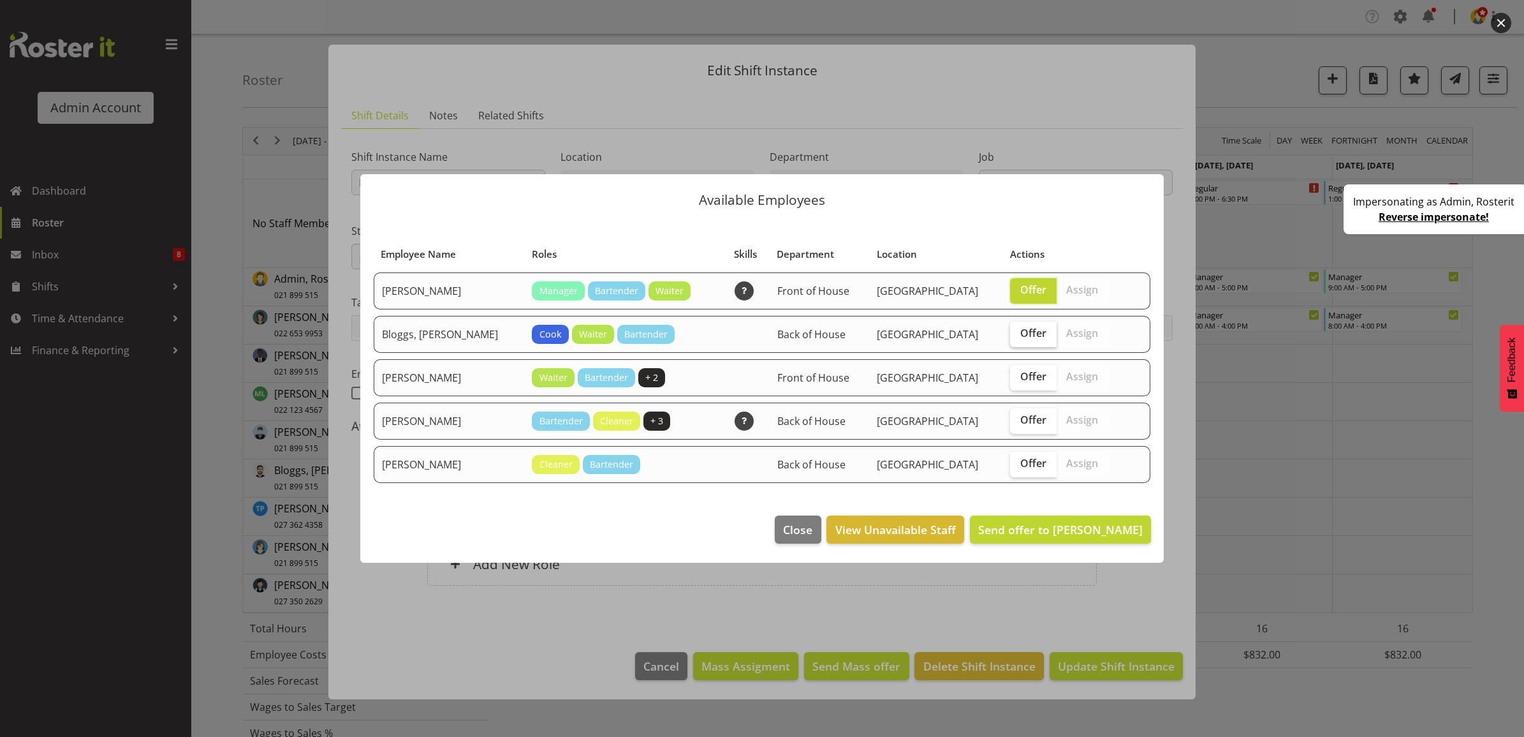
checkbox input "true"
click at [1020, 469] on span "Offer" at bounding box center [1033, 463] width 26 height 13
click at [1012, 468] on input "Offer" at bounding box center [1014, 463] width 8 height 8
checkbox input "true"
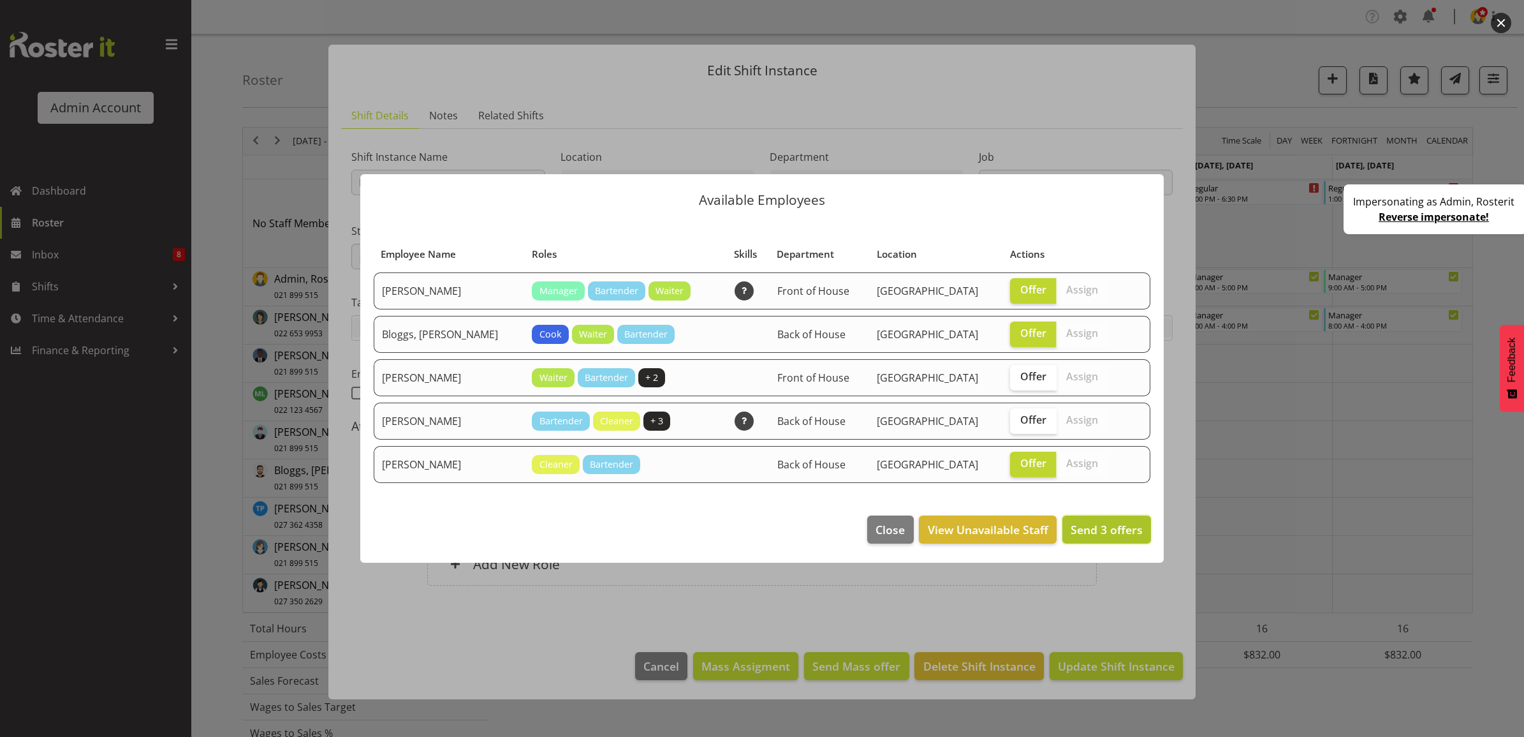
click at [1098, 534] on span "Send 3 offers" at bounding box center [1107, 529] width 72 height 15
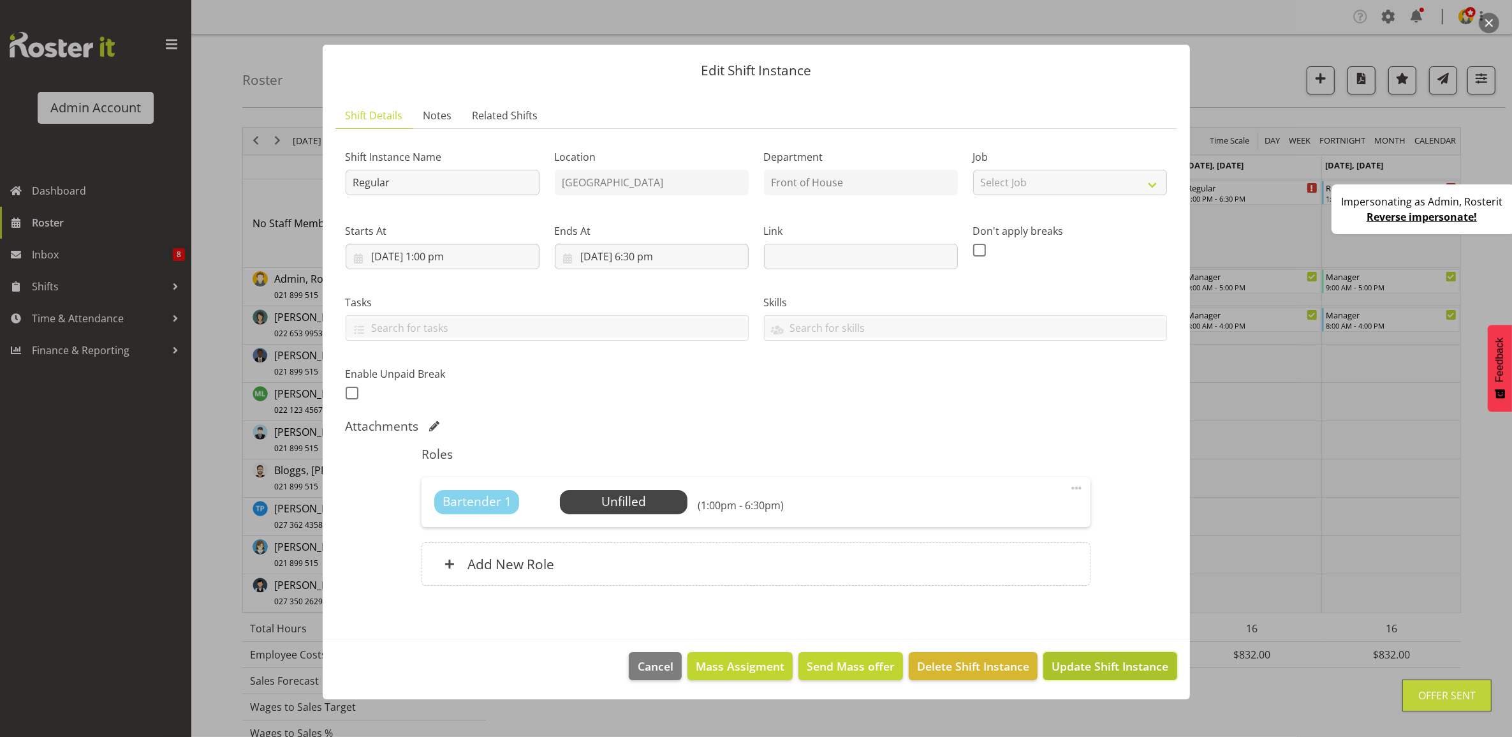
click at [1086, 665] on span "Update Shift Instance" at bounding box center [1110, 666] width 117 height 17
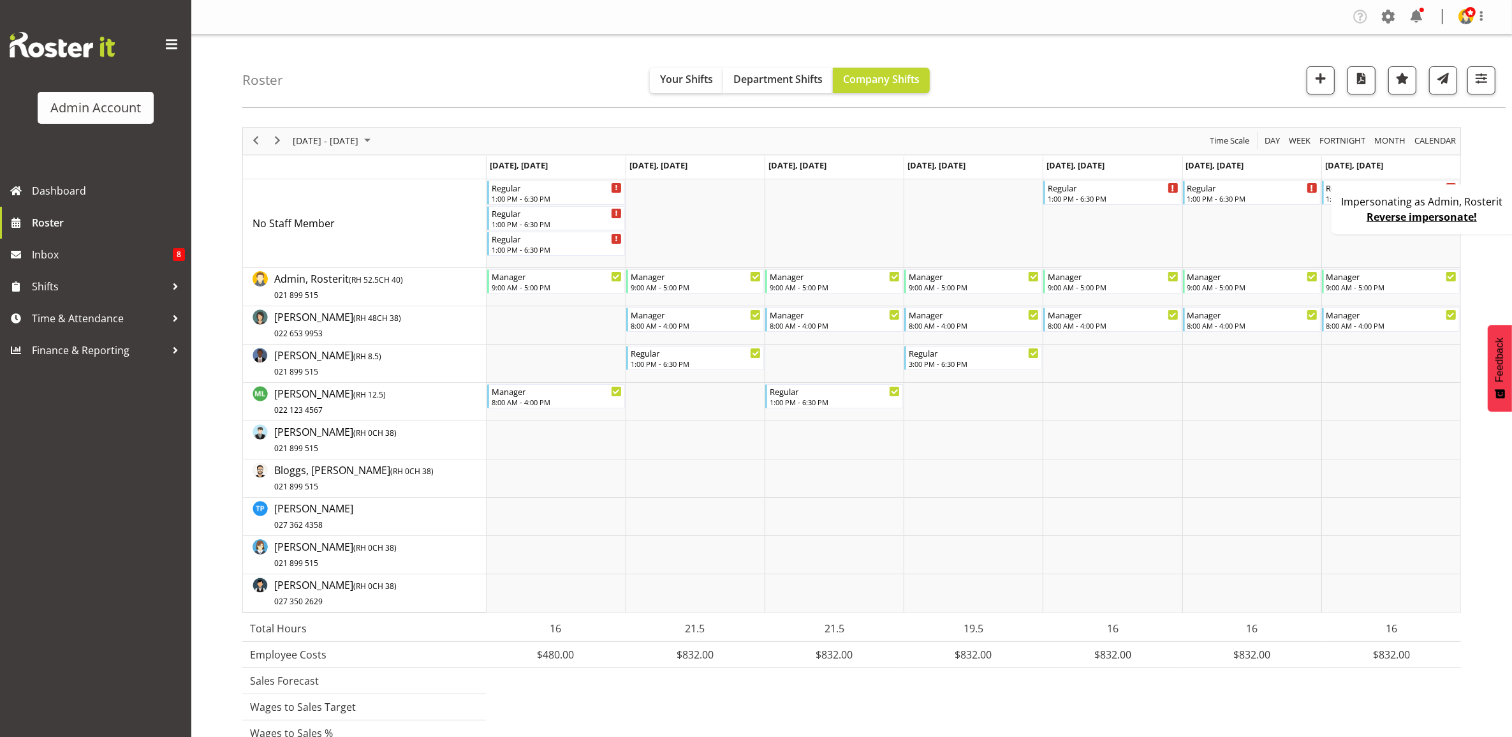
click at [1401, 217] on link "Reverse impersonate!" at bounding box center [1422, 217] width 110 height 14
